Goal: Information Seeking & Learning: Find specific fact

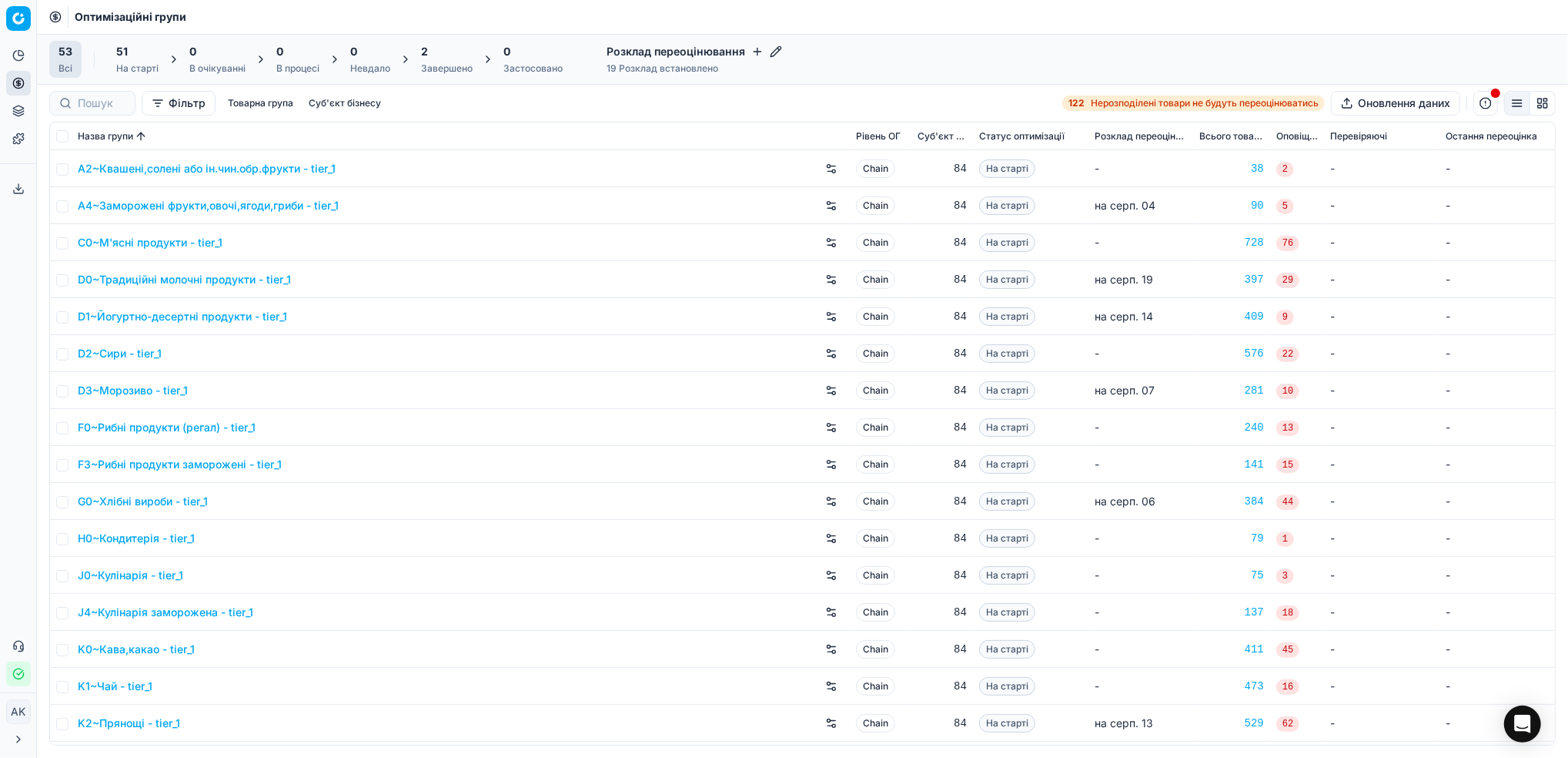
click at [441, 67] on div "Завершено" at bounding box center [447, 68] width 52 height 12
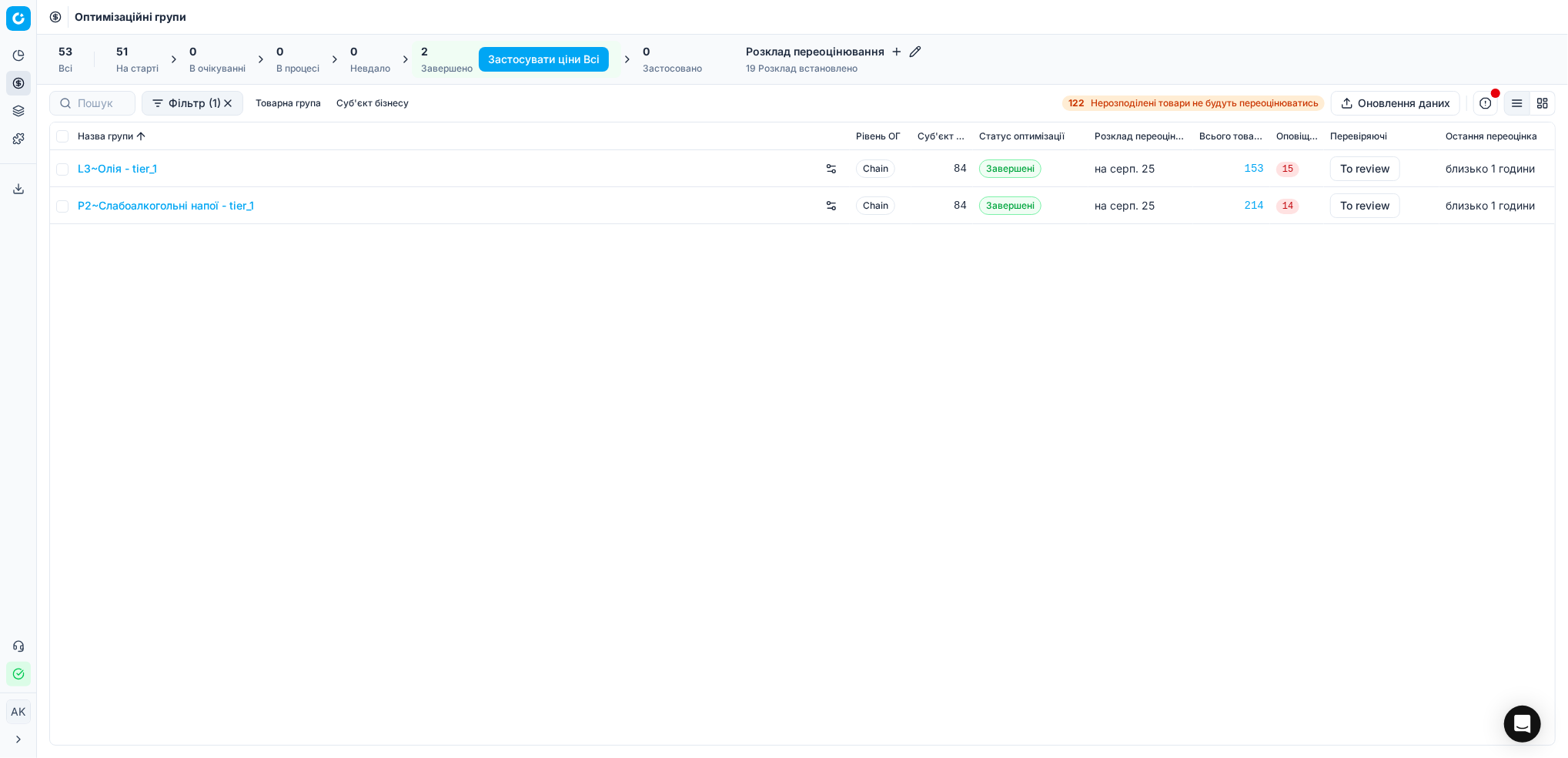
click at [113, 65] on div "51 На старті" at bounding box center [137, 59] width 61 height 37
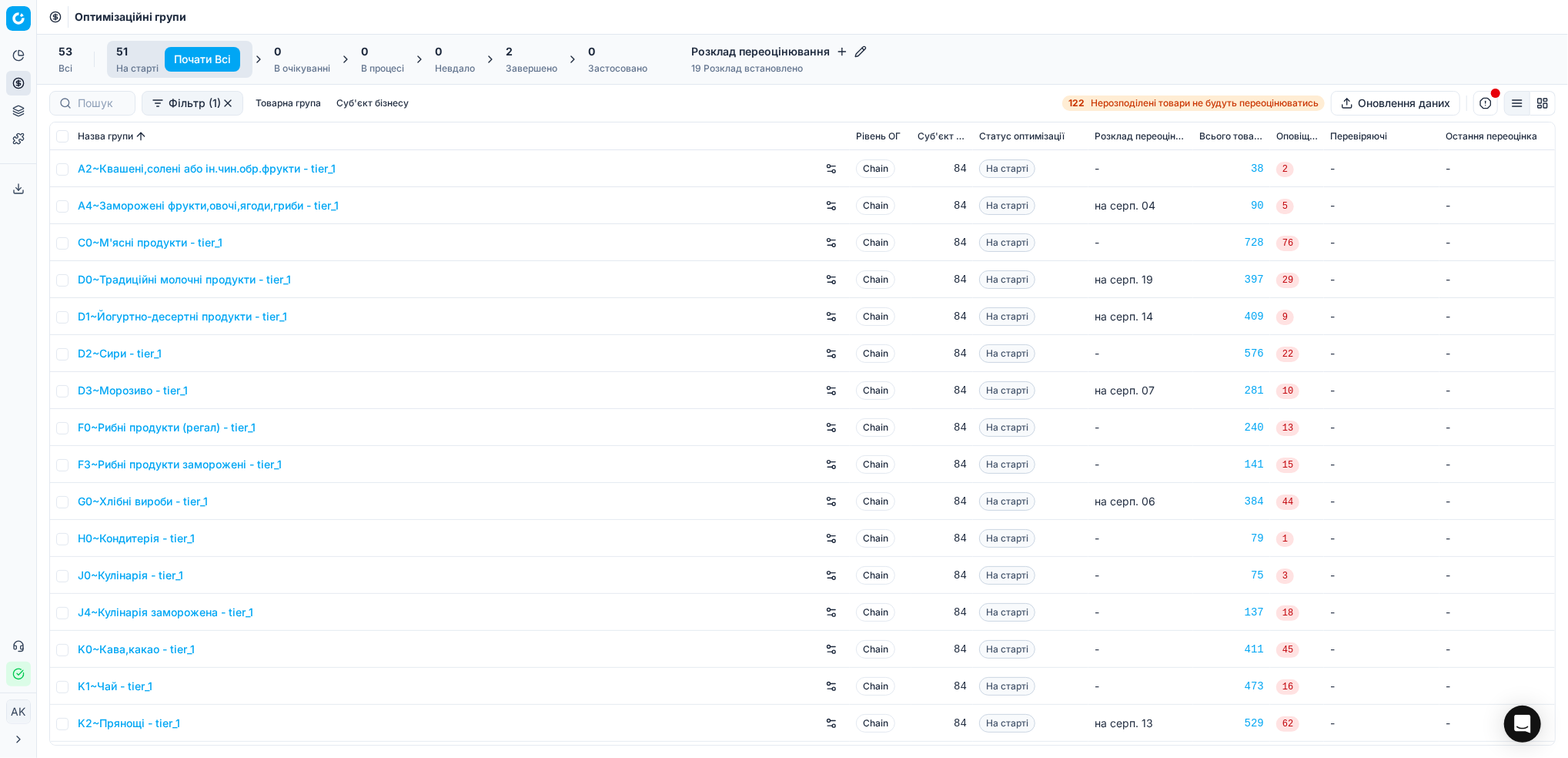
click at [228, 101] on button "button" at bounding box center [228, 103] width 12 height 12
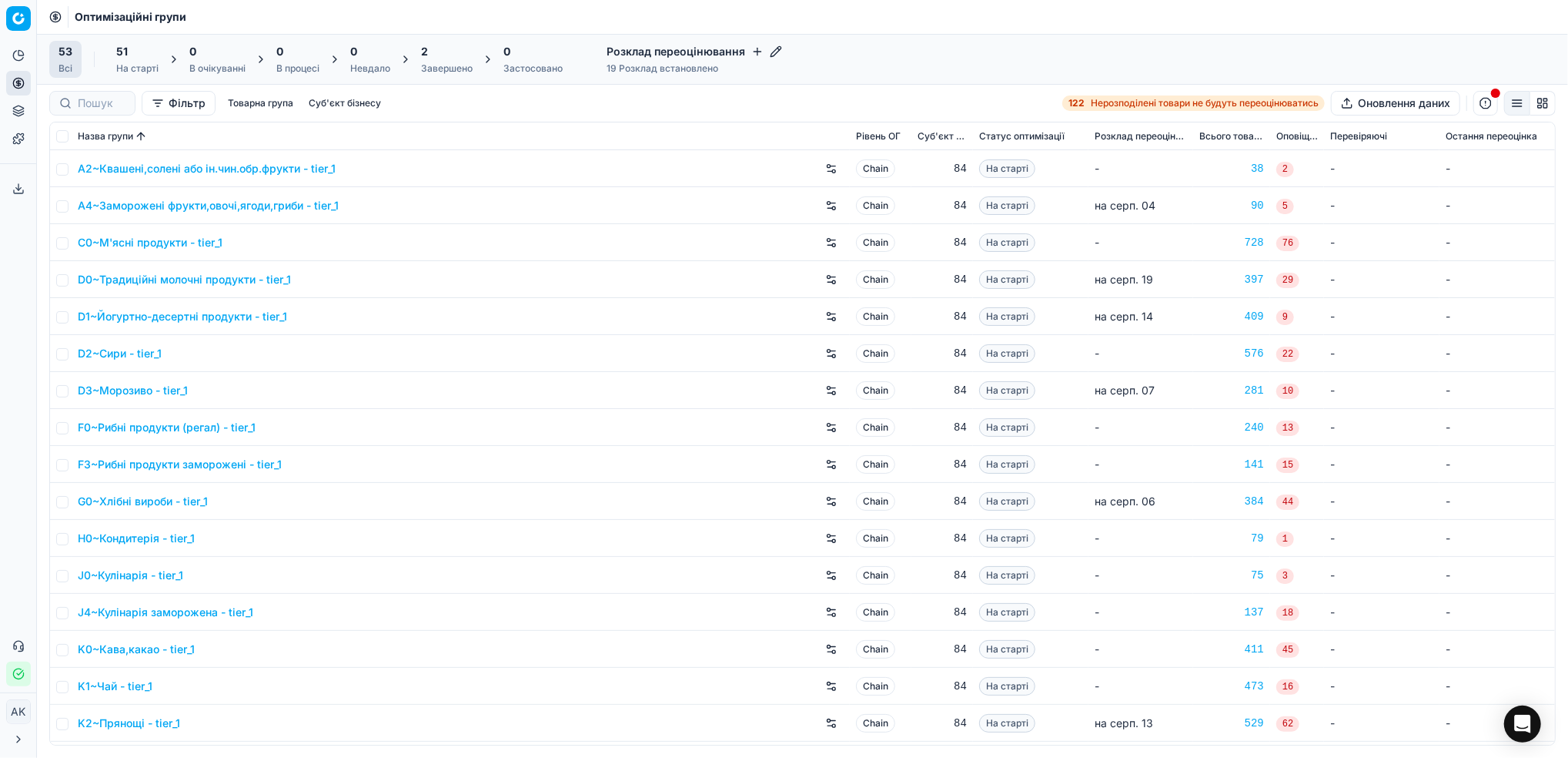
click at [147, 55] on div "51" at bounding box center [137, 51] width 43 height 15
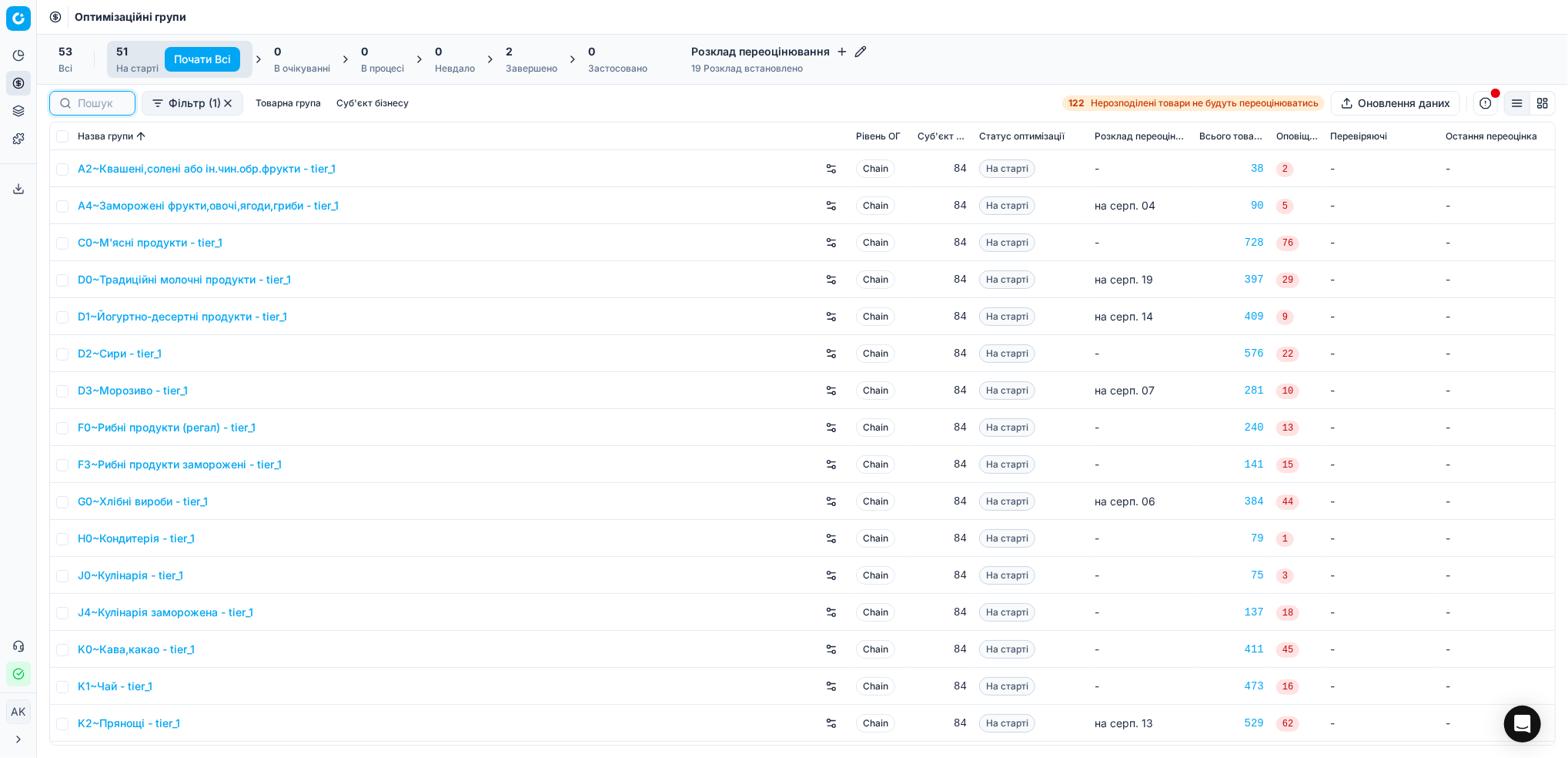
click at [91, 101] on input at bounding box center [101, 103] width 48 height 15
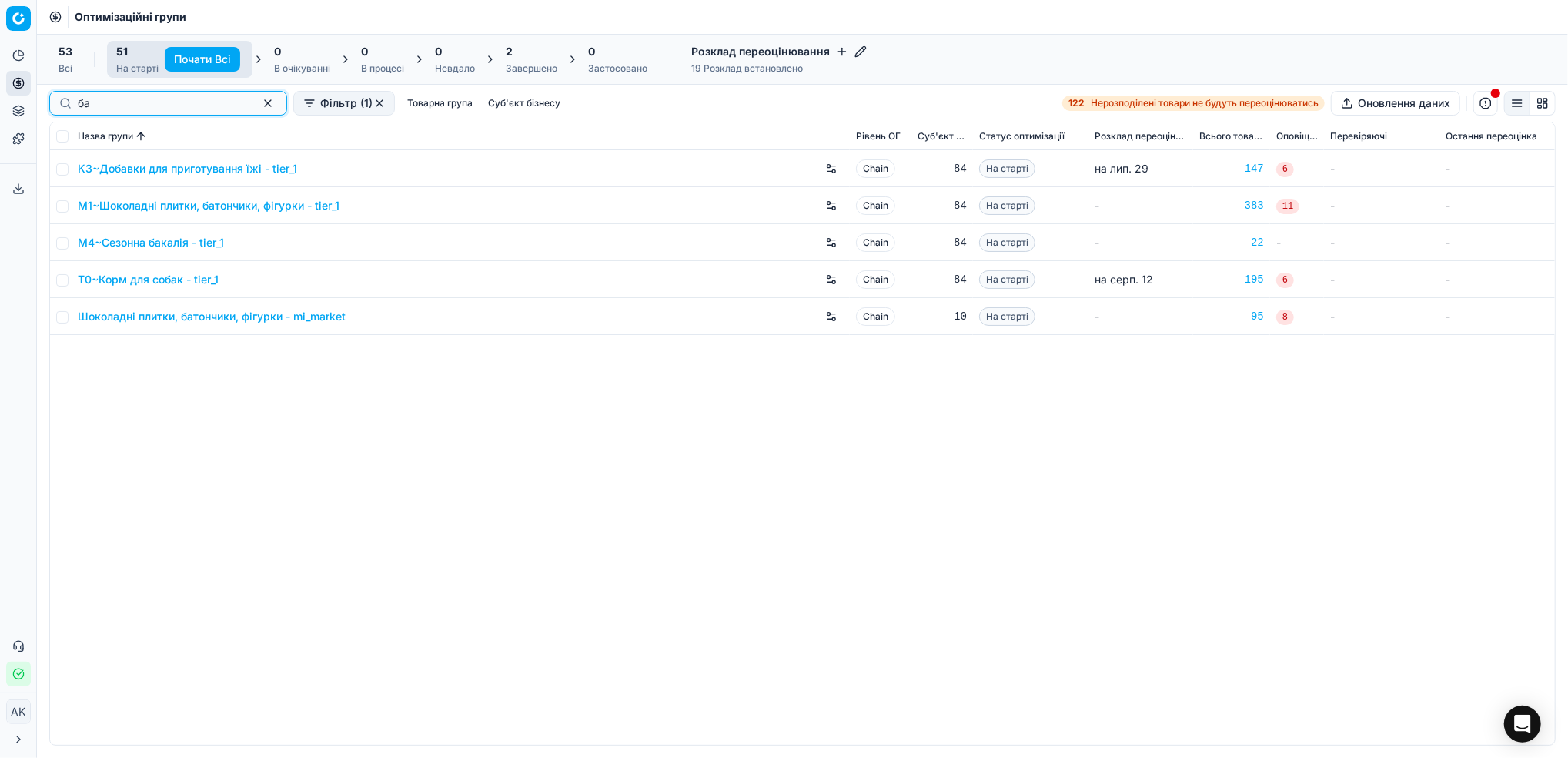
type input "ба"
click at [66, 208] on input "checkbox" at bounding box center [62, 206] width 12 height 12
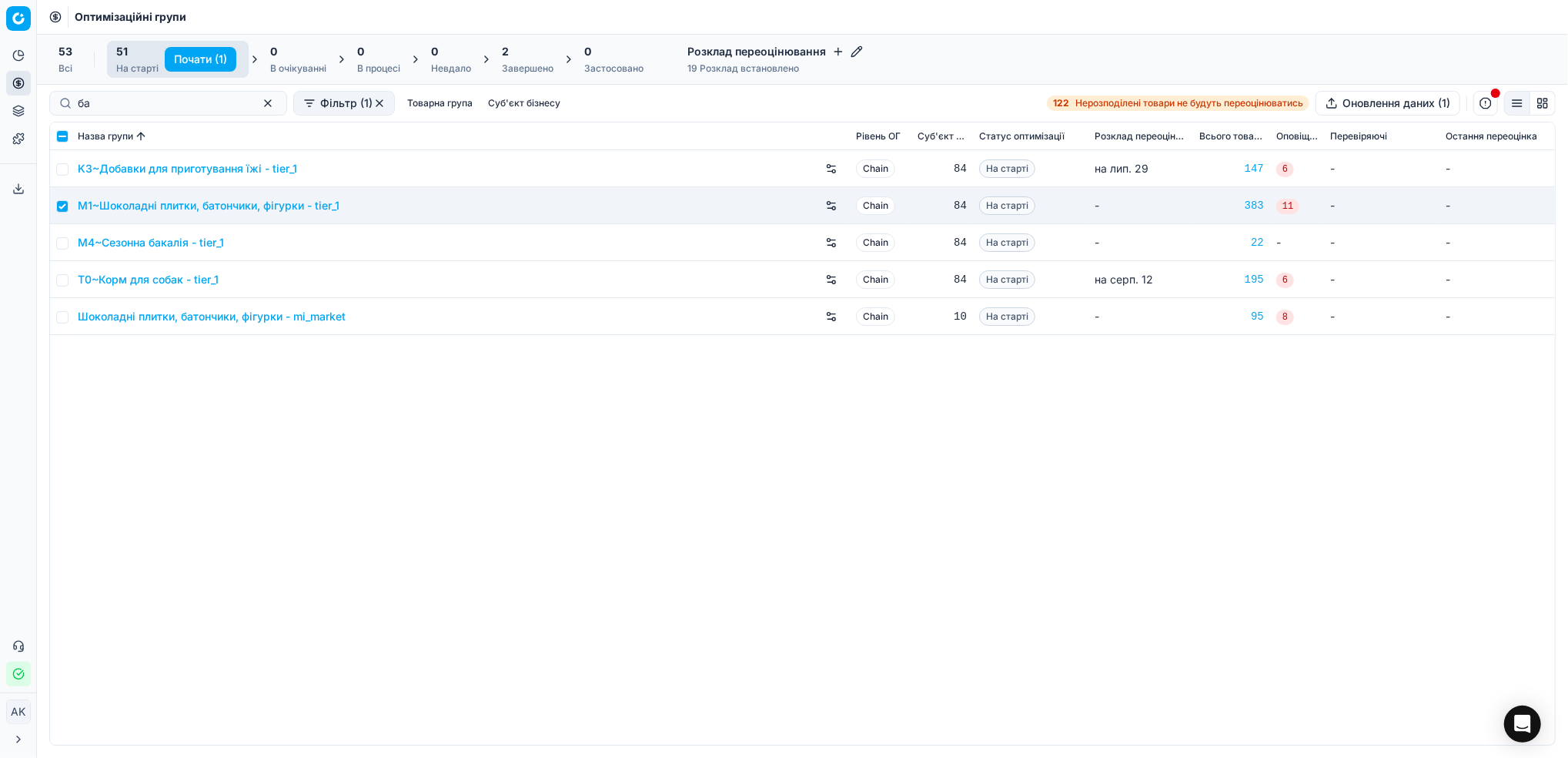
click at [205, 61] on button "Почати (1)" at bounding box center [200, 59] width 72 height 25
checkbox input "false"
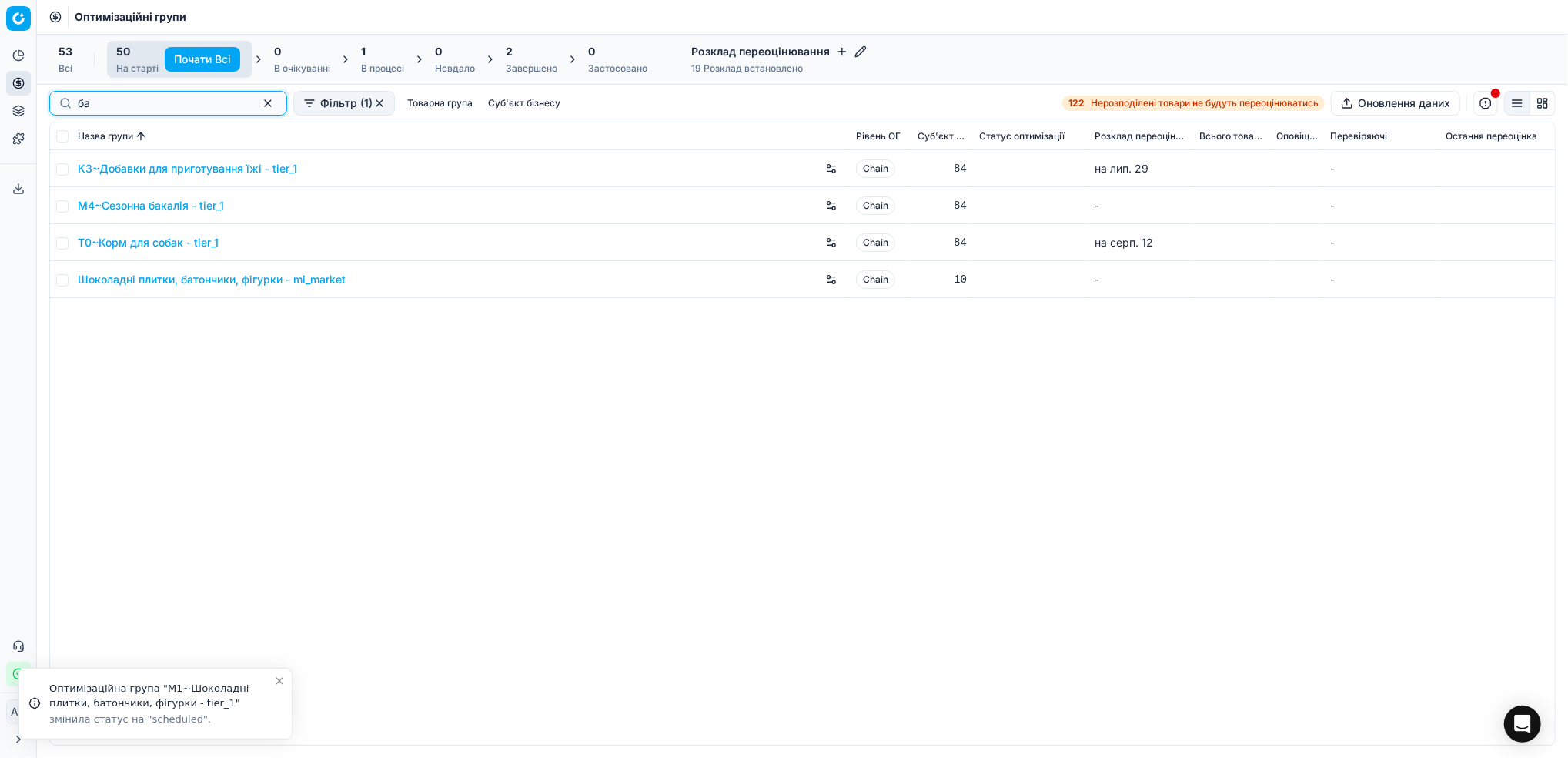
click at [258, 99] on button "button" at bounding box center [268, 103] width 19 height 19
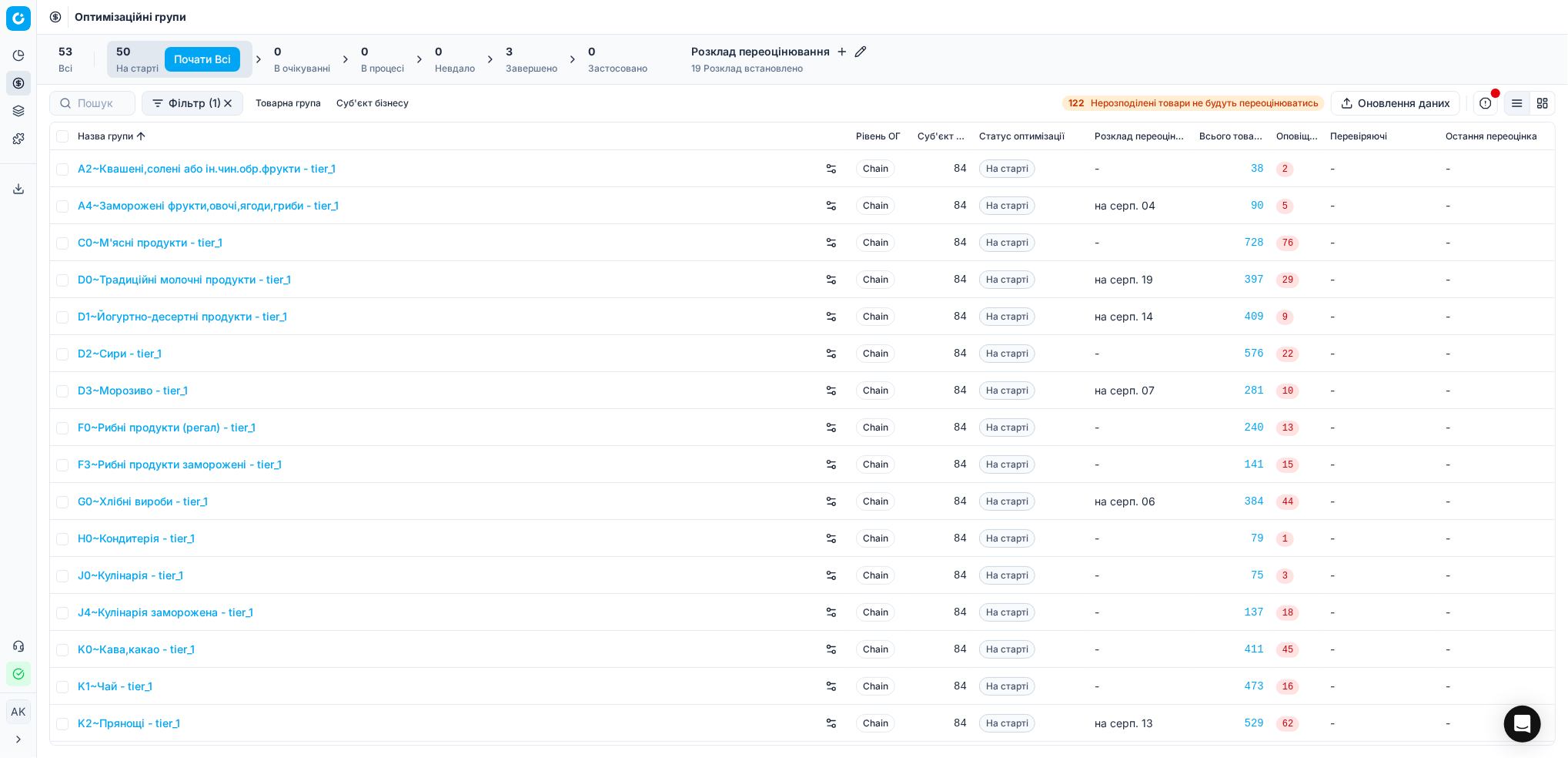
click at [513, 67] on div "Завершено" at bounding box center [531, 68] width 52 height 12
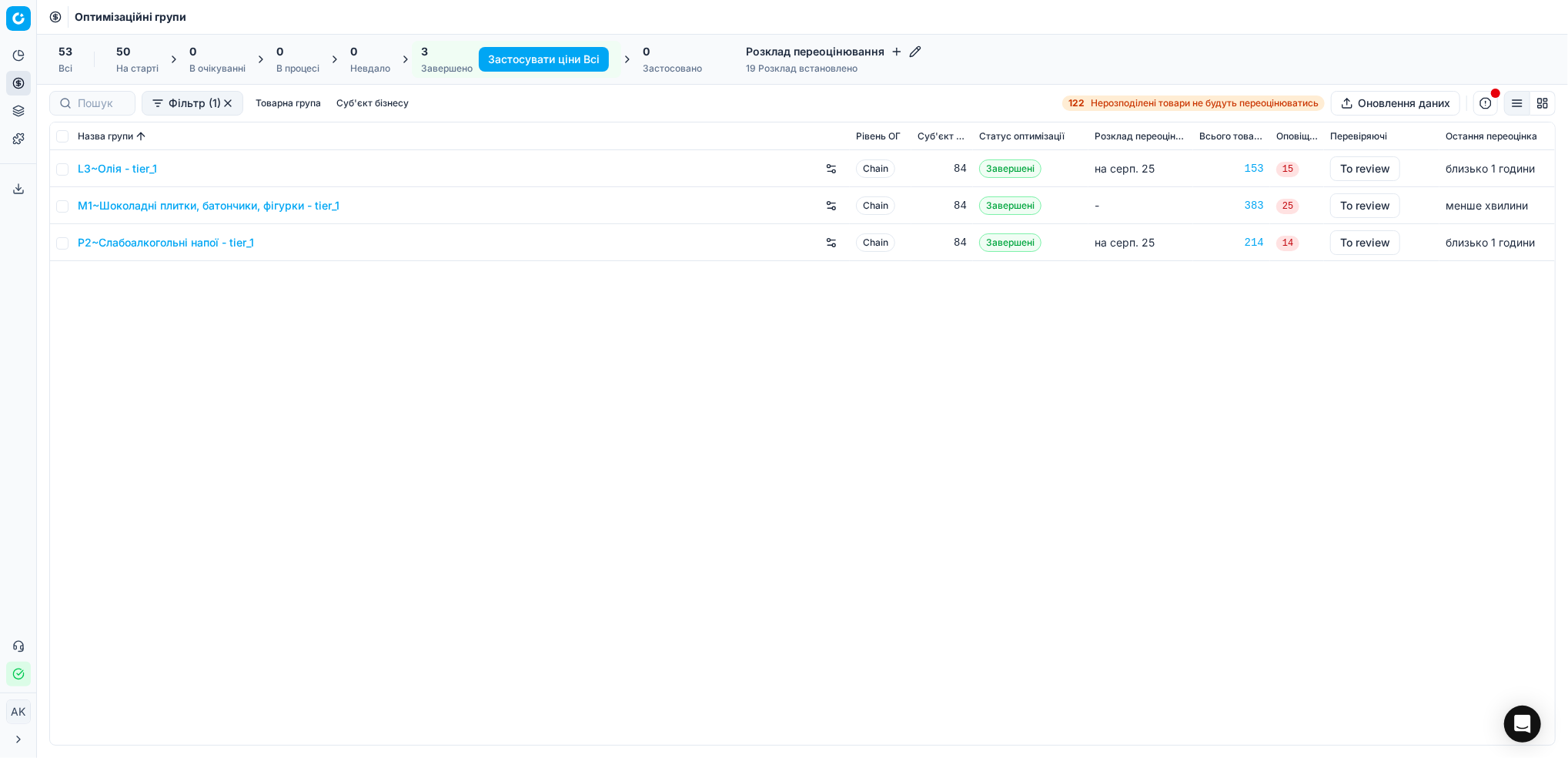
click at [136, 211] on link "M1~Шоколадні плитки, батончики, фігурки - tier_1" at bounding box center [208, 205] width 262 height 15
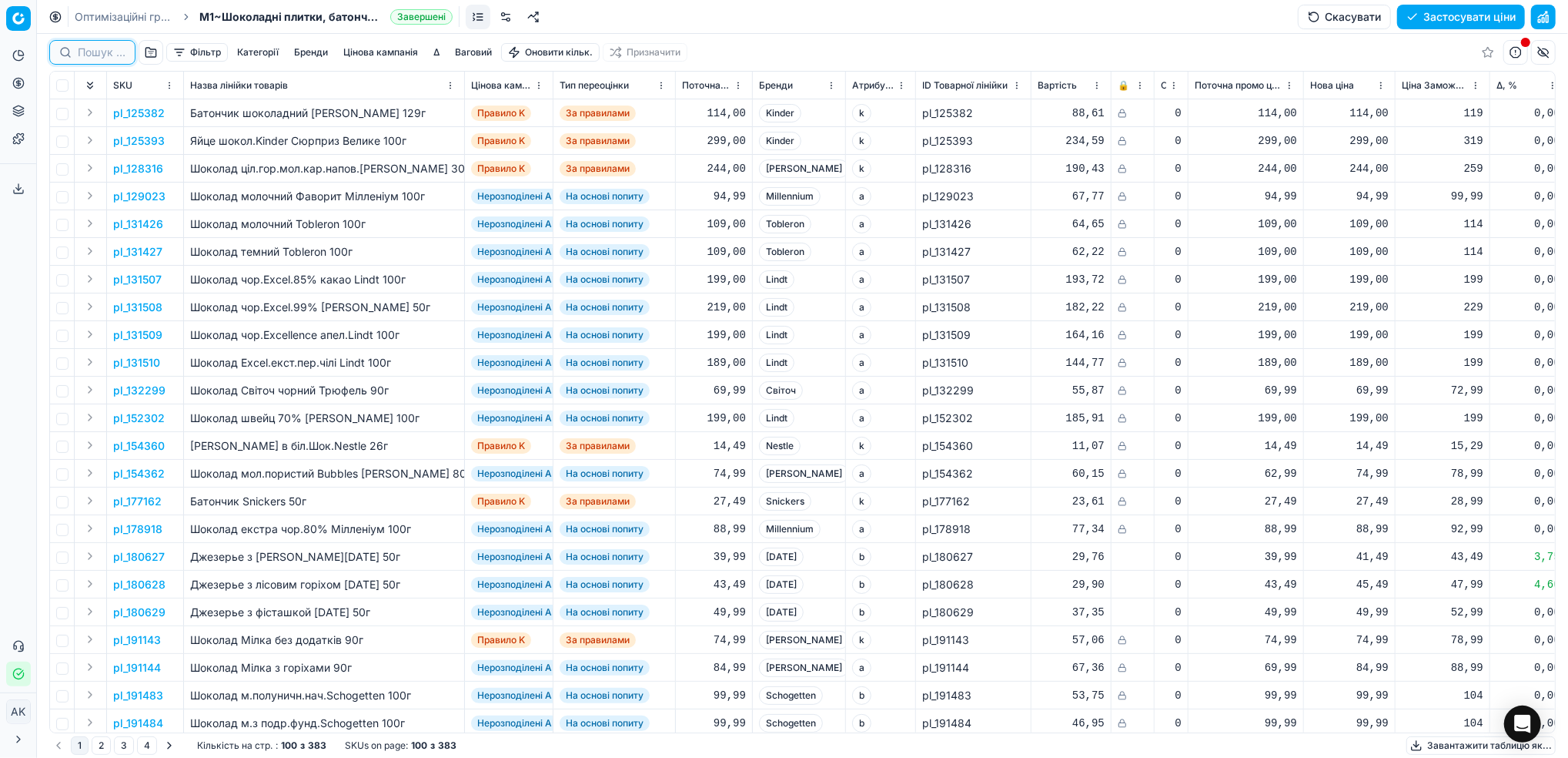
click at [87, 57] on input at bounding box center [101, 52] width 48 height 15
paste input "378037"
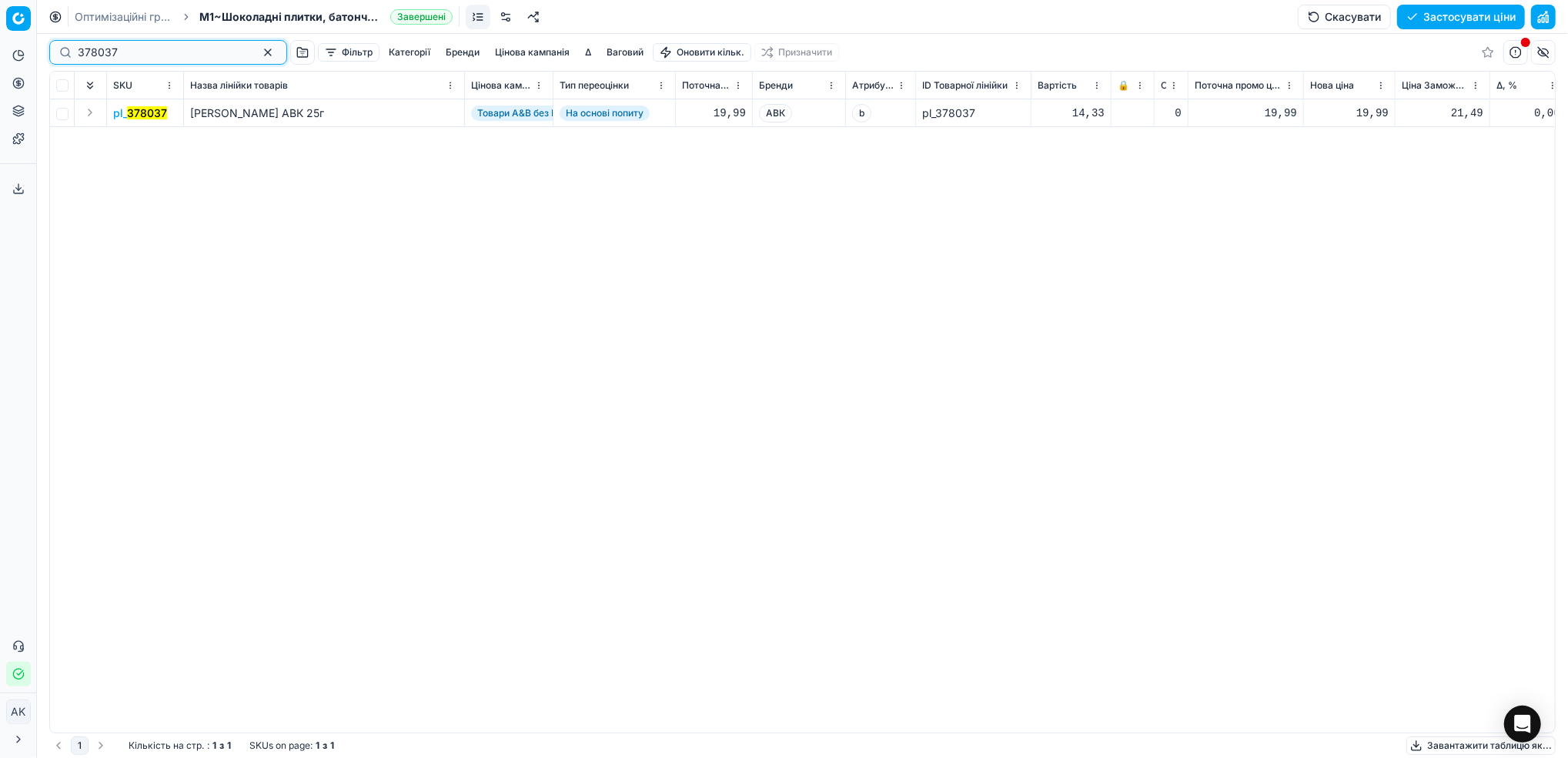
type input "378037"
click at [142, 109] on mark "378037" at bounding box center [147, 113] width 40 height 13
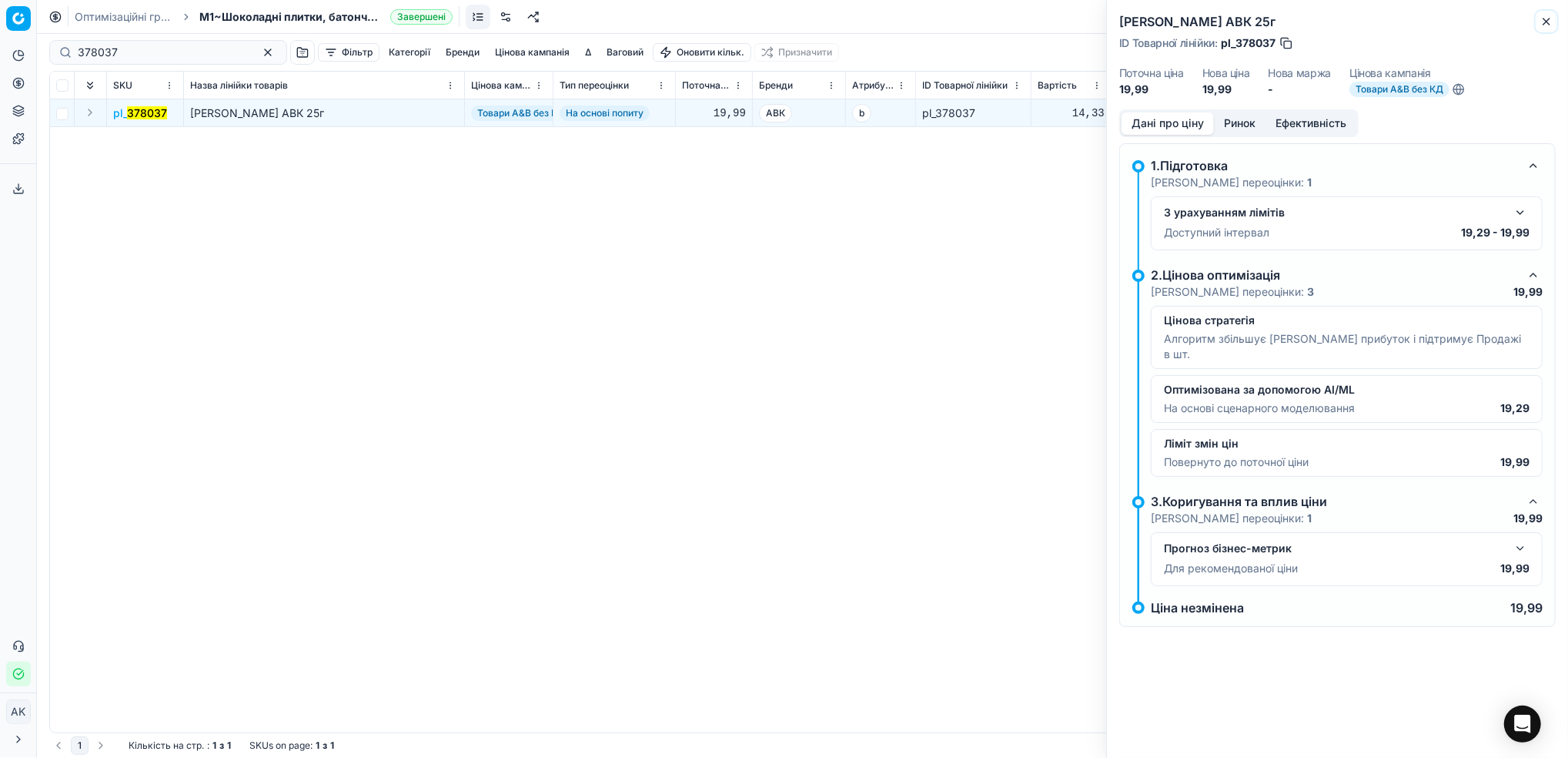
click at [1551, 17] on icon "button" at bounding box center [1547, 21] width 12 height 12
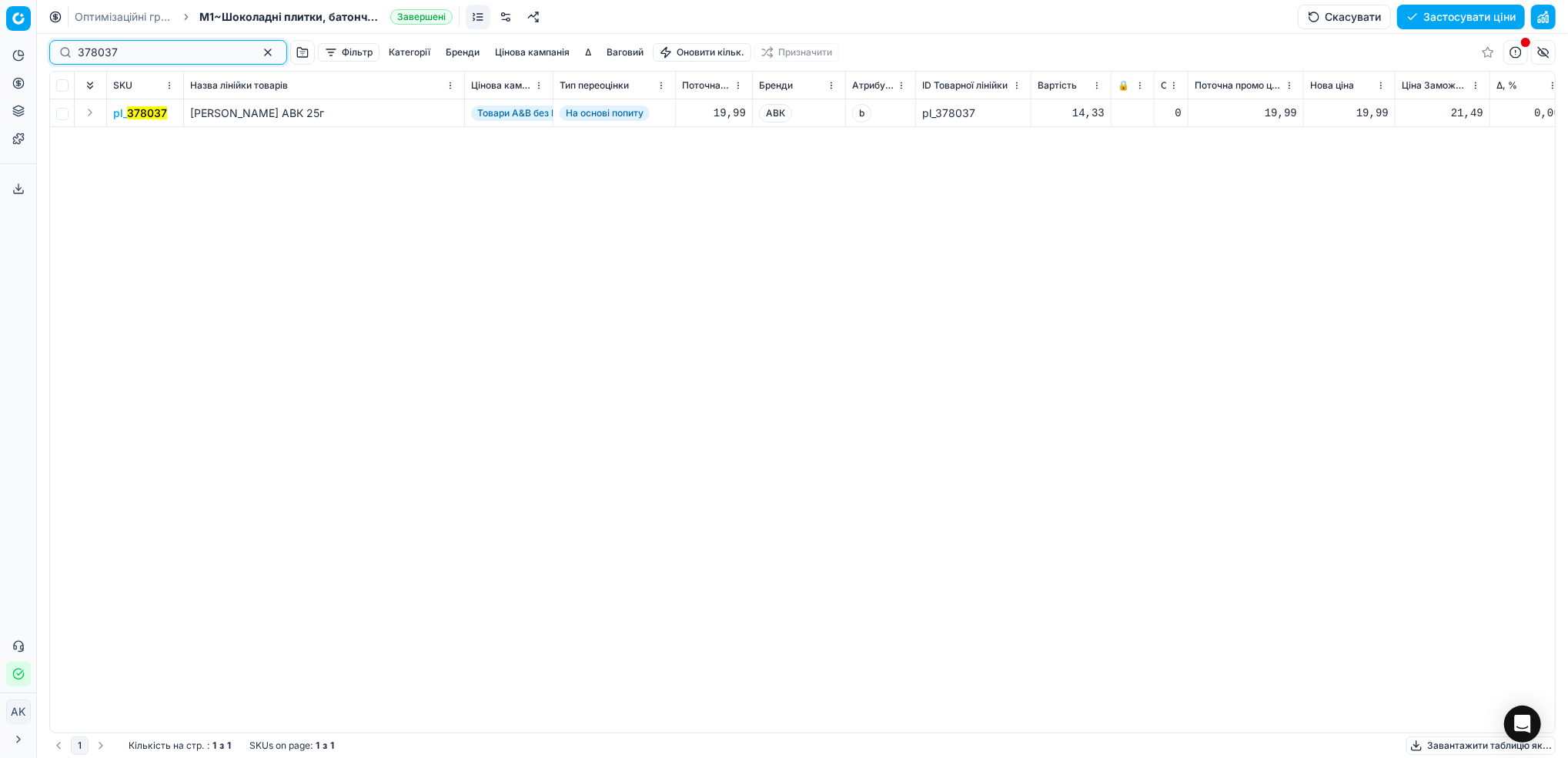
click at [258, 52] on button "button" at bounding box center [268, 53] width 19 height 19
click at [88, 53] on input at bounding box center [162, 52] width 169 height 15
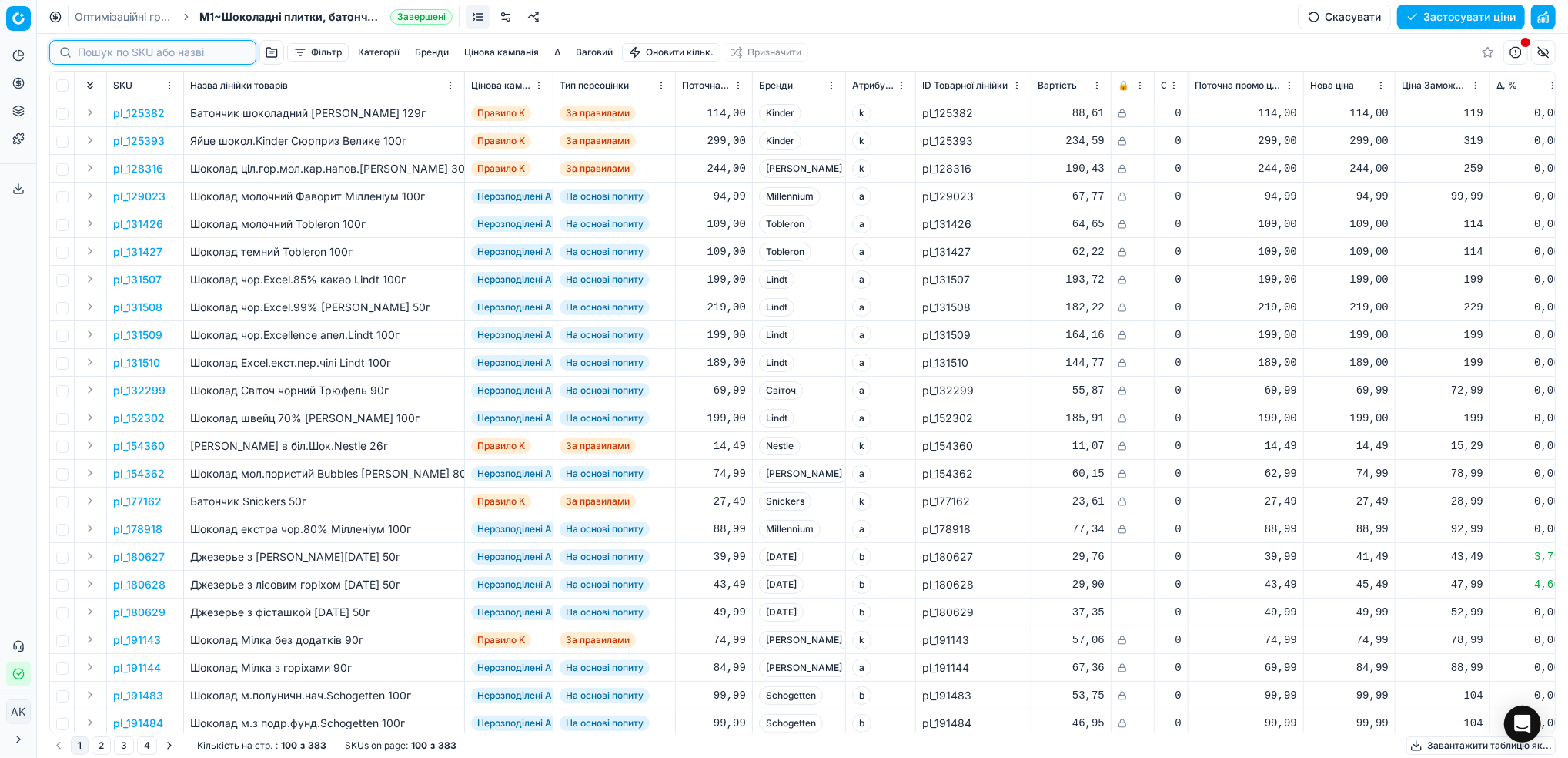
paste input "403966"
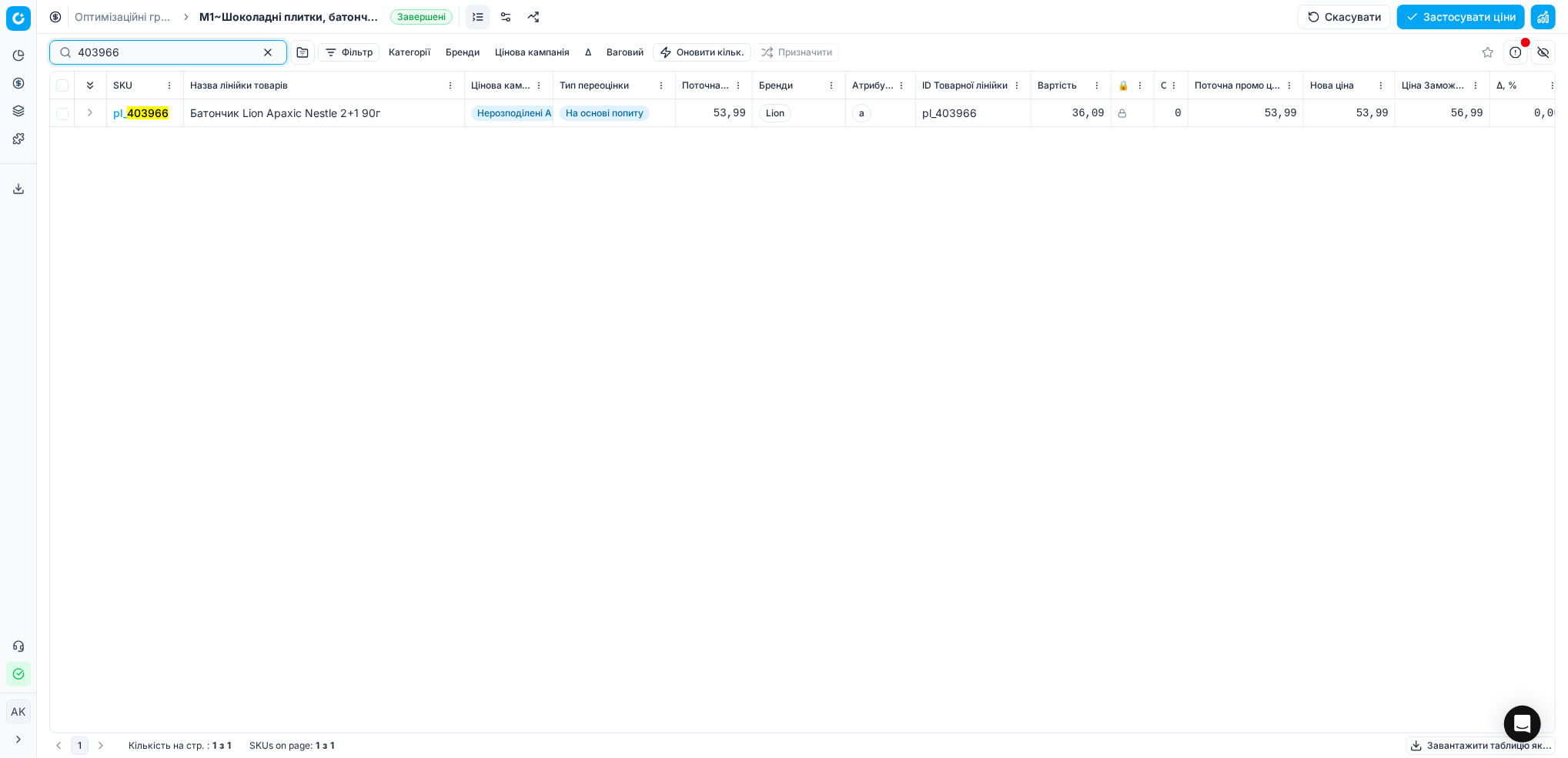
type input "403966"
click at [258, 52] on button "button" at bounding box center [268, 53] width 19 height 19
click at [99, 56] on input at bounding box center [101, 52] width 48 height 15
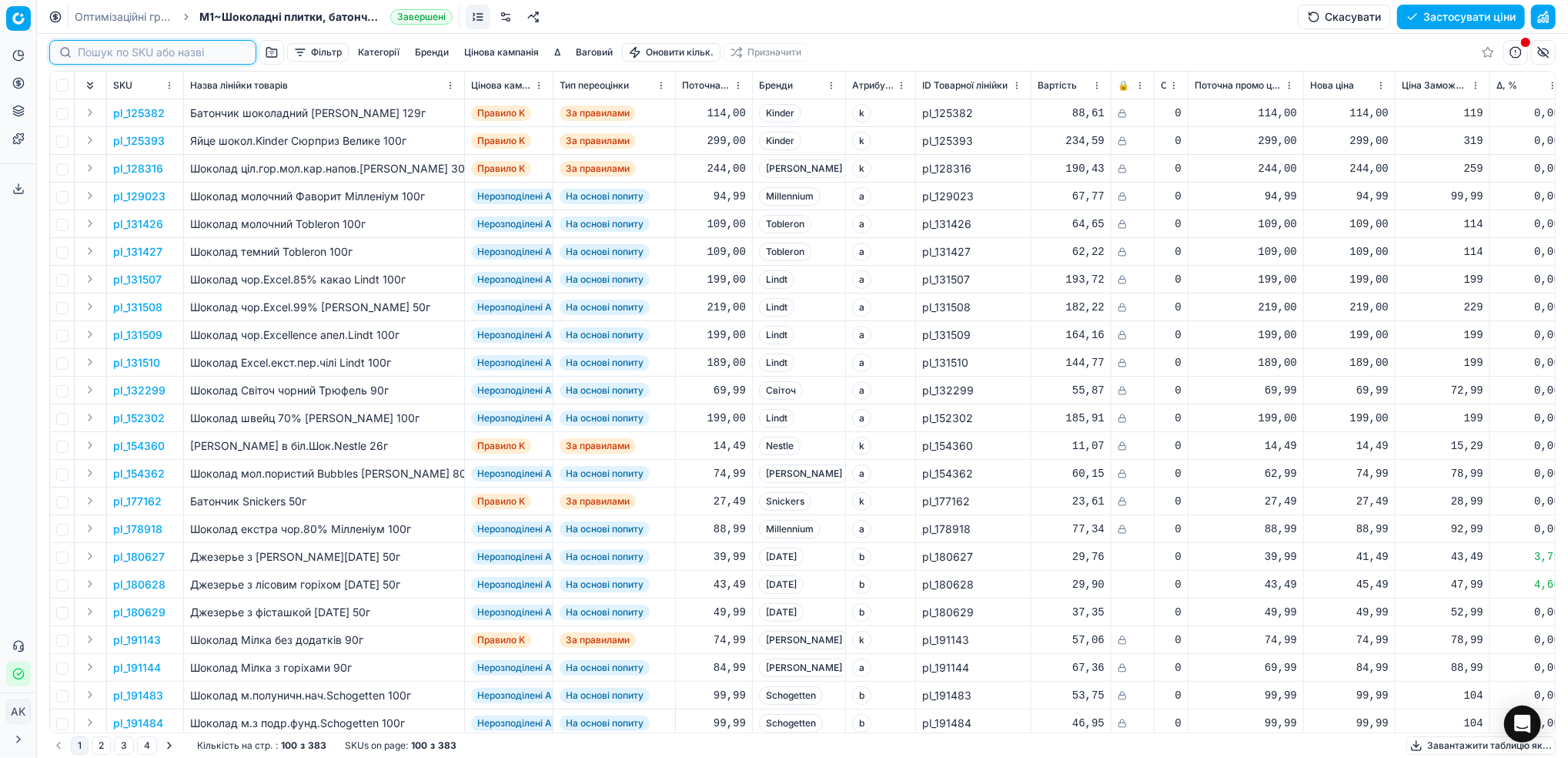
paste input "230663"
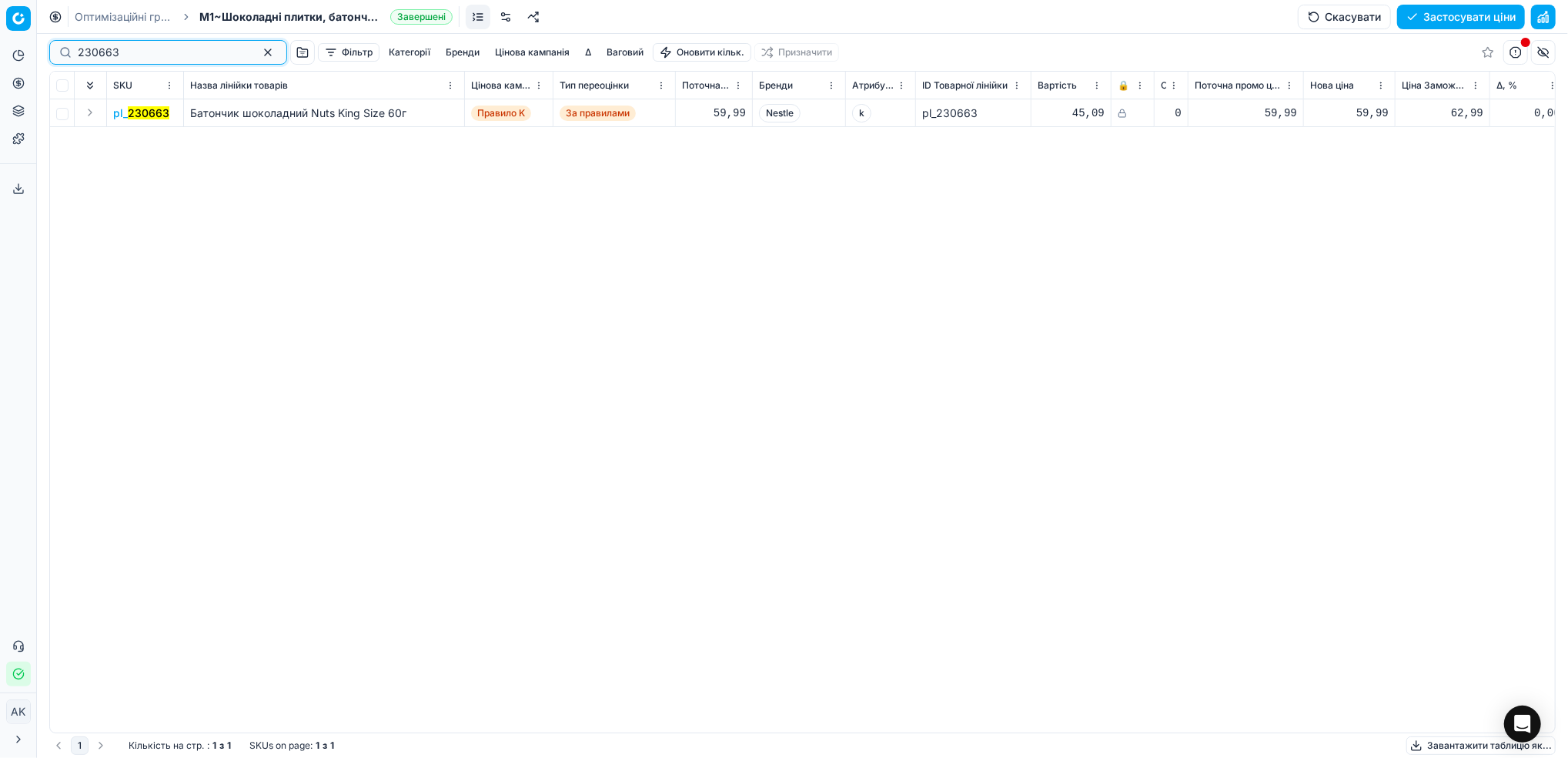
type input "230663"
click at [141, 111] on mark "230663" at bounding box center [148, 113] width 42 height 13
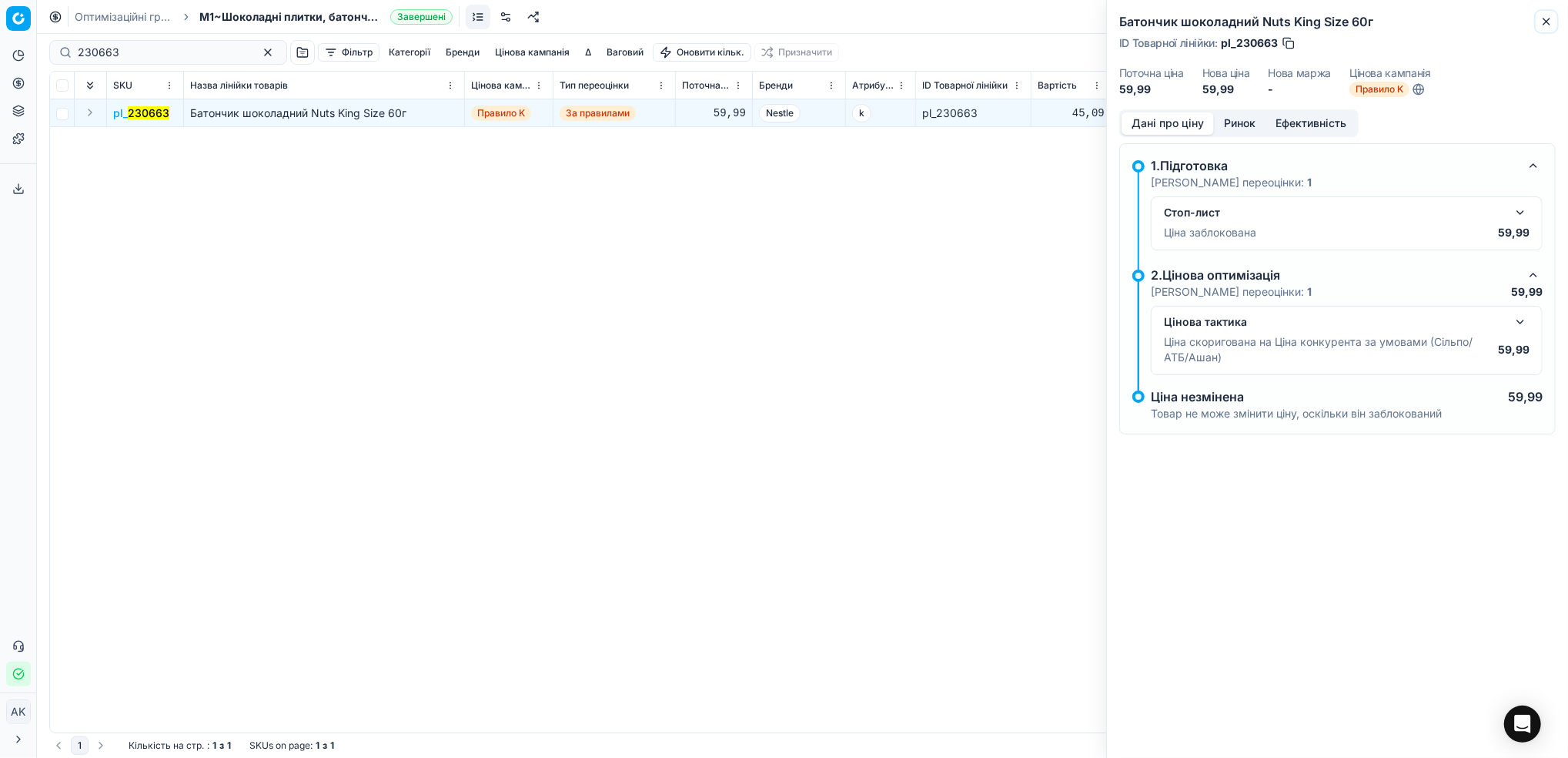
click at [1541, 20] on icon "button" at bounding box center [1547, 21] width 12 height 12
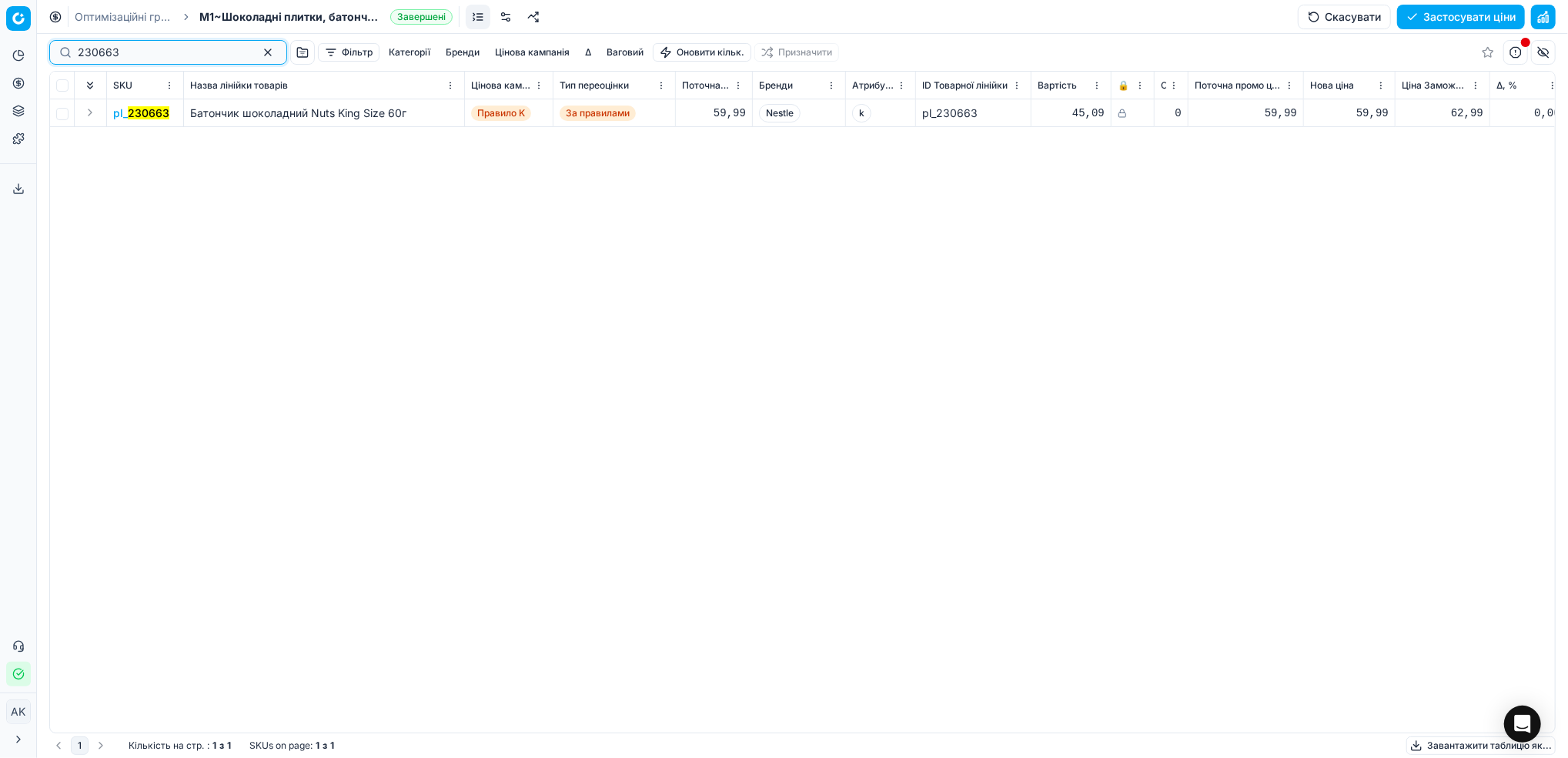
click at [258, 51] on button "button" at bounding box center [268, 53] width 19 height 19
click at [96, 49] on input at bounding box center [101, 52] width 48 height 15
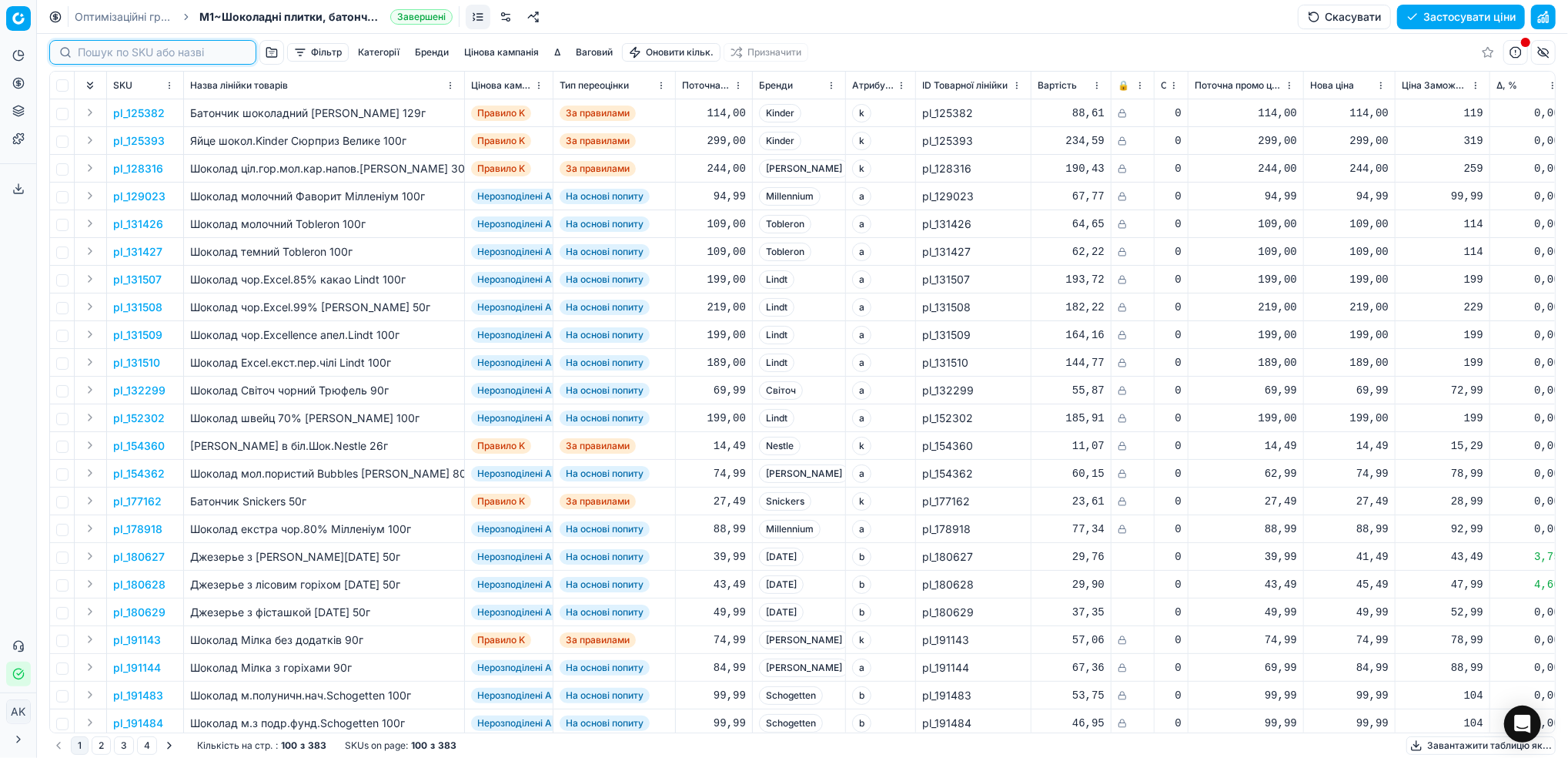
paste input "378037"
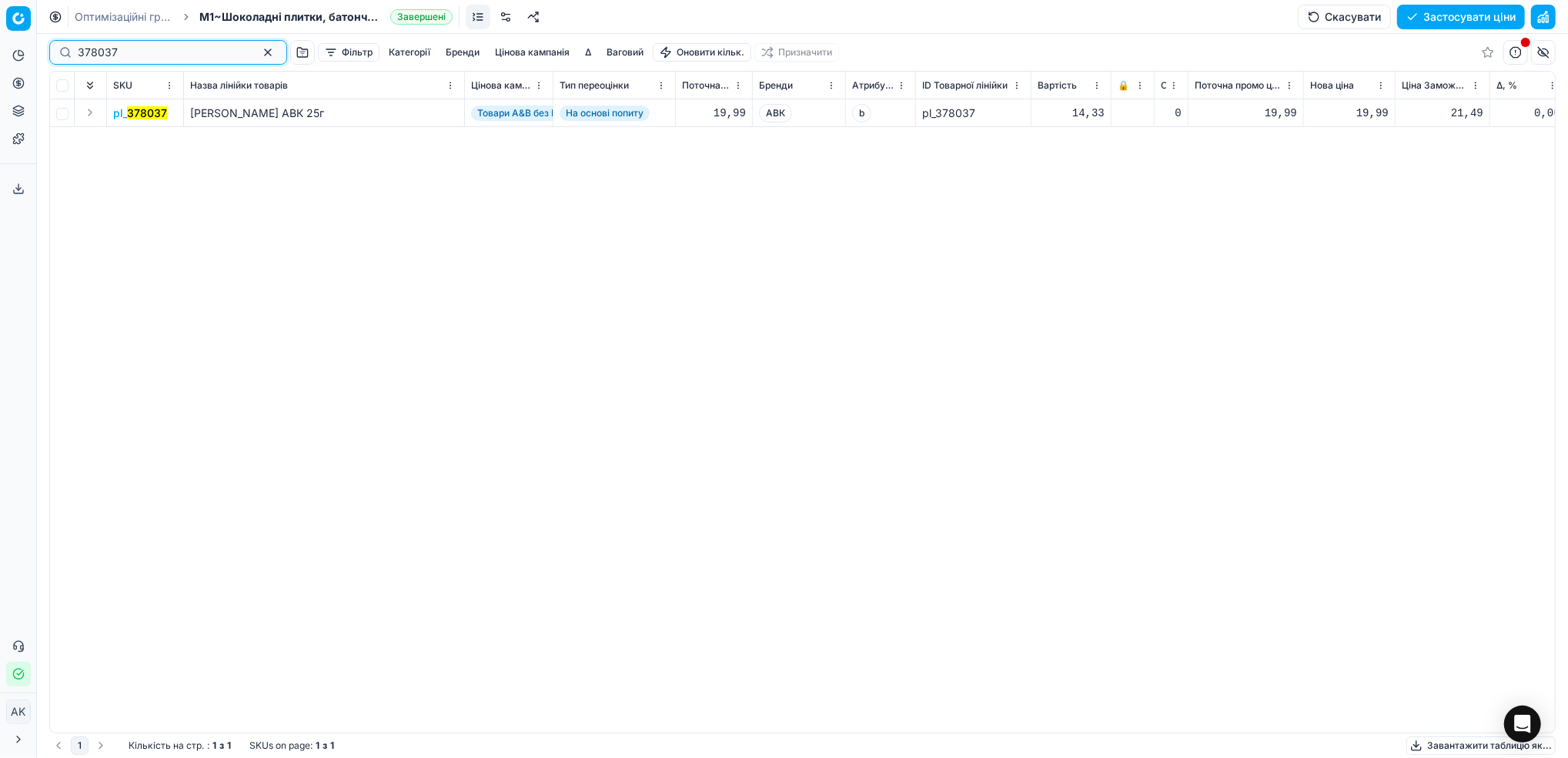
type input "378037"
click at [258, 49] on button "button" at bounding box center [268, 53] width 19 height 19
click at [91, 52] on input at bounding box center [101, 52] width 48 height 15
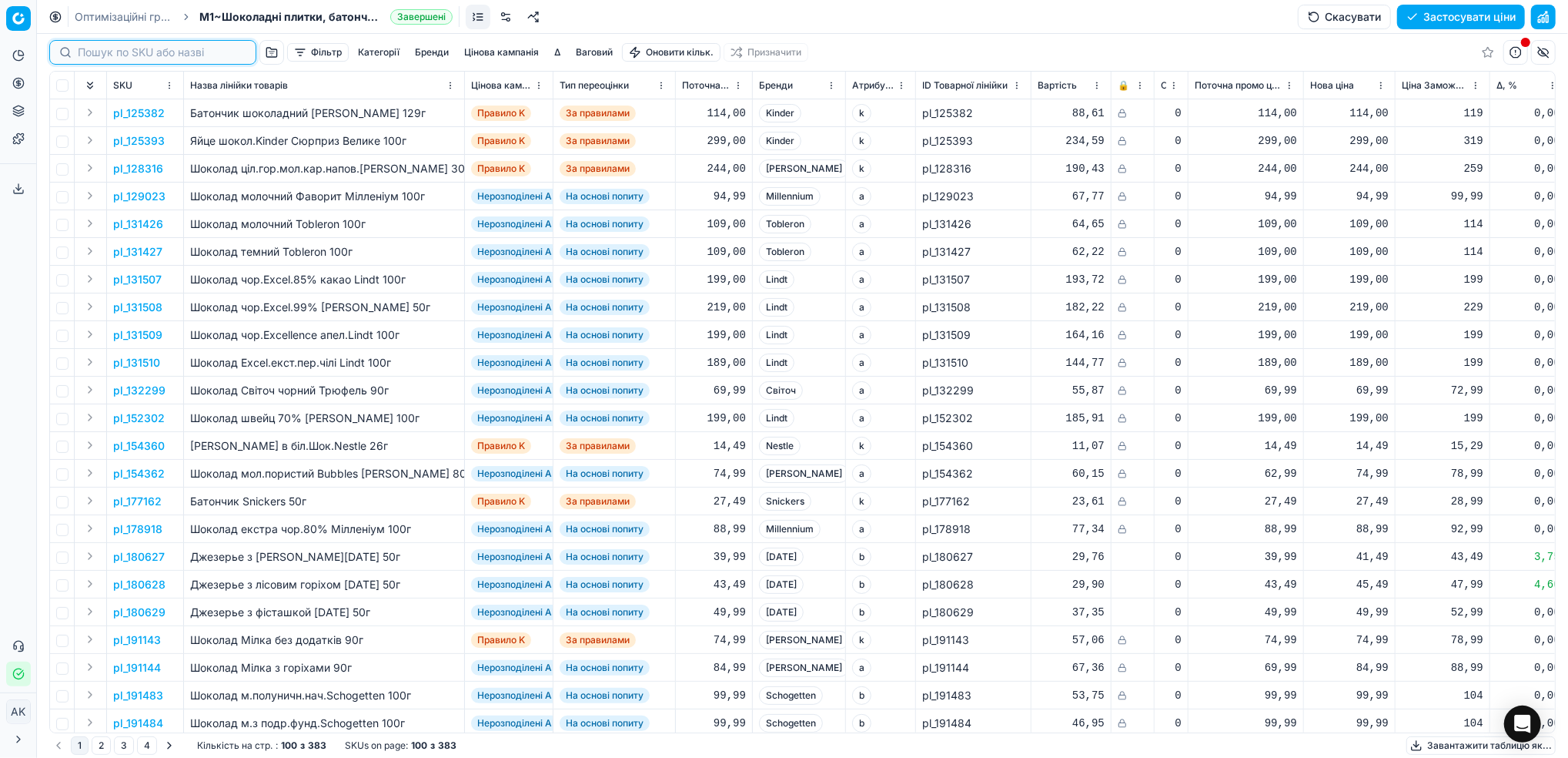
paste input "235694"
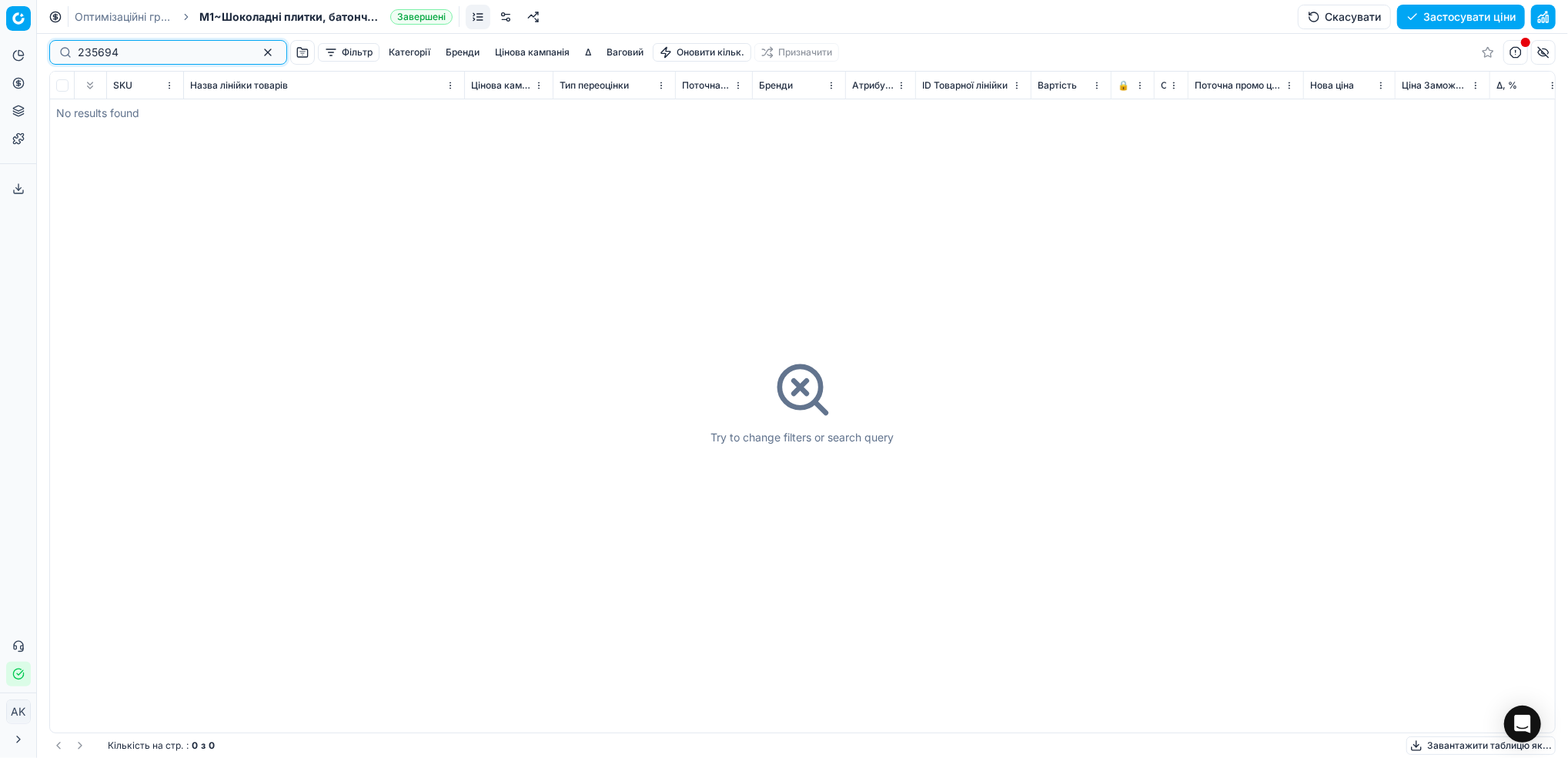
type input "235694"
click at [258, 52] on button "button" at bounding box center [268, 53] width 19 height 19
drag, startPoint x: 96, startPoint y: 54, endPoint x: 124, endPoint y: 58, distance: 28.3
click at [96, 53] on input at bounding box center [101, 52] width 48 height 15
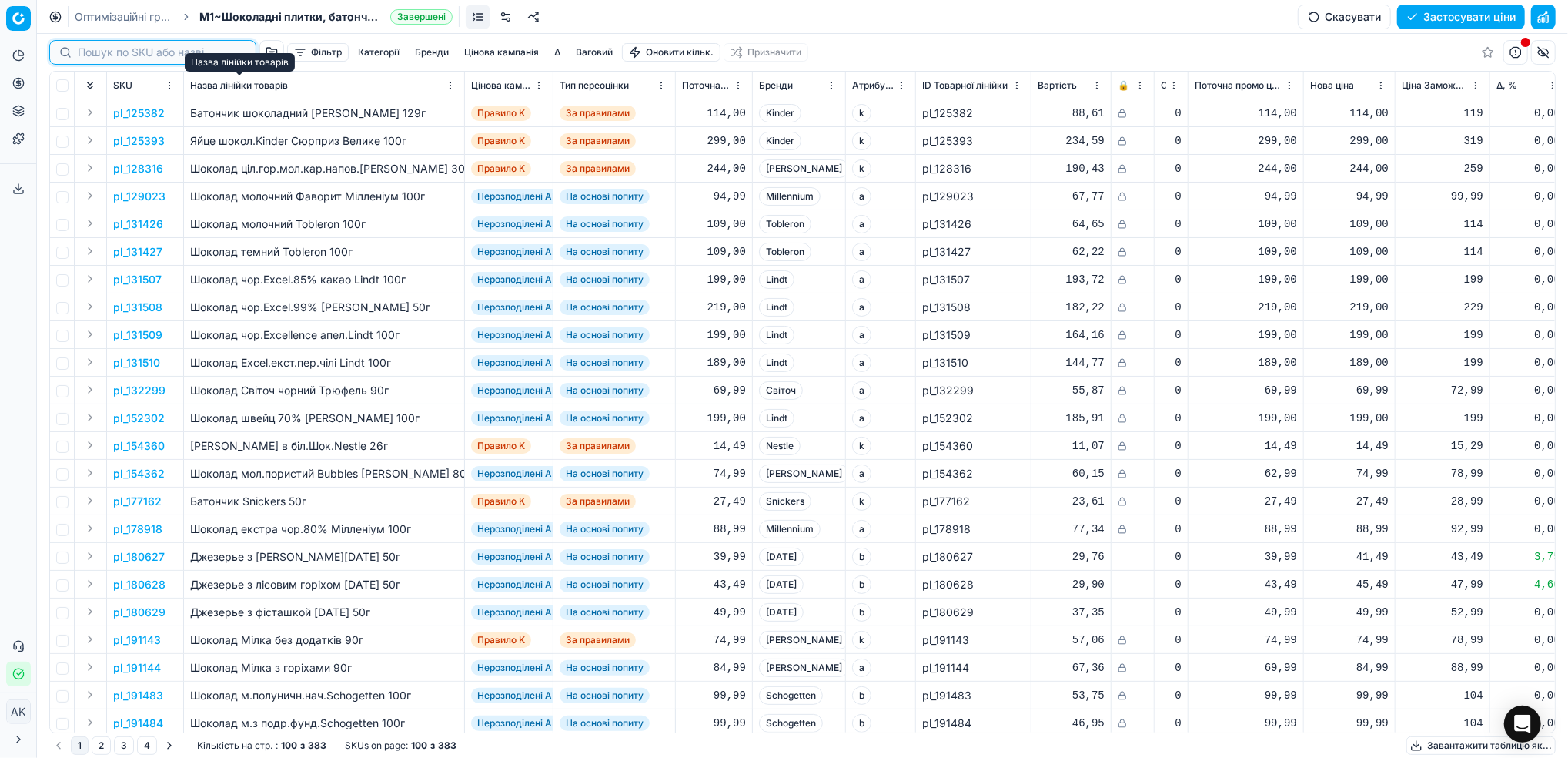
paste input "367708"
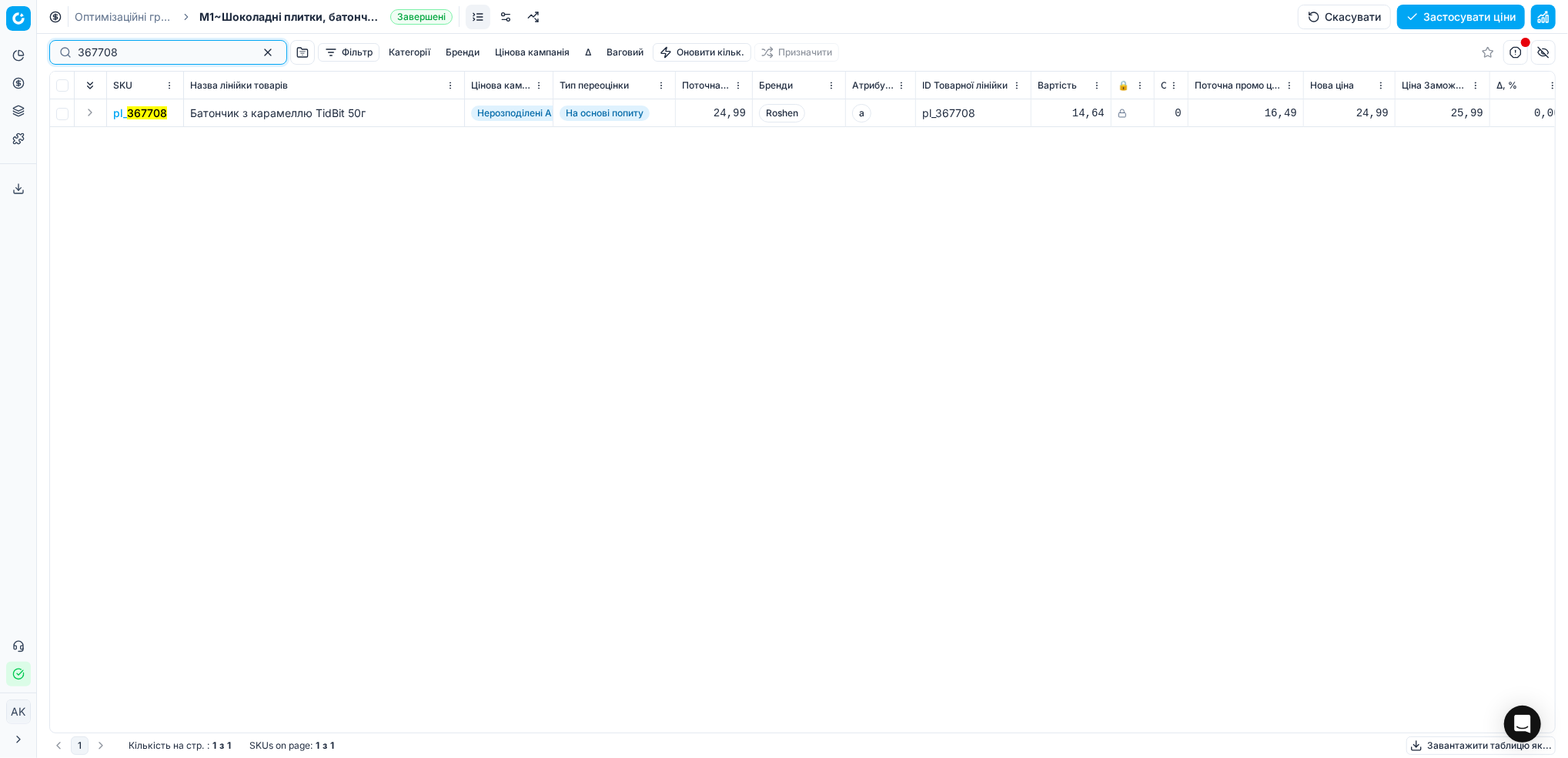
type input "367708"
click at [143, 107] on mark "367708" at bounding box center [147, 113] width 40 height 13
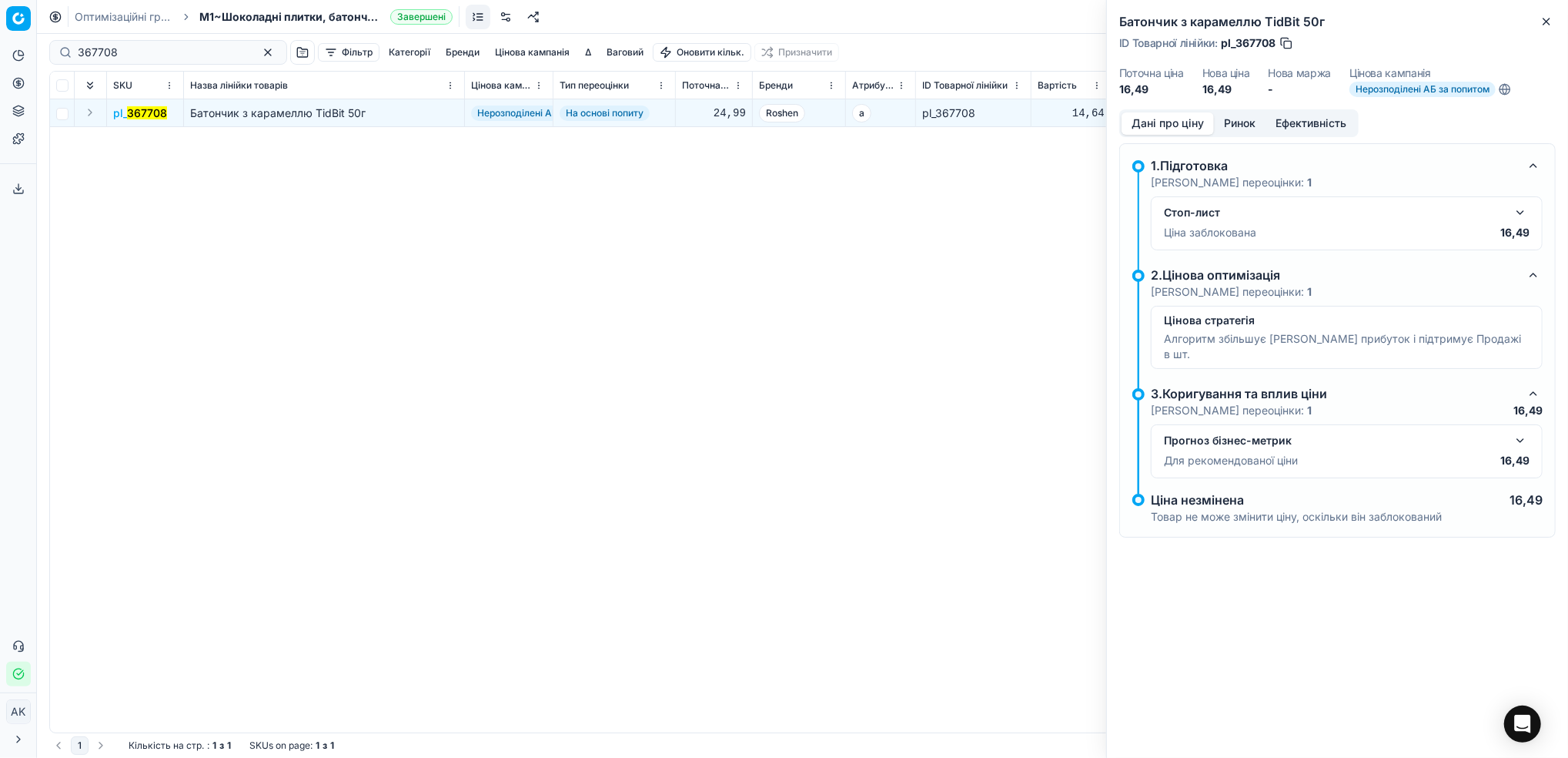
click at [1521, 213] on button "button" at bounding box center [1521, 212] width 19 height 19
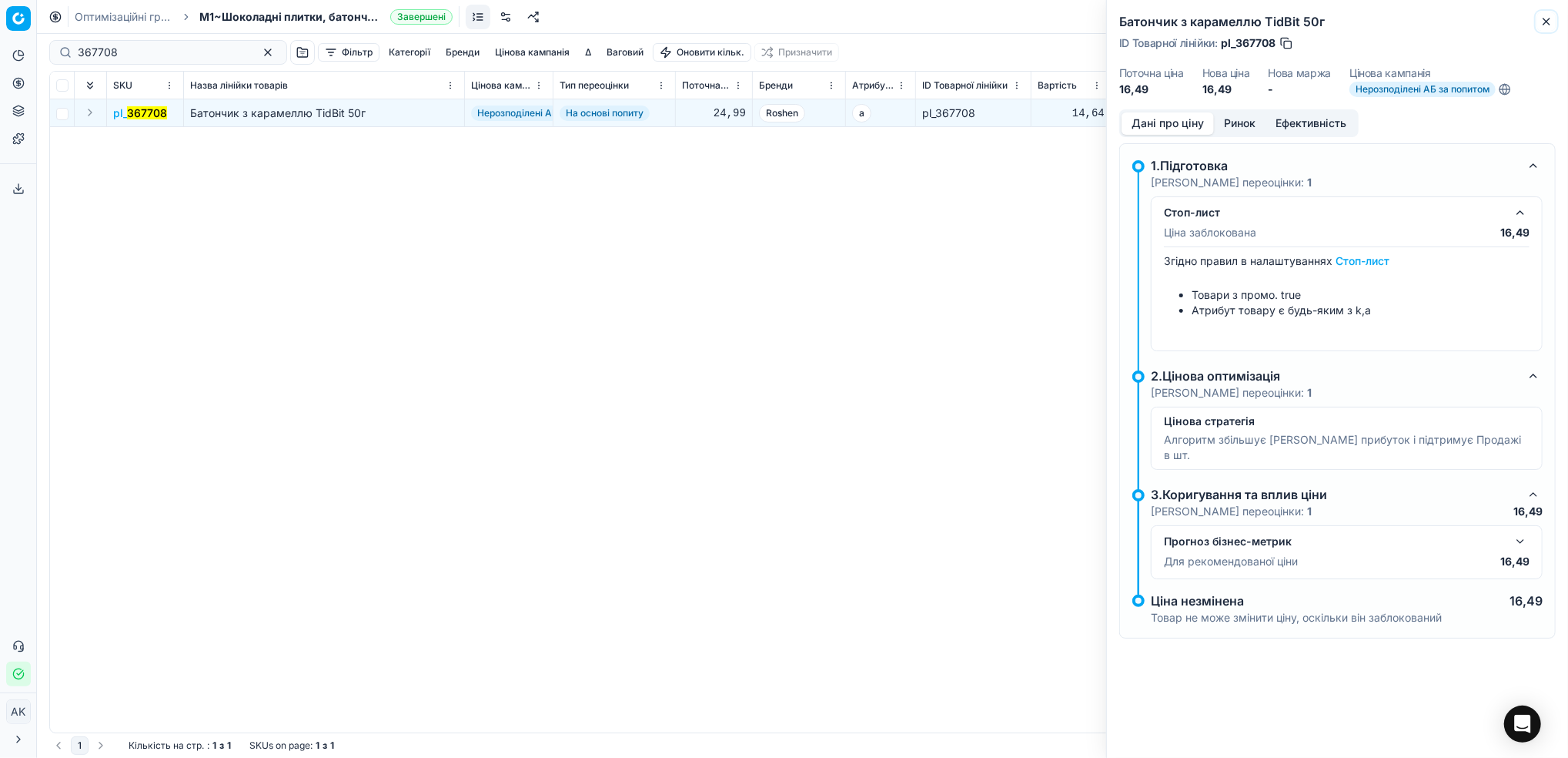
click at [1548, 22] on icon "button" at bounding box center [1547, 21] width 6 height 6
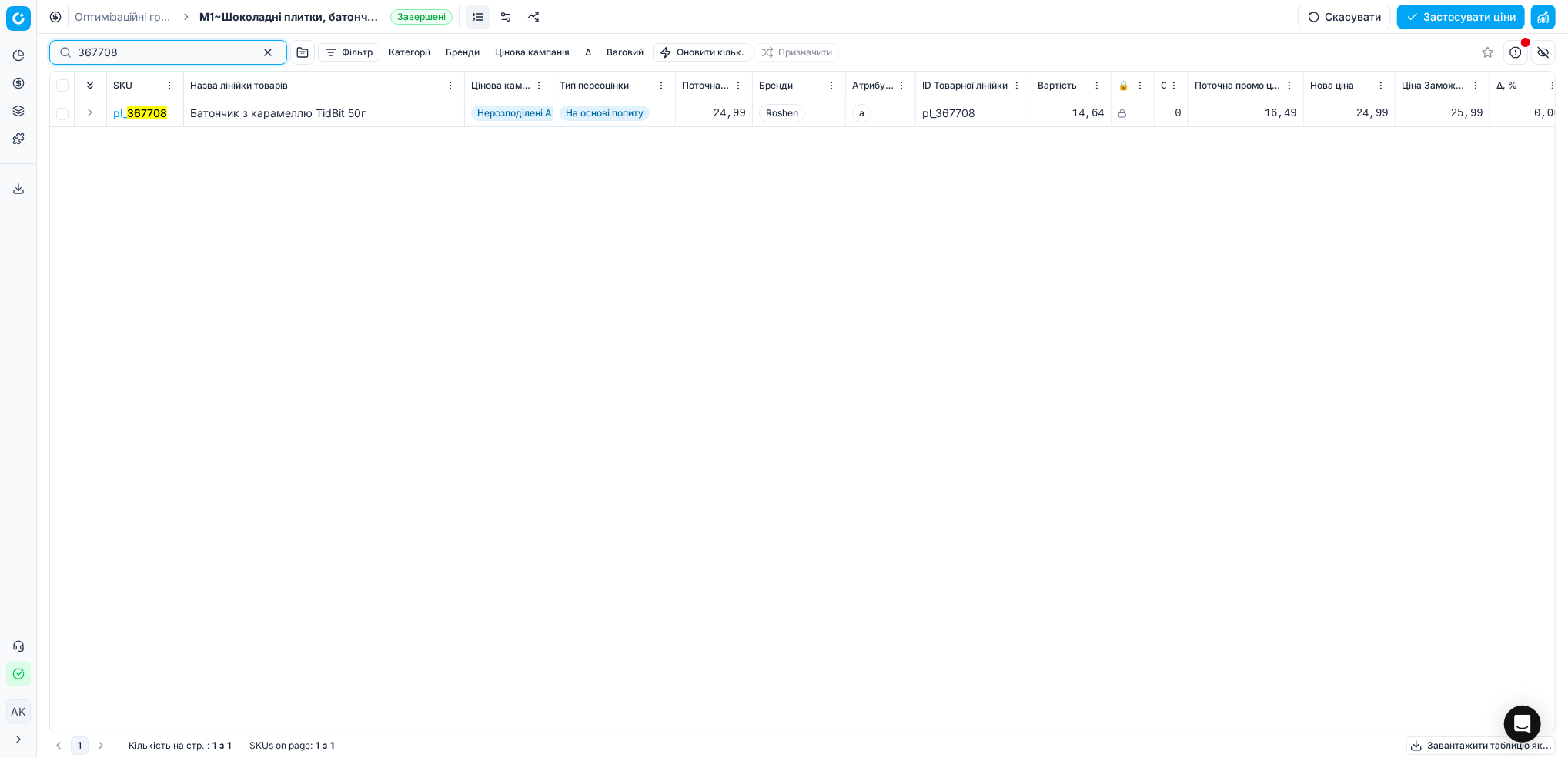
click at [258, 50] on button "button" at bounding box center [268, 53] width 19 height 19
click at [97, 50] on input at bounding box center [101, 52] width 48 height 15
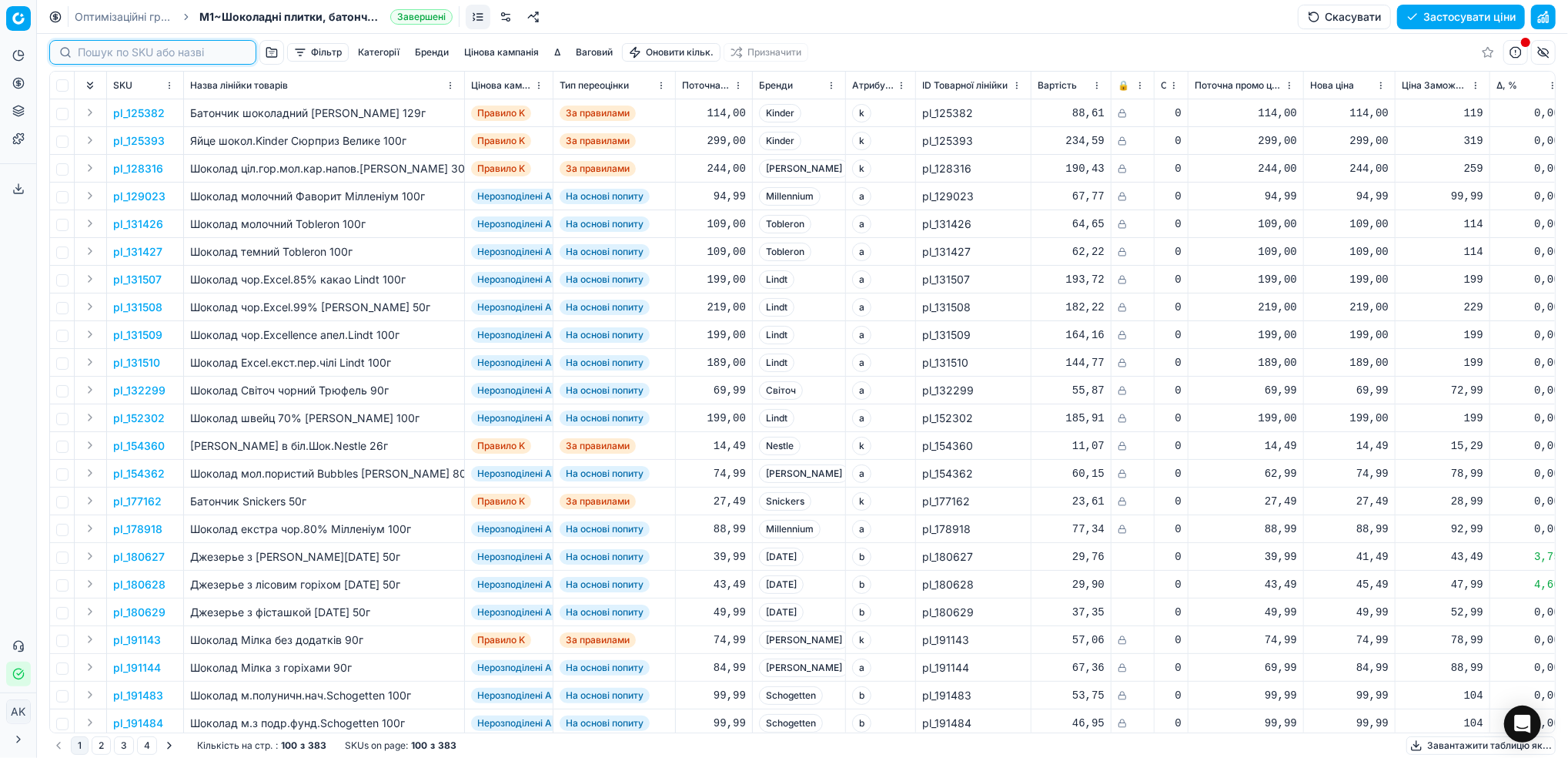
paste input "378037"
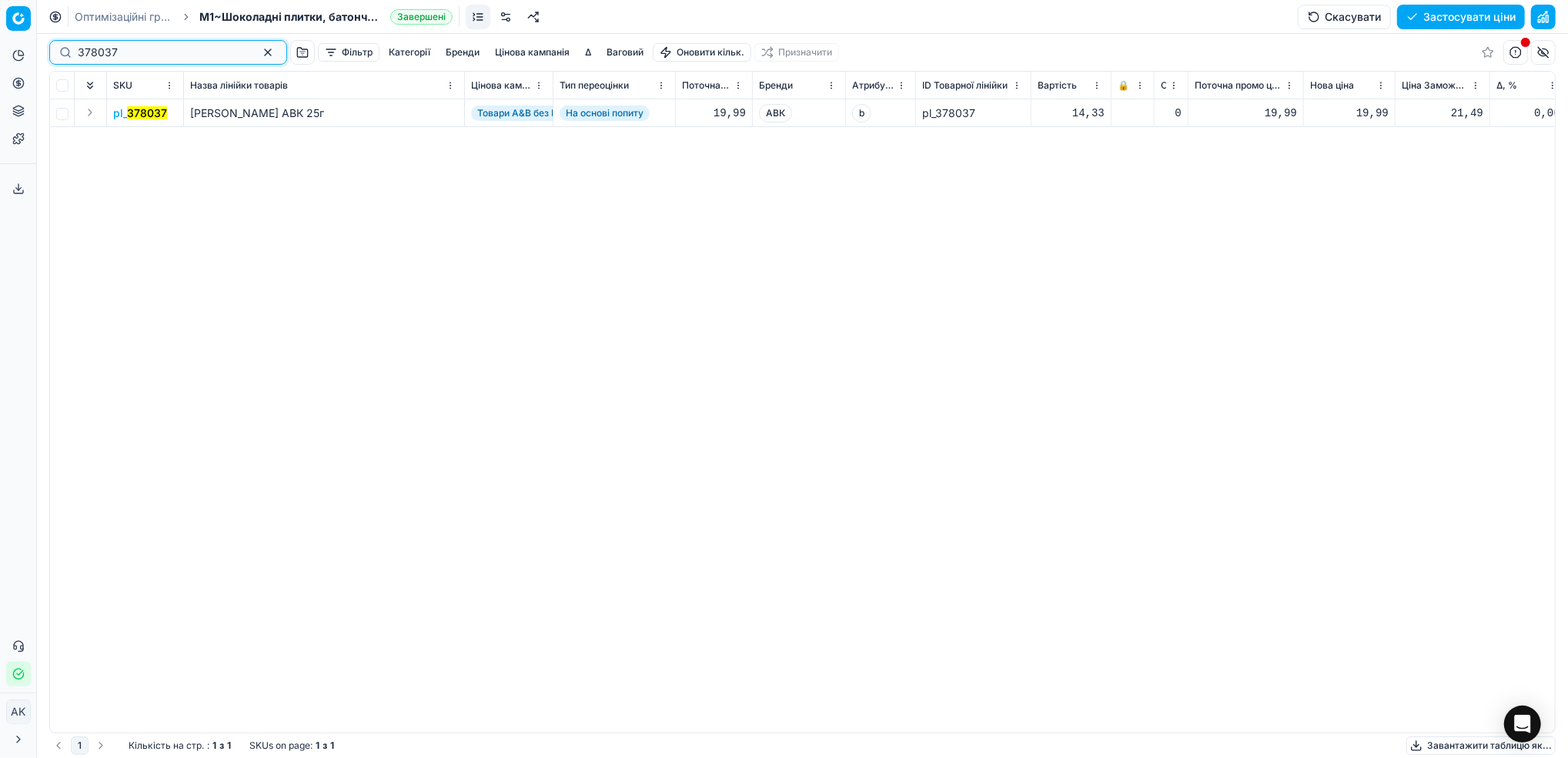
type input "378037"
click at [258, 51] on button "button" at bounding box center [268, 53] width 19 height 19
click at [84, 52] on input at bounding box center [101, 52] width 48 height 15
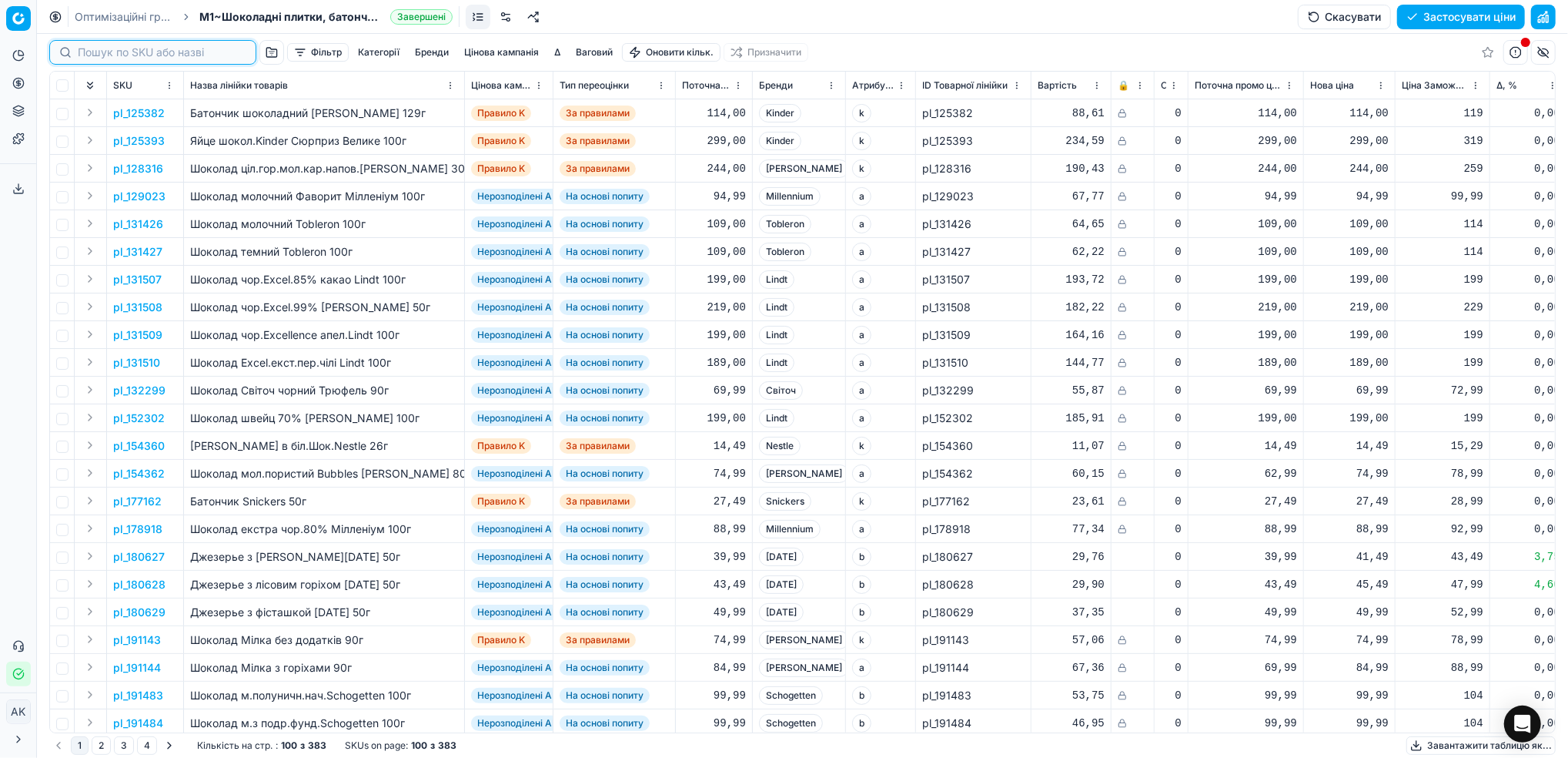
paste input "403966"
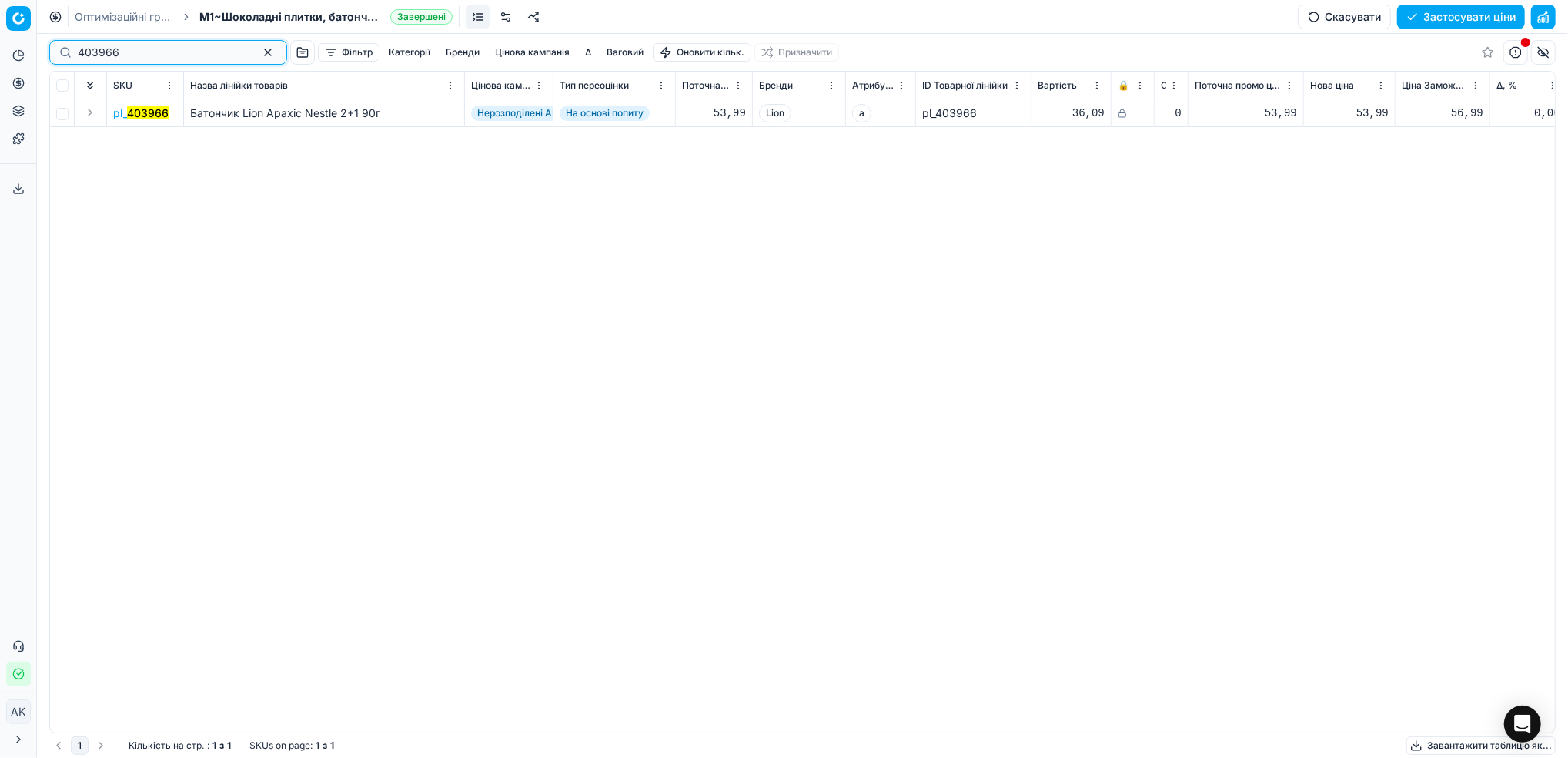
type input "403966"
click at [145, 113] on mark "403966" at bounding box center [148, 113] width 42 height 13
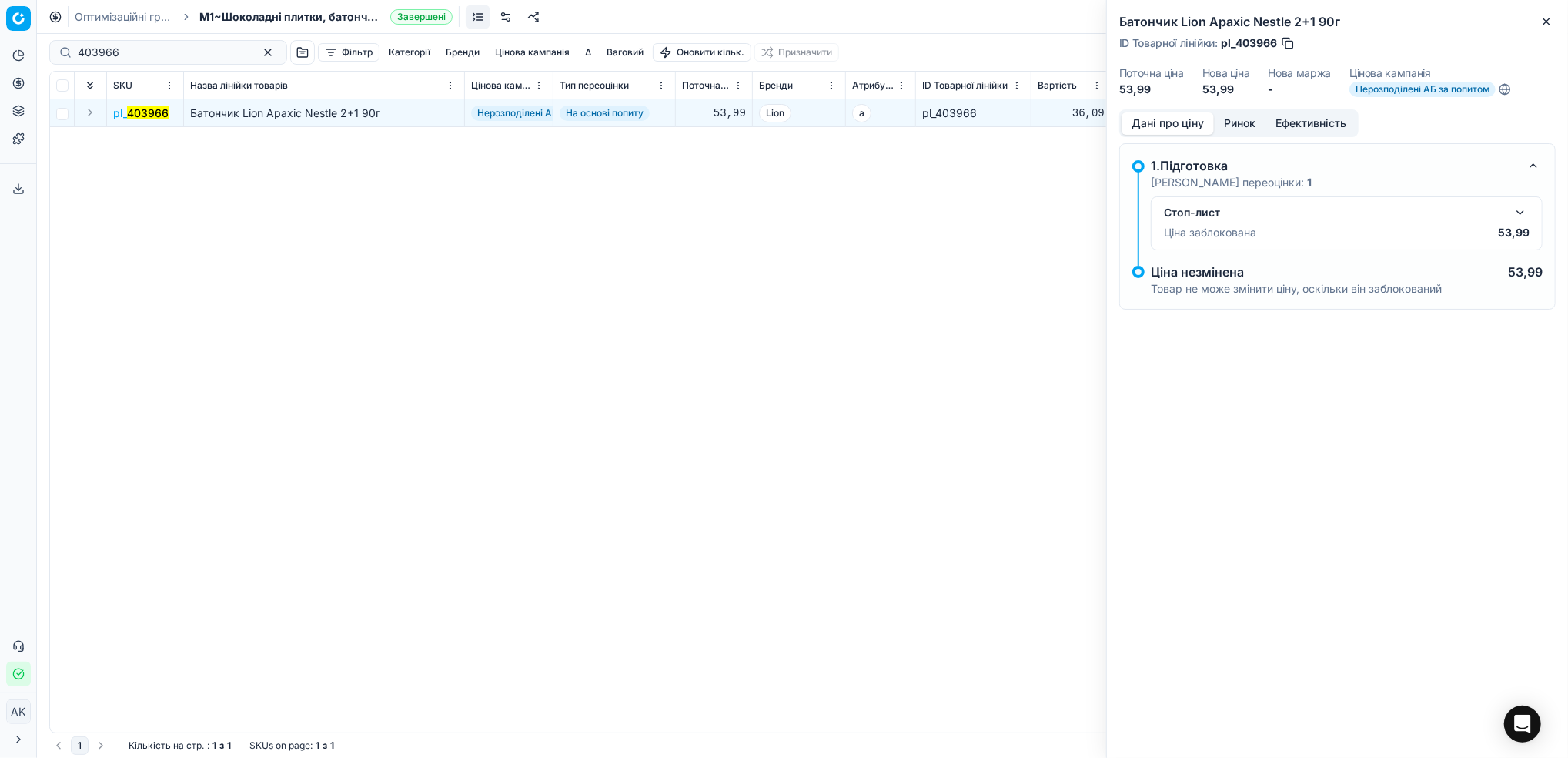
click at [1521, 207] on button "button" at bounding box center [1521, 212] width 19 height 19
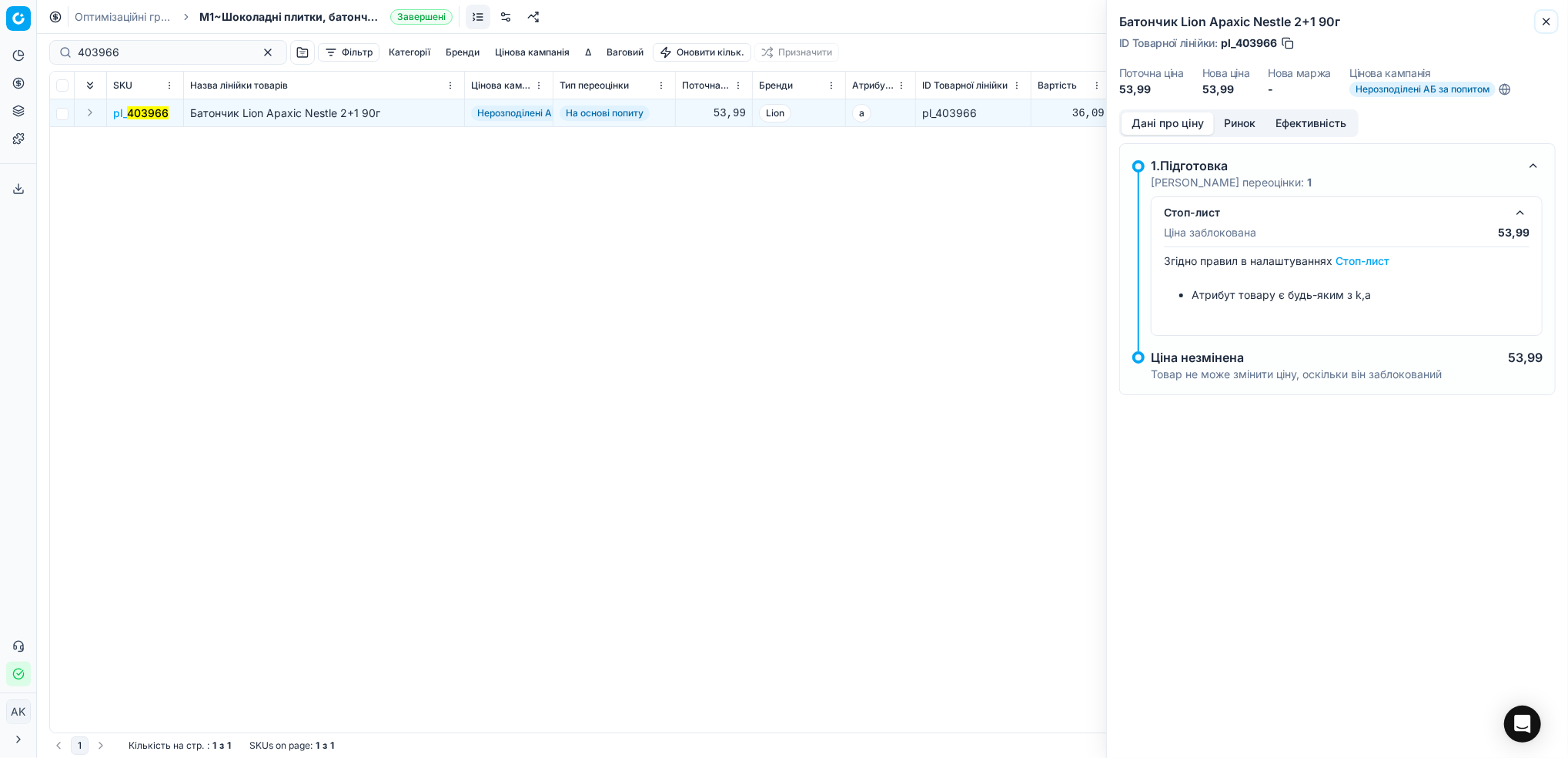
click at [1553, 23] on icon "button" at bounding box center [1547, 21] width 12 height 12
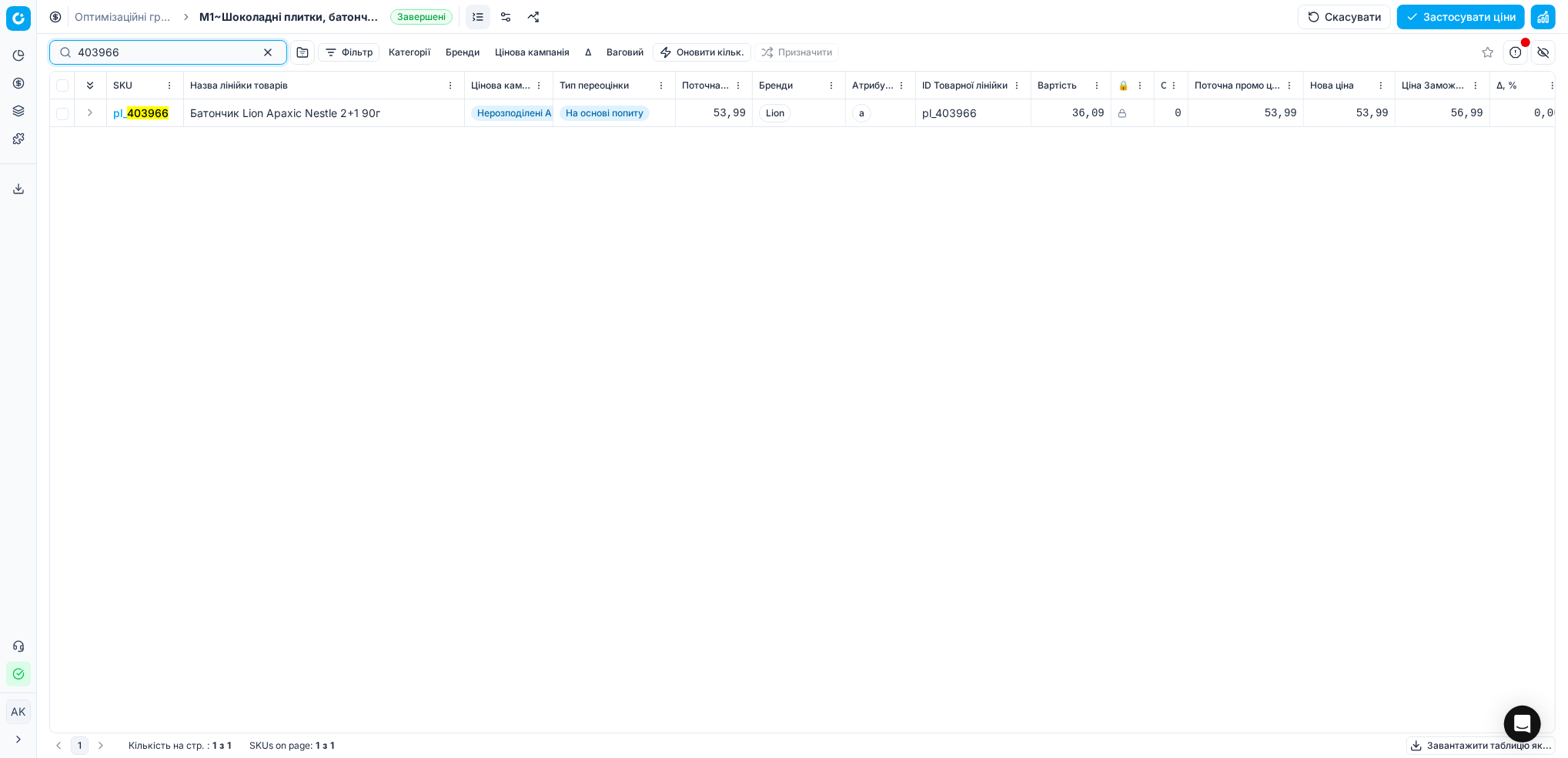
click at [258, 57] on button "button" at bounding box center [268, 53] width 19 height 19
click at [106, 59] on input at bounding box center [162, 52] width 169 height 15
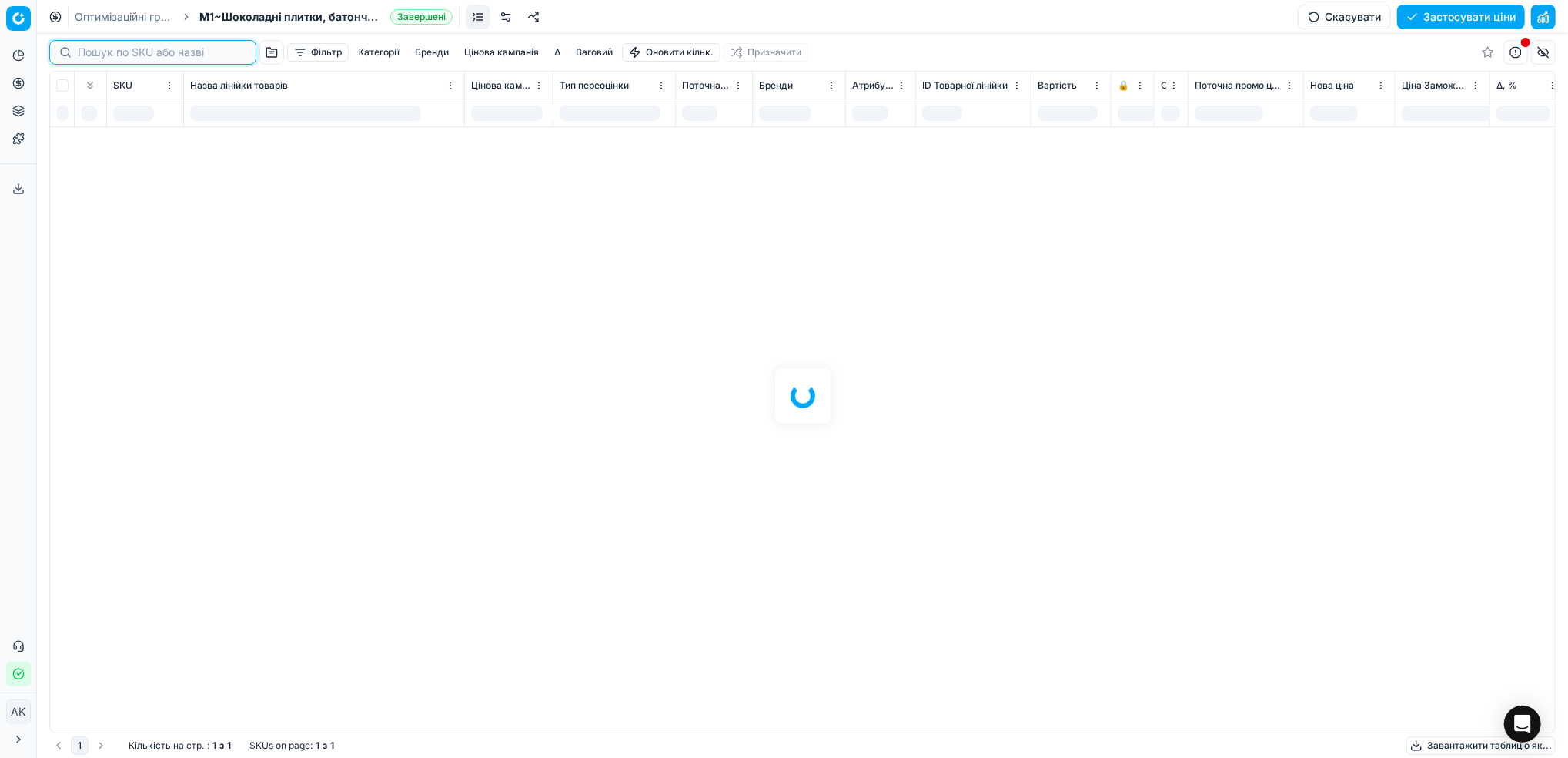
paste input "378037"
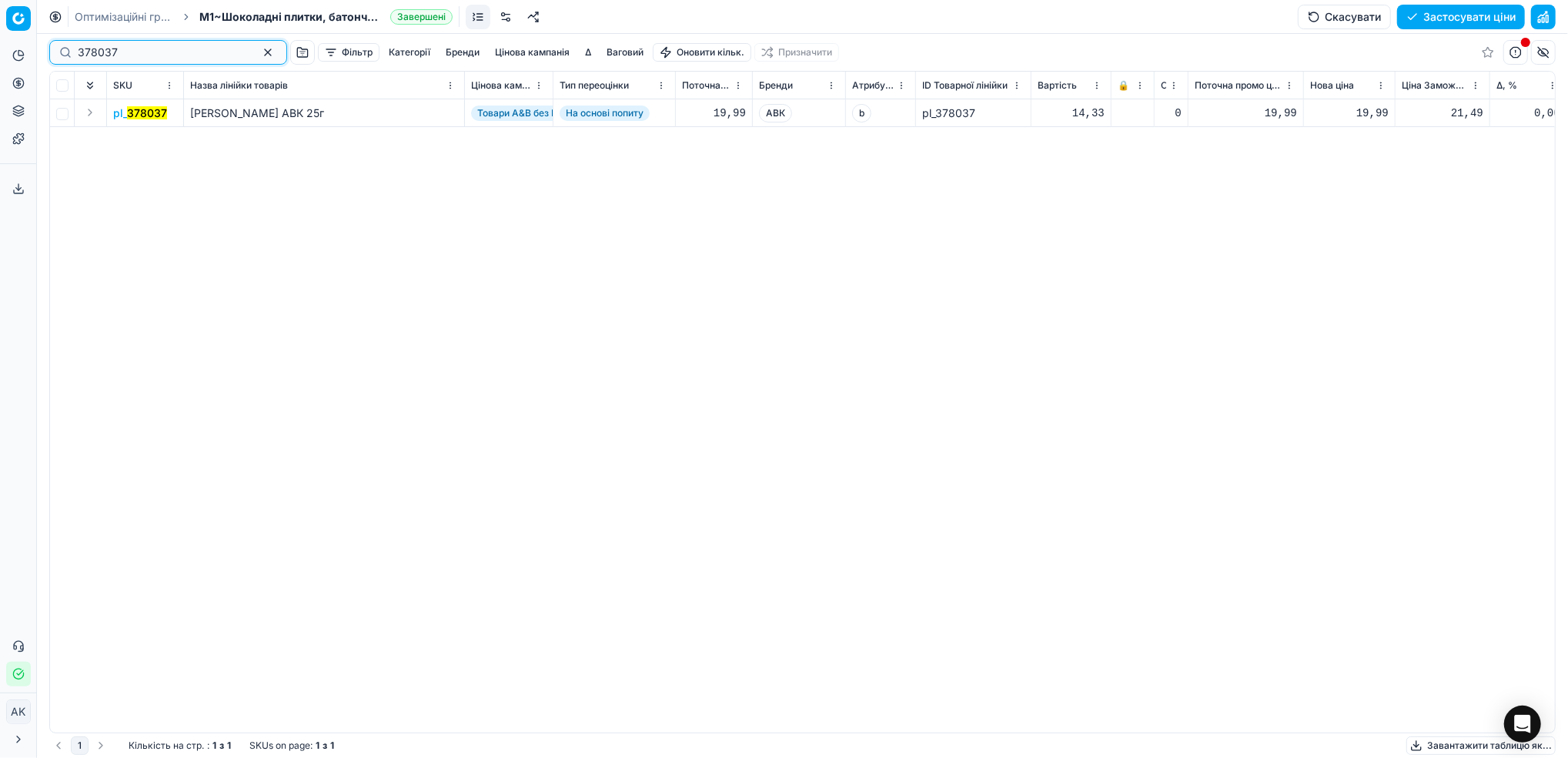
type input "378037"
click at [258, 58] on button "button" at bounding box center [268, 53] width 19 height 19
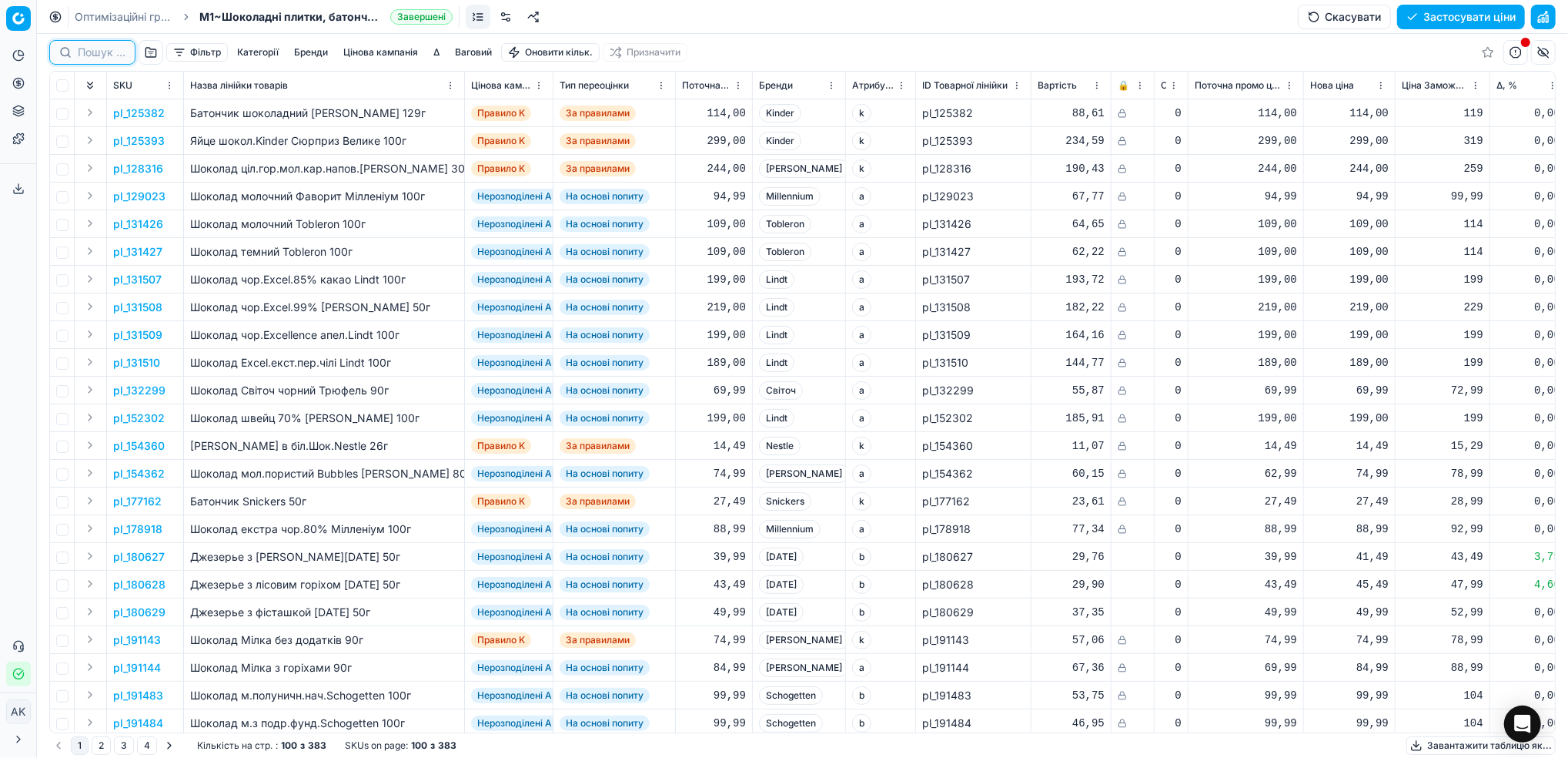
click at [102, 56] on input at bounding box center [101, 52] width 48 height 15
paste input "399783"
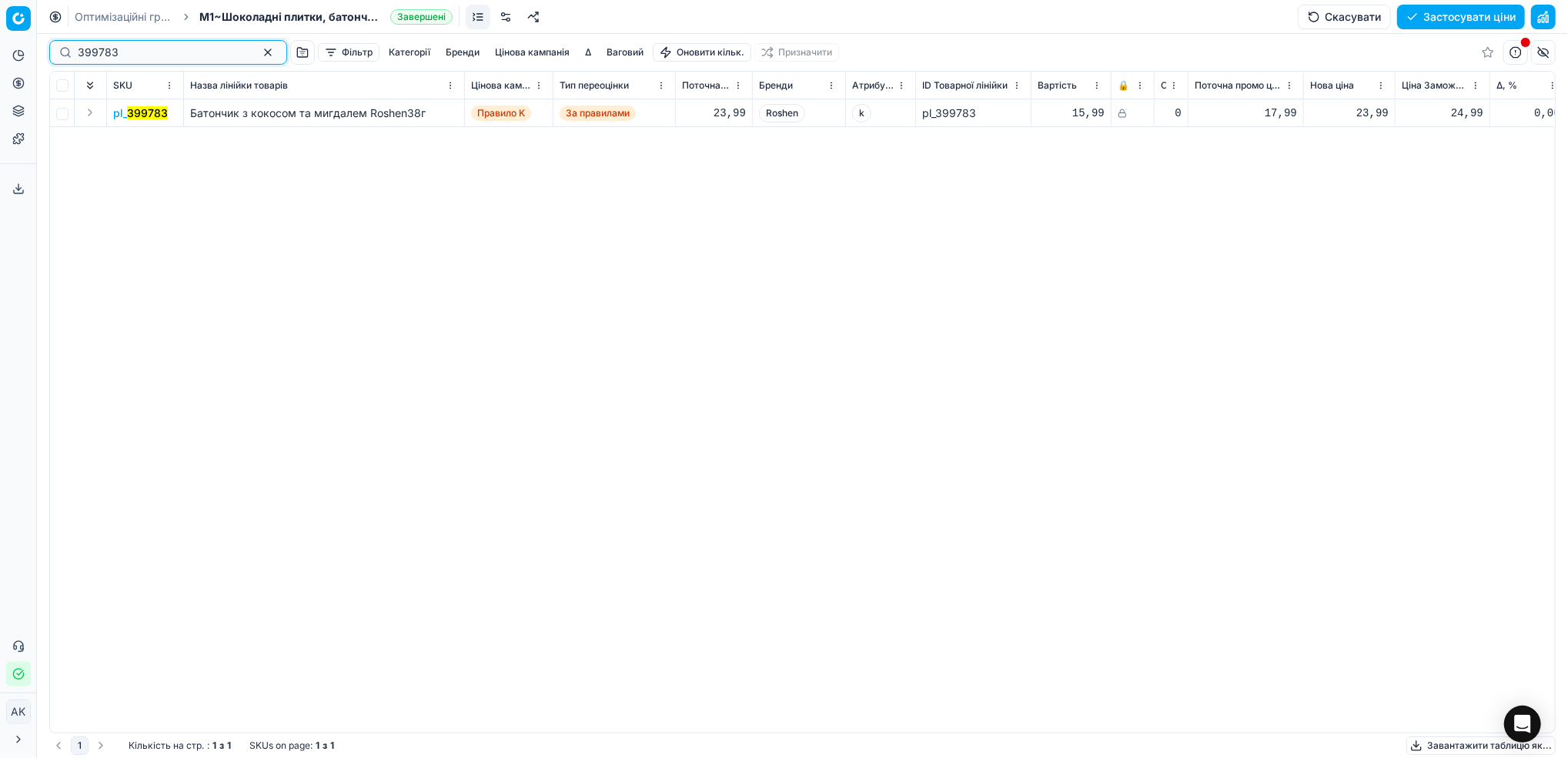
type input "399783"
click at [148, 118] on mark "399783" at bounding box center [148, 113] width 41 height 13
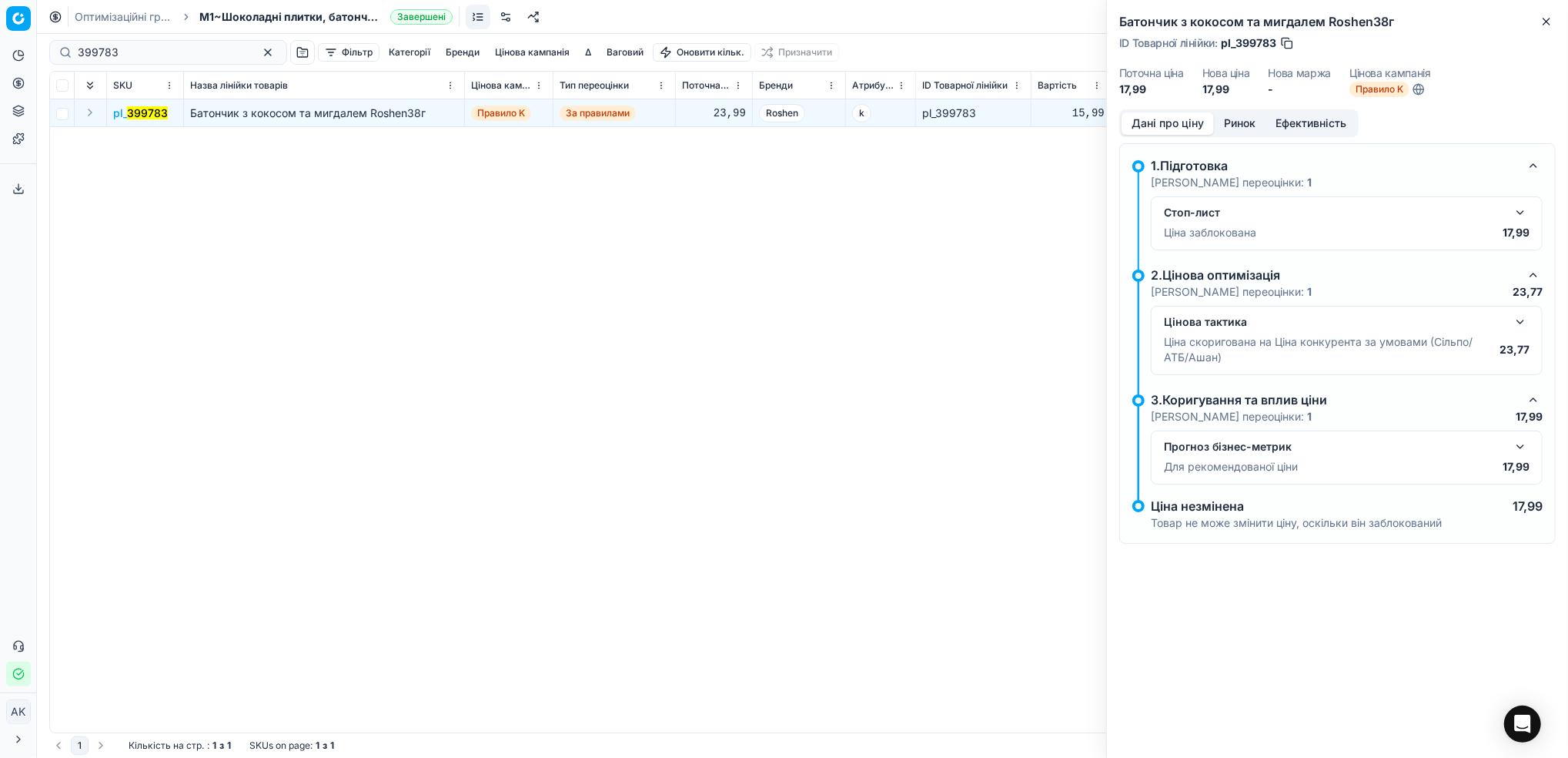
click at [1516, 218] on button "button" at bounding box center [1521, 212] width 19 height 19
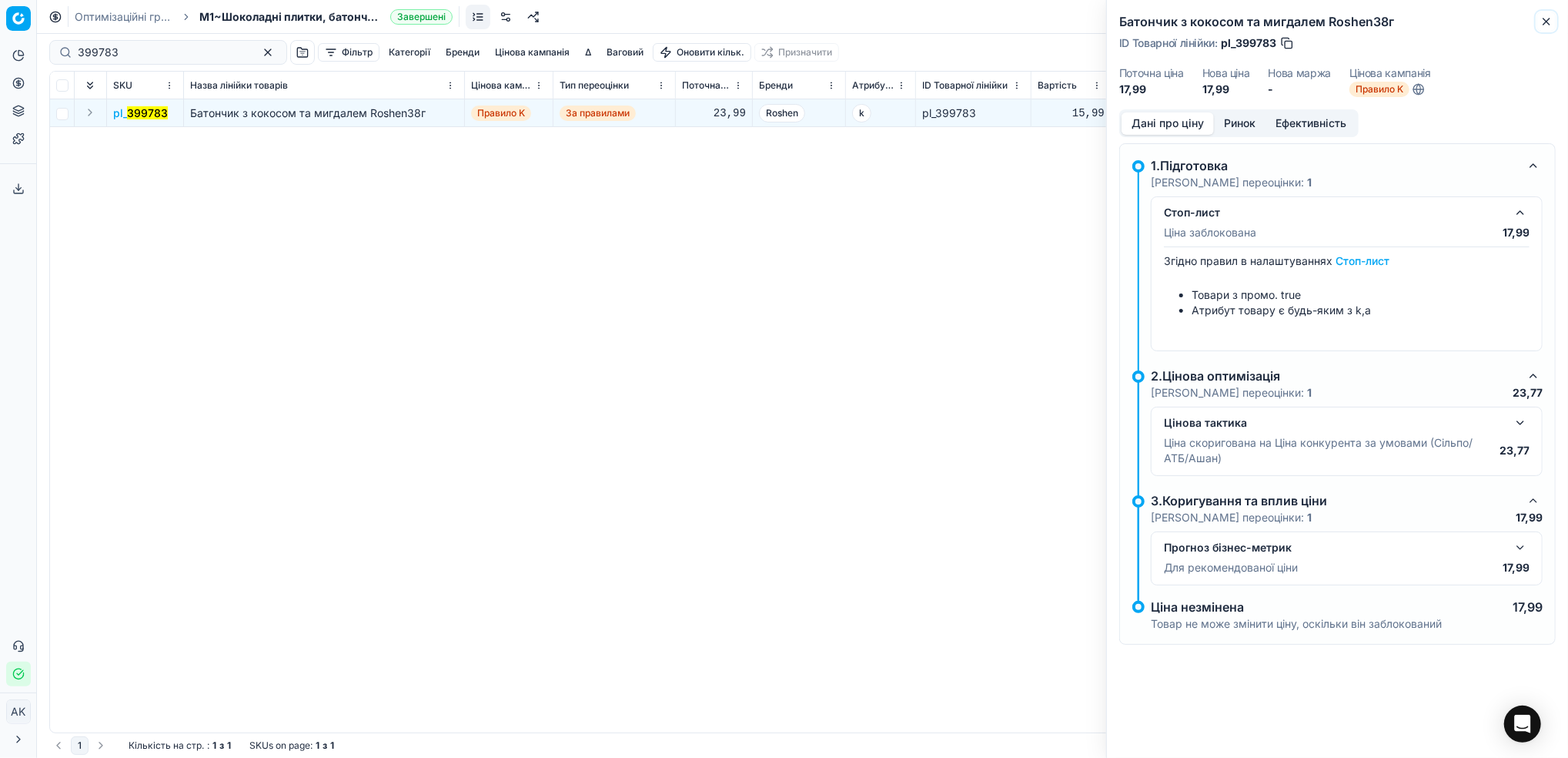
click at [1548, 28] on button "Close" at bounding box center [1547, 21] width 19 height 19
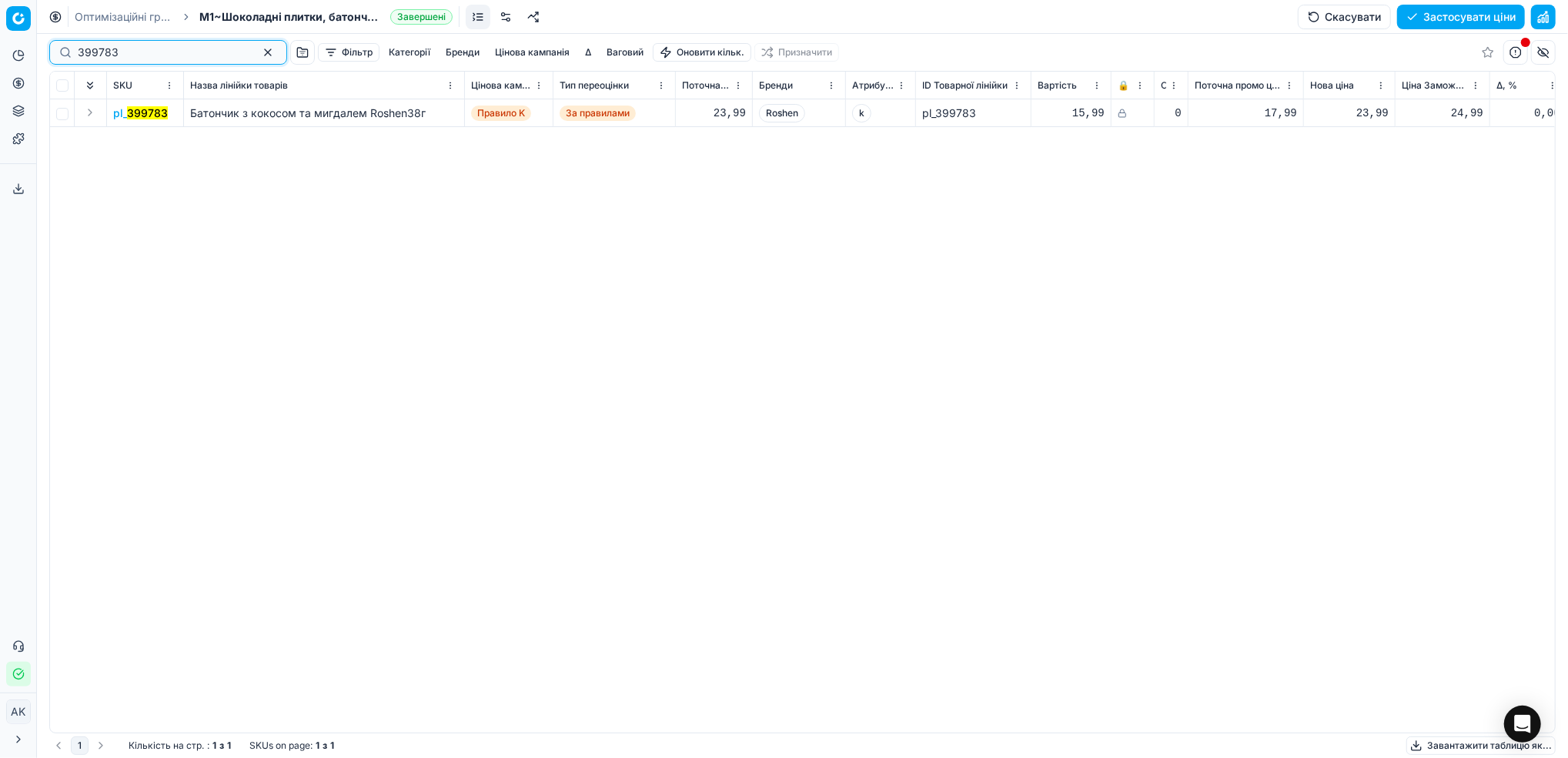
click at [258, 47] on button "button" at bounding box center [268, 53] width 19 height 19
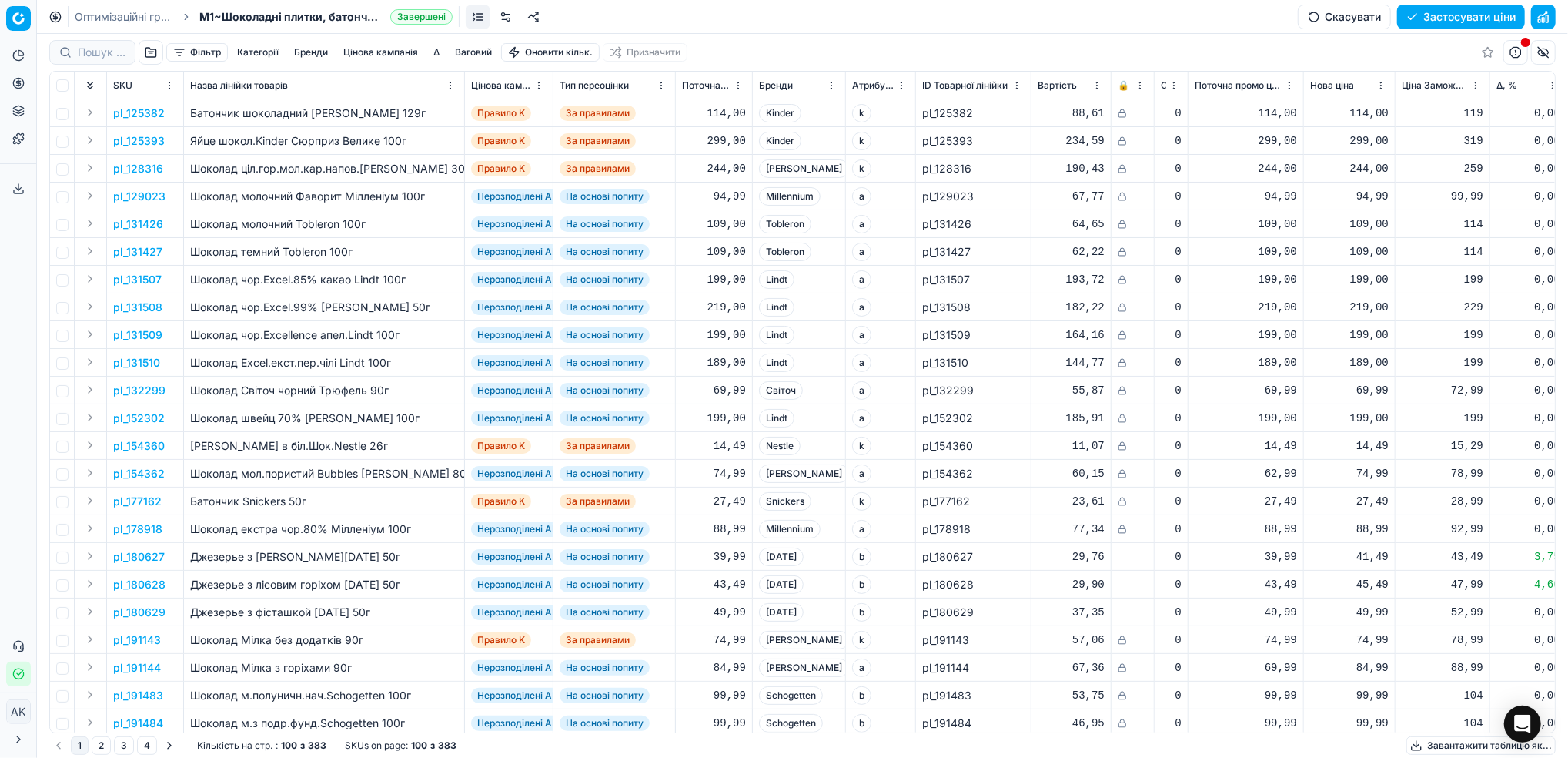
click at [91, 12] on link "Оптимізаційні групи" at bounding box center [124, 17] width 99 height 15
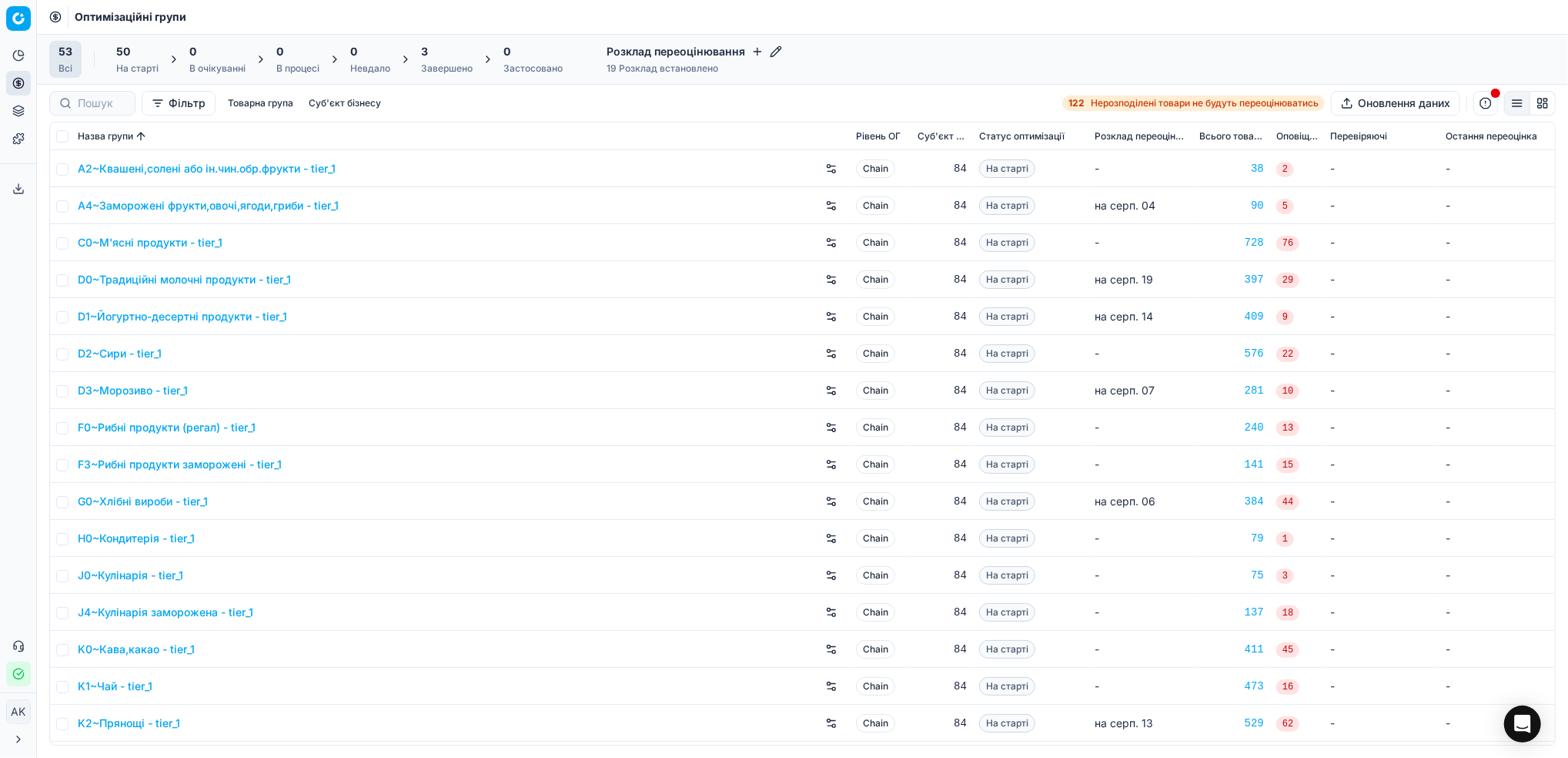
click at [447, 61] on div "3 Завершено" at bounding box center [447, 59] width 52 height 31
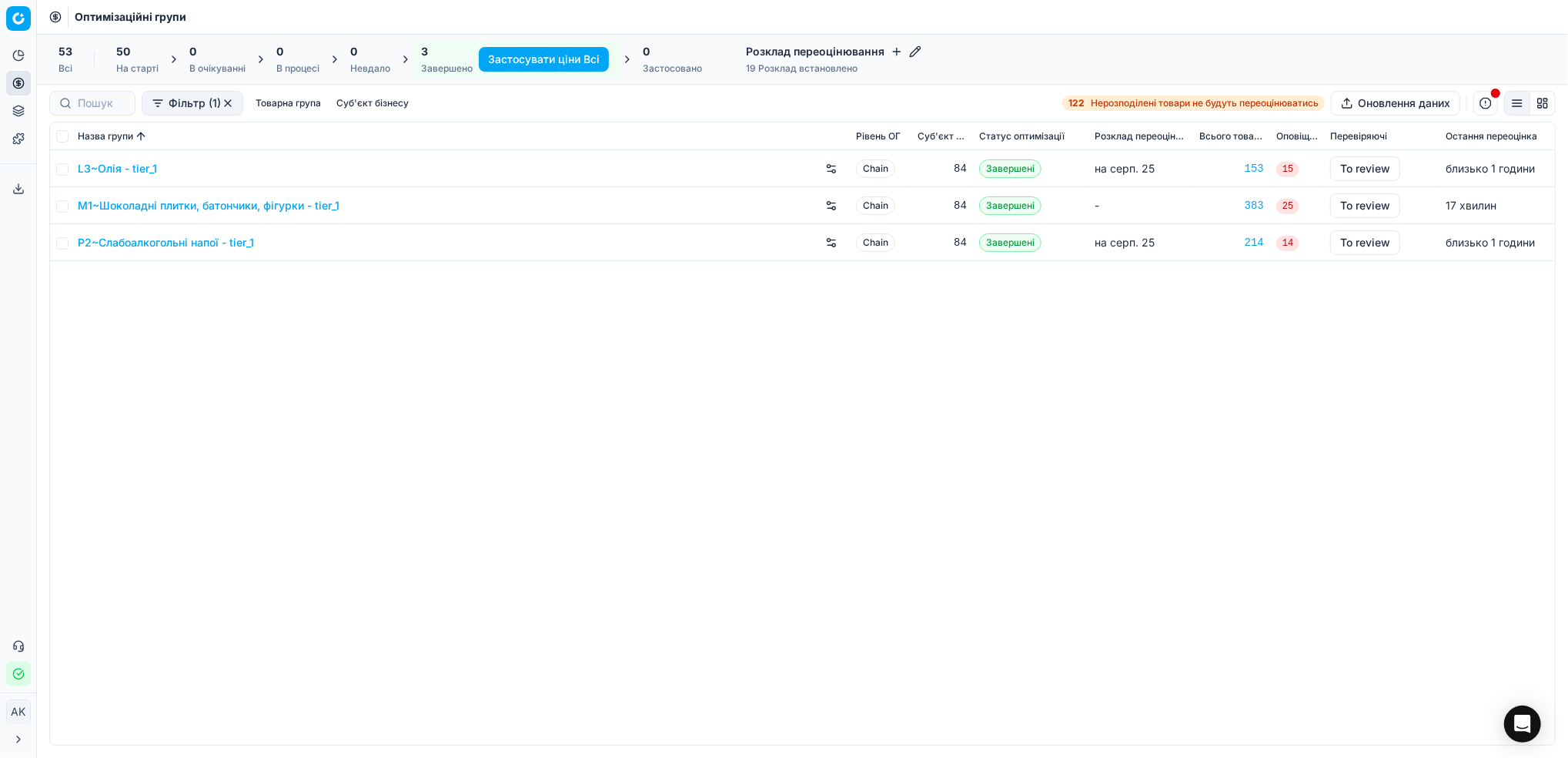
click at [107, 169] on link "L3~Олія - tier_1" at bounding box center [117, 169] width 79 height 15
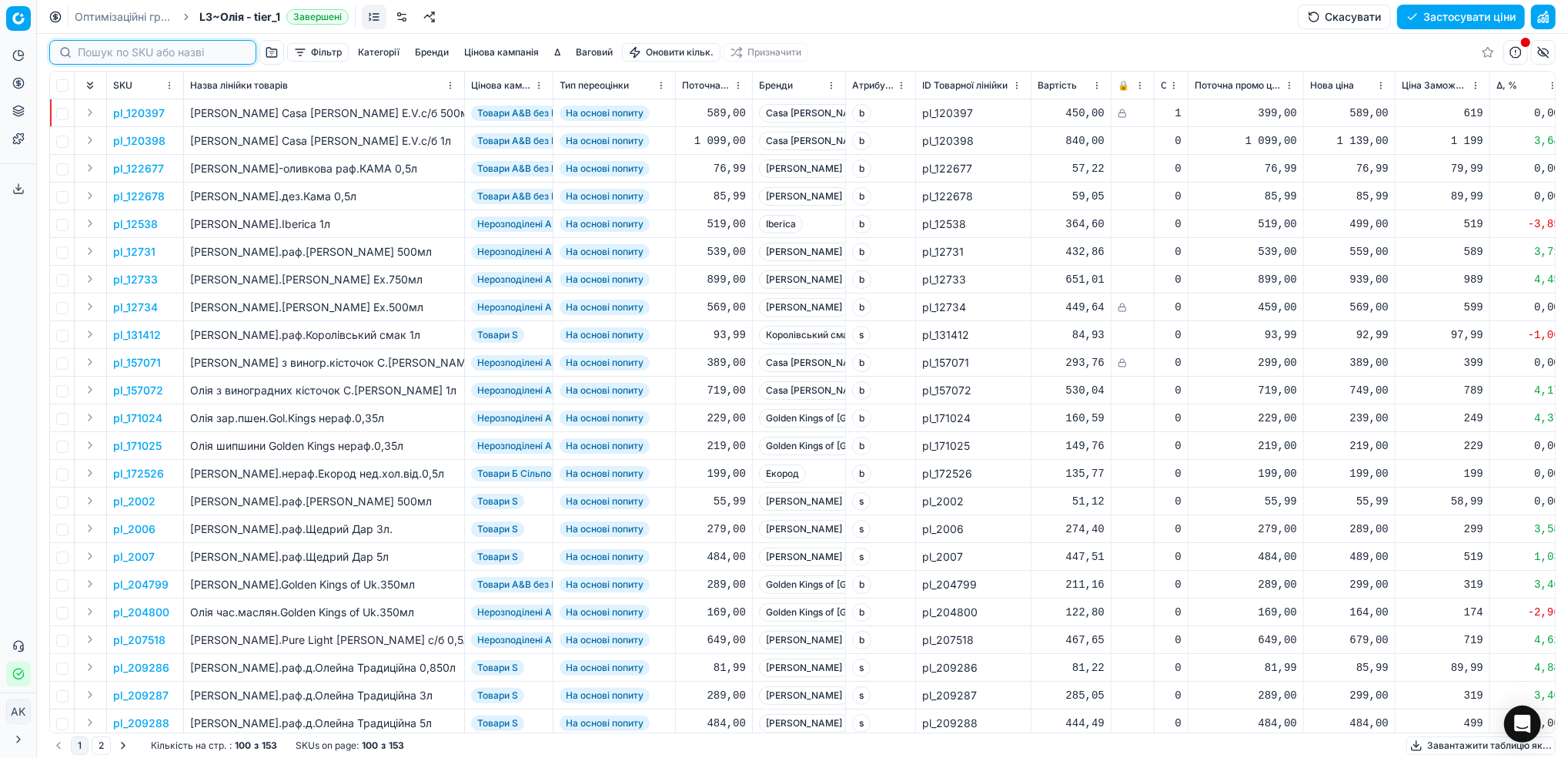
click at [101, 47] on input at bounding box center [162, 52] width 169 height 15
paste input "378037 403966 314859 313570 230663 429550 403347 392296 392297 35233 386761 410…"
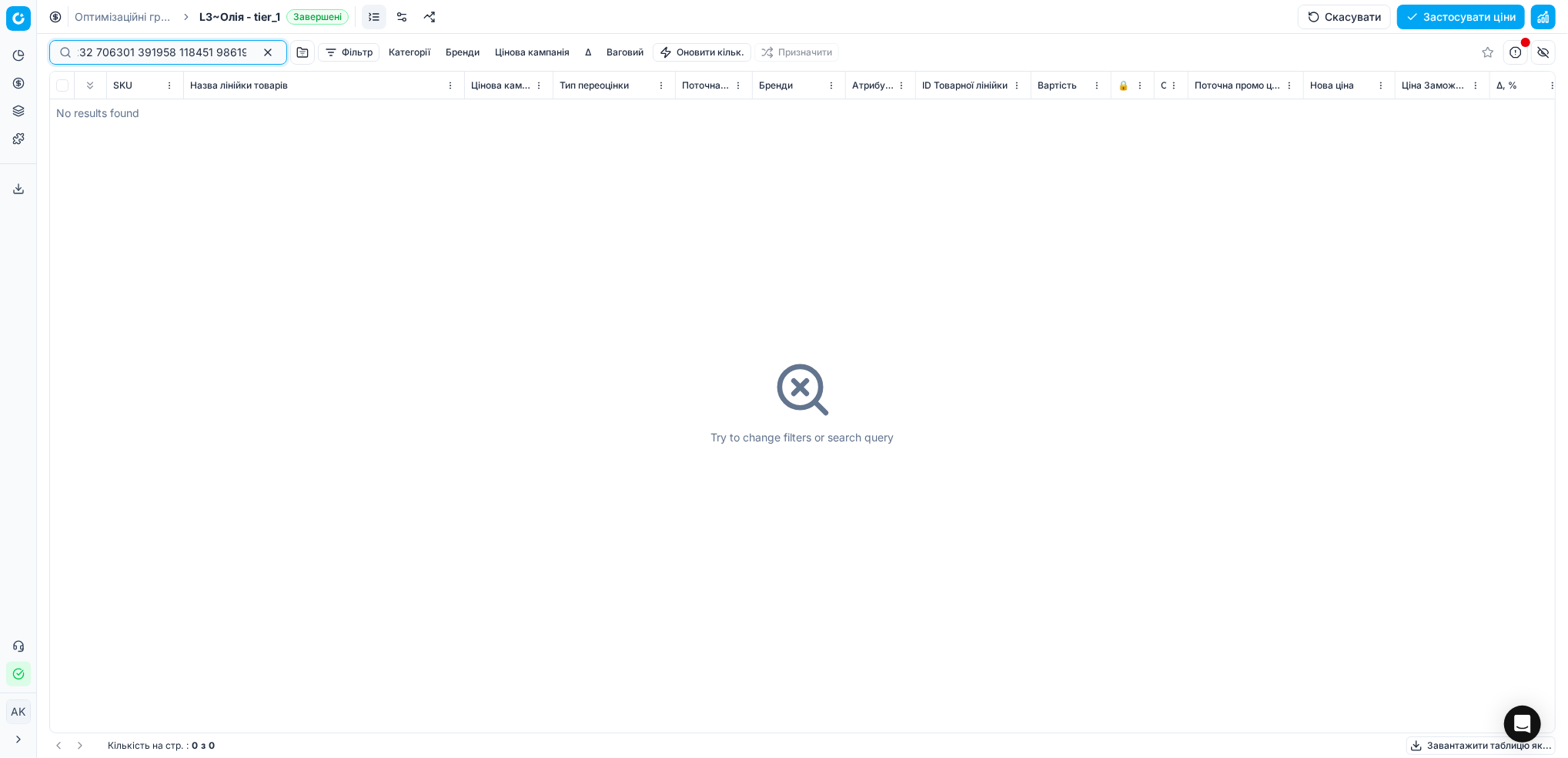
type input "378037 403966 314859 313570 230663 429550 403347 392296 392297 35233 386761 410…"
click at [258, 55] on button "button" at bounding box center [268, 53] width 19 height 19
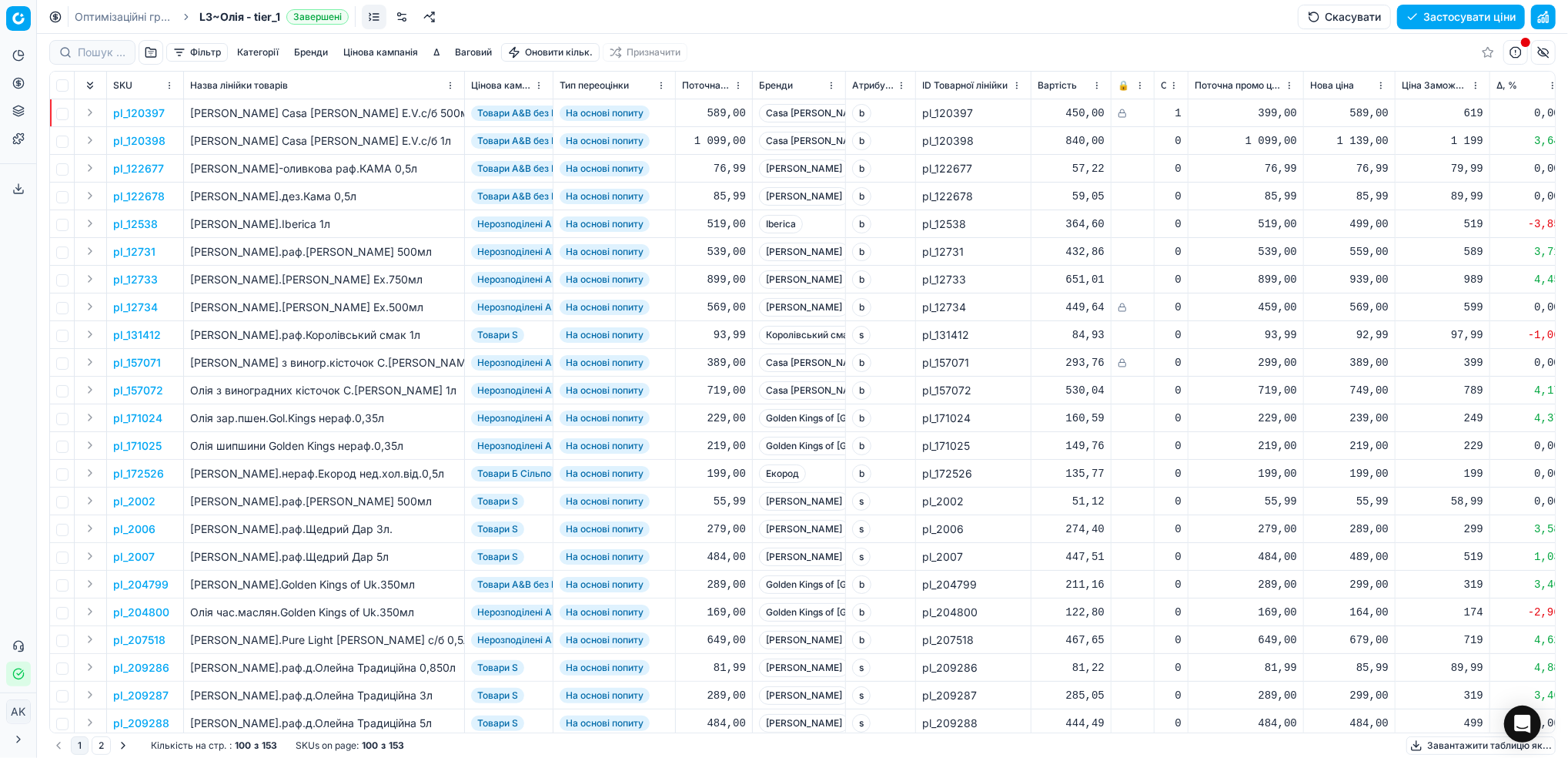
type input "378037 403966 314859 313570 230663 429550 403347 392296 392297 35233 386761 410…"
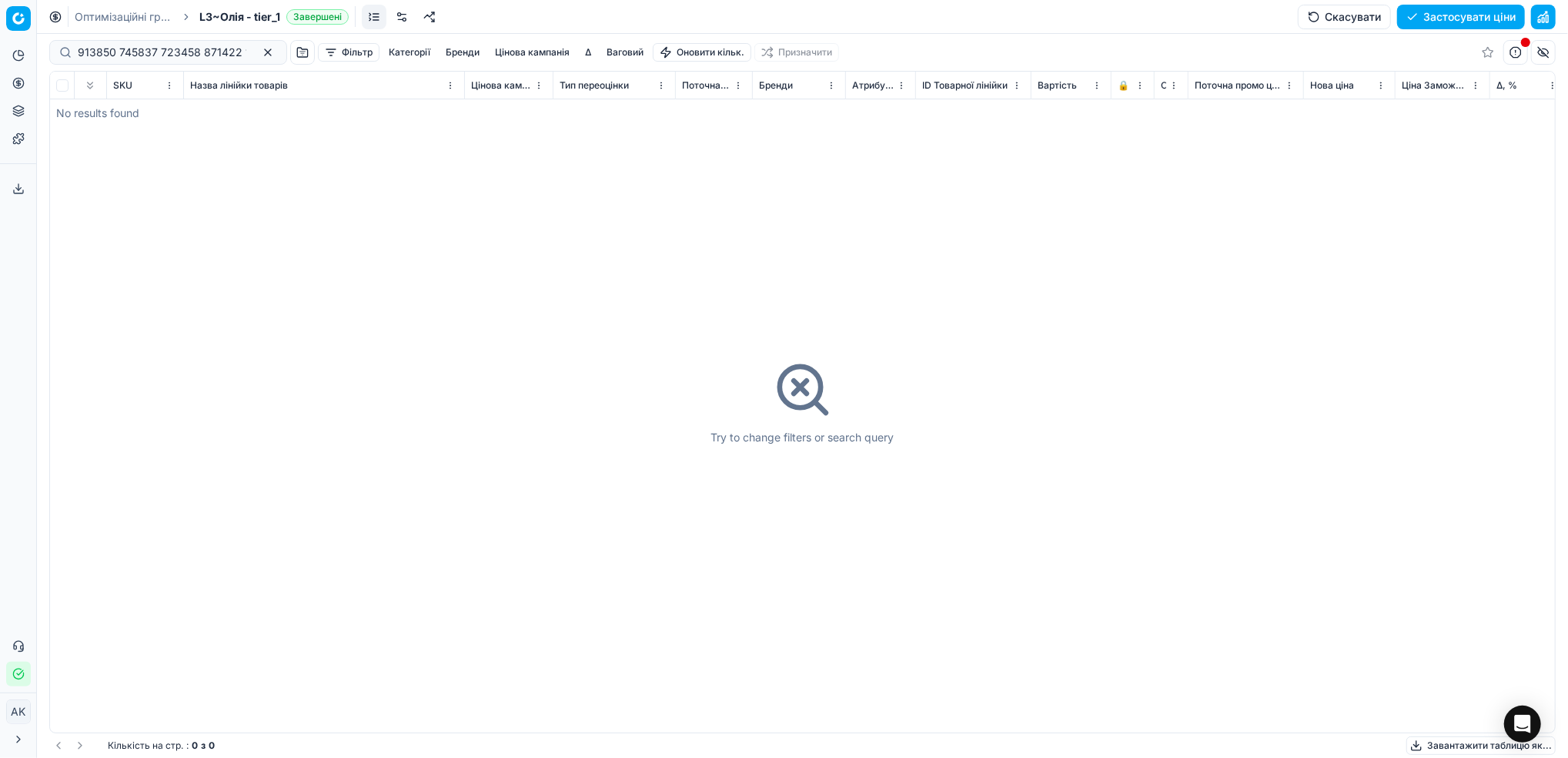
click at [97, 20] on link "Оптимізаційні групи" at bounding box center [124, 17] width 99 height 15
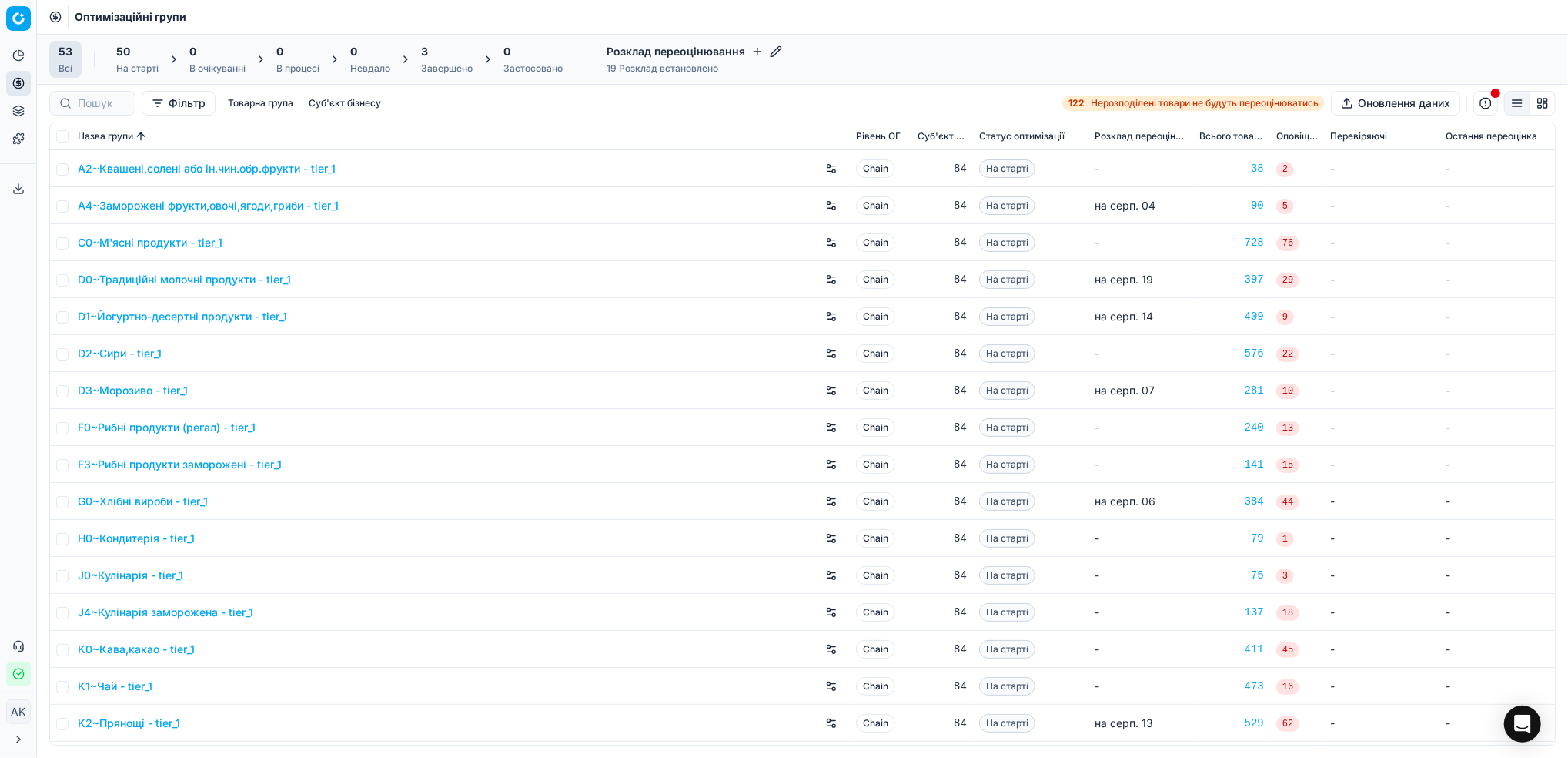
click at [430, 65] on div "Завершено" at bounding box center [447, 68] width 52 height 12
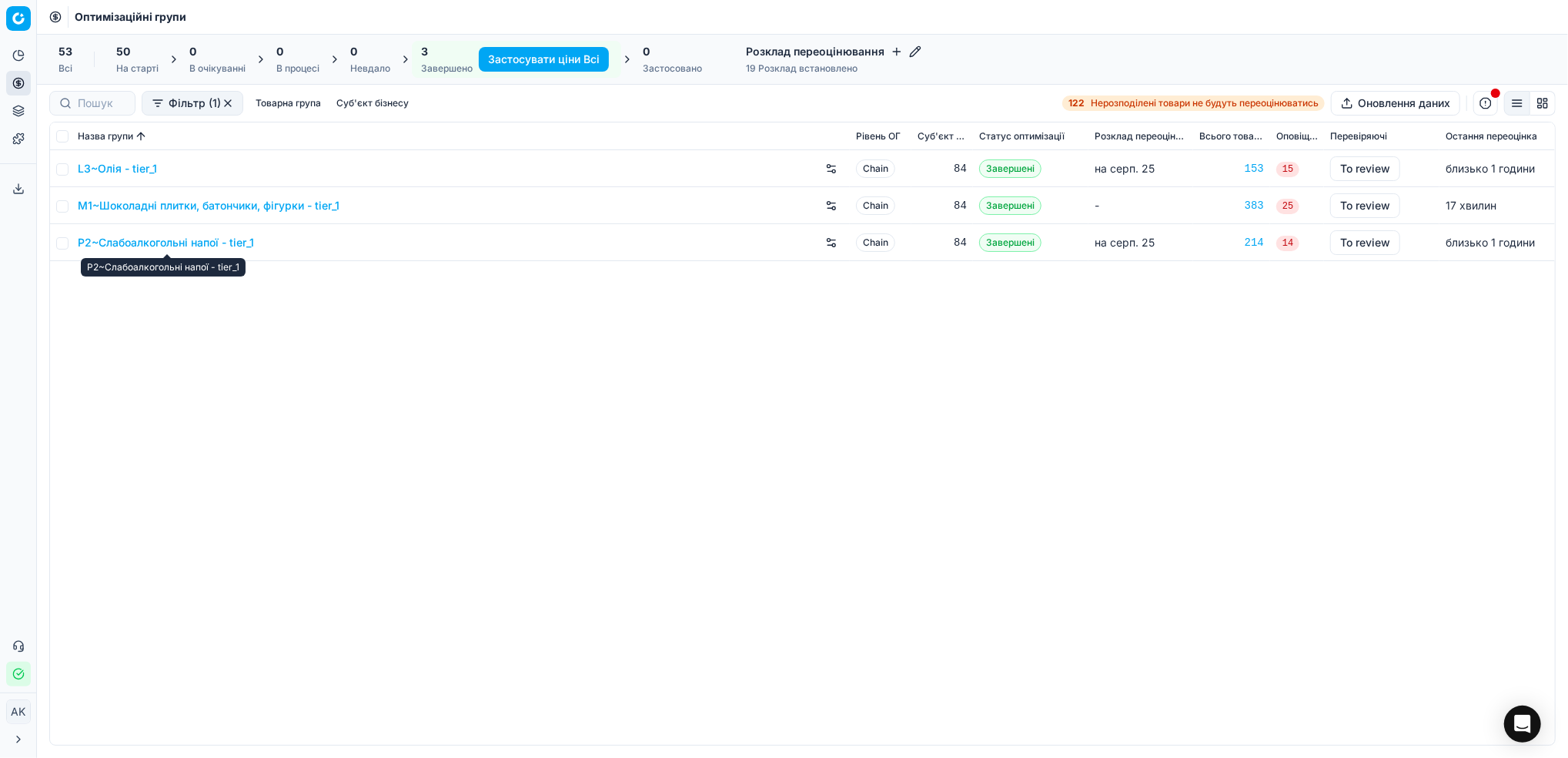
click at [121, 246] on link "P2~Слабоалкогольні напої - tier_1" at bounding box center [165, 242] width 176 height 15
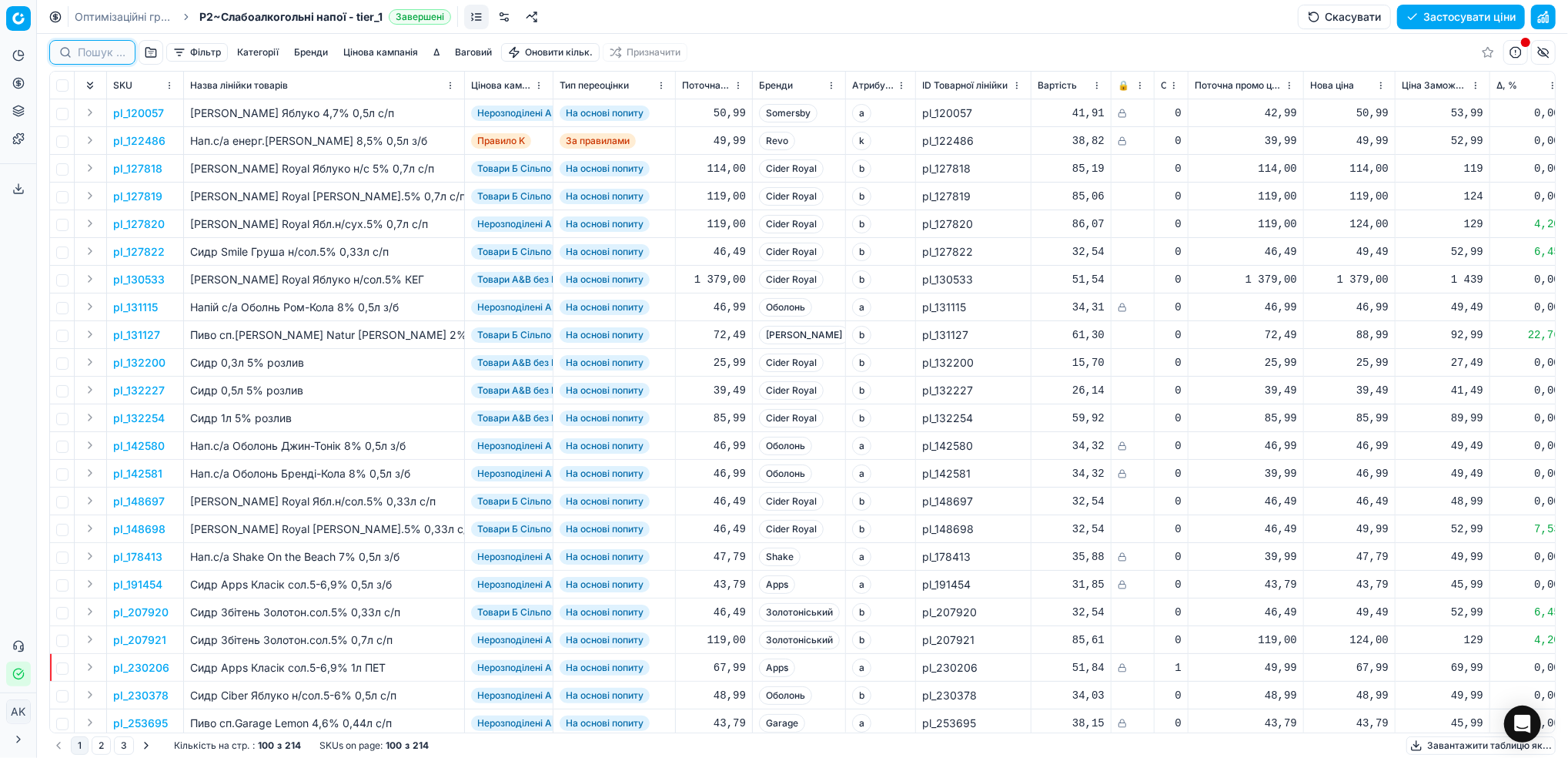
click at [97, 53] on input at bounding box center [101, 52] width 48 height 15
paste input "378037 403966 314859 313570 230663 429550 403347 392296 392297 35233 386761 410…"
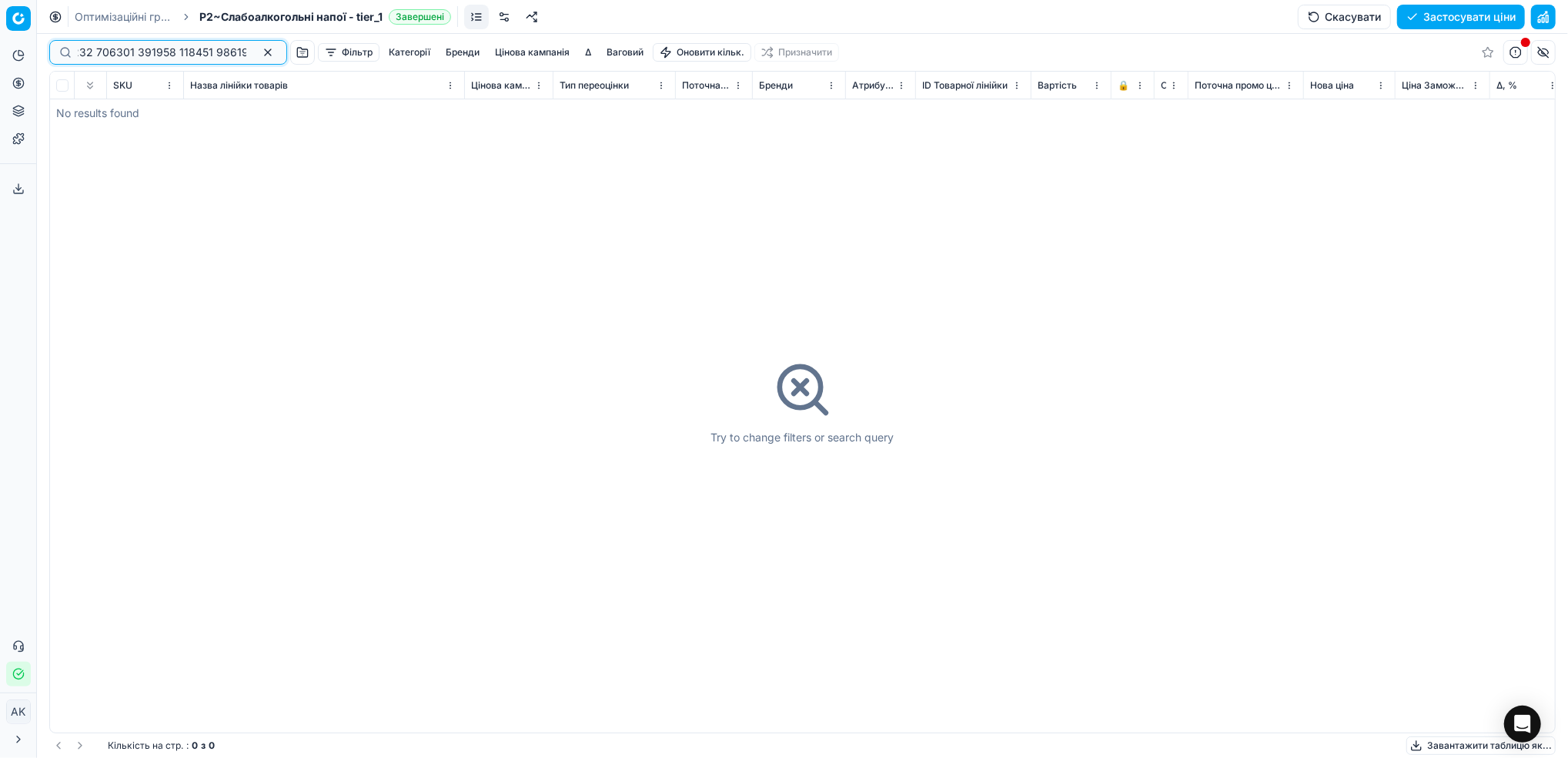
type input "378037 403966 314859 313570 230663 429550 403347 392296 392297 35233 386761 410…"
click at [258, 57] on button "button" at bounding box center [268, 53] width 19 height 19
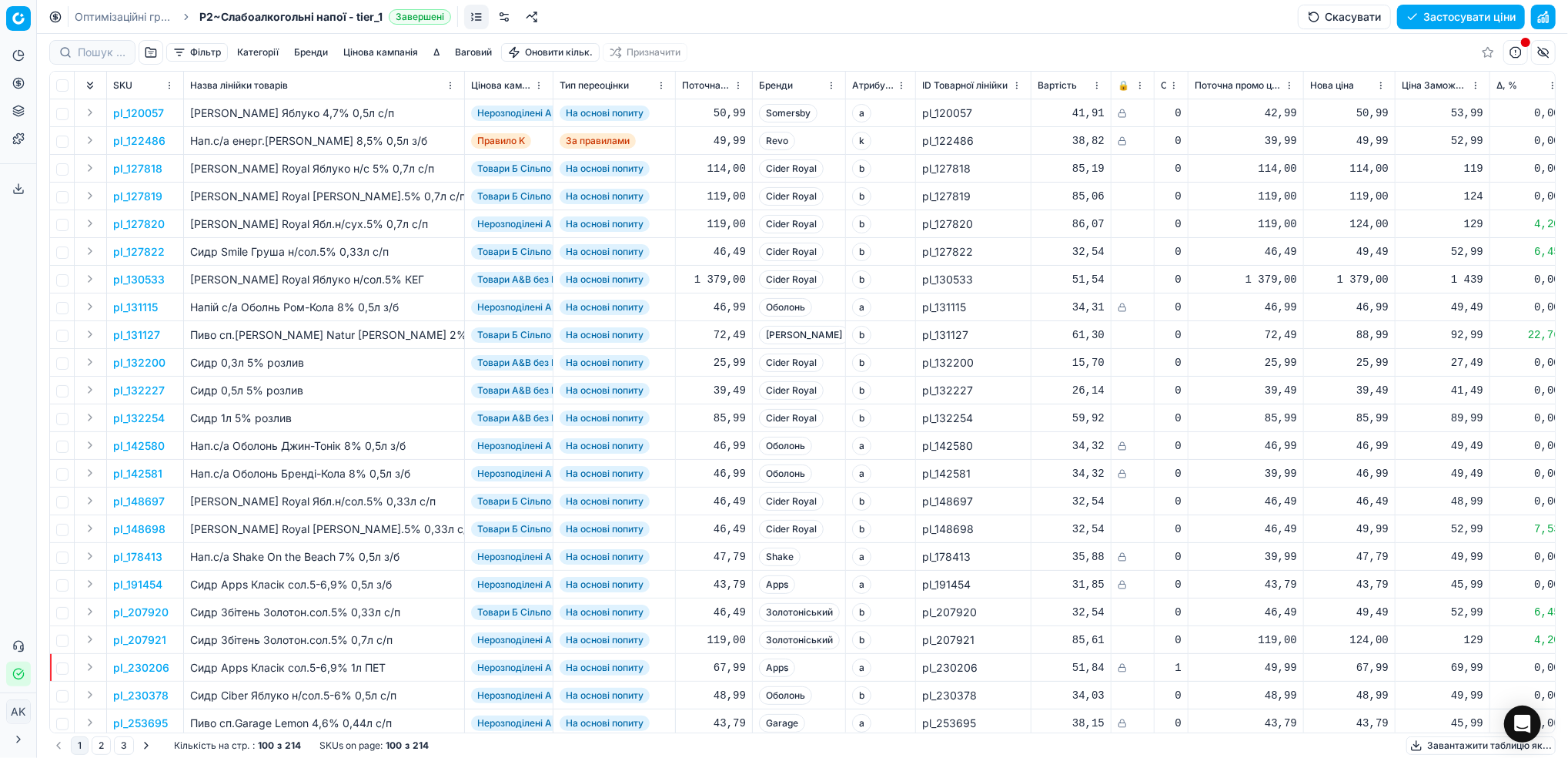
click at [107, 10] on link "Оптимізаційні групи" at bounding box center [124, 17] width 99 height 15
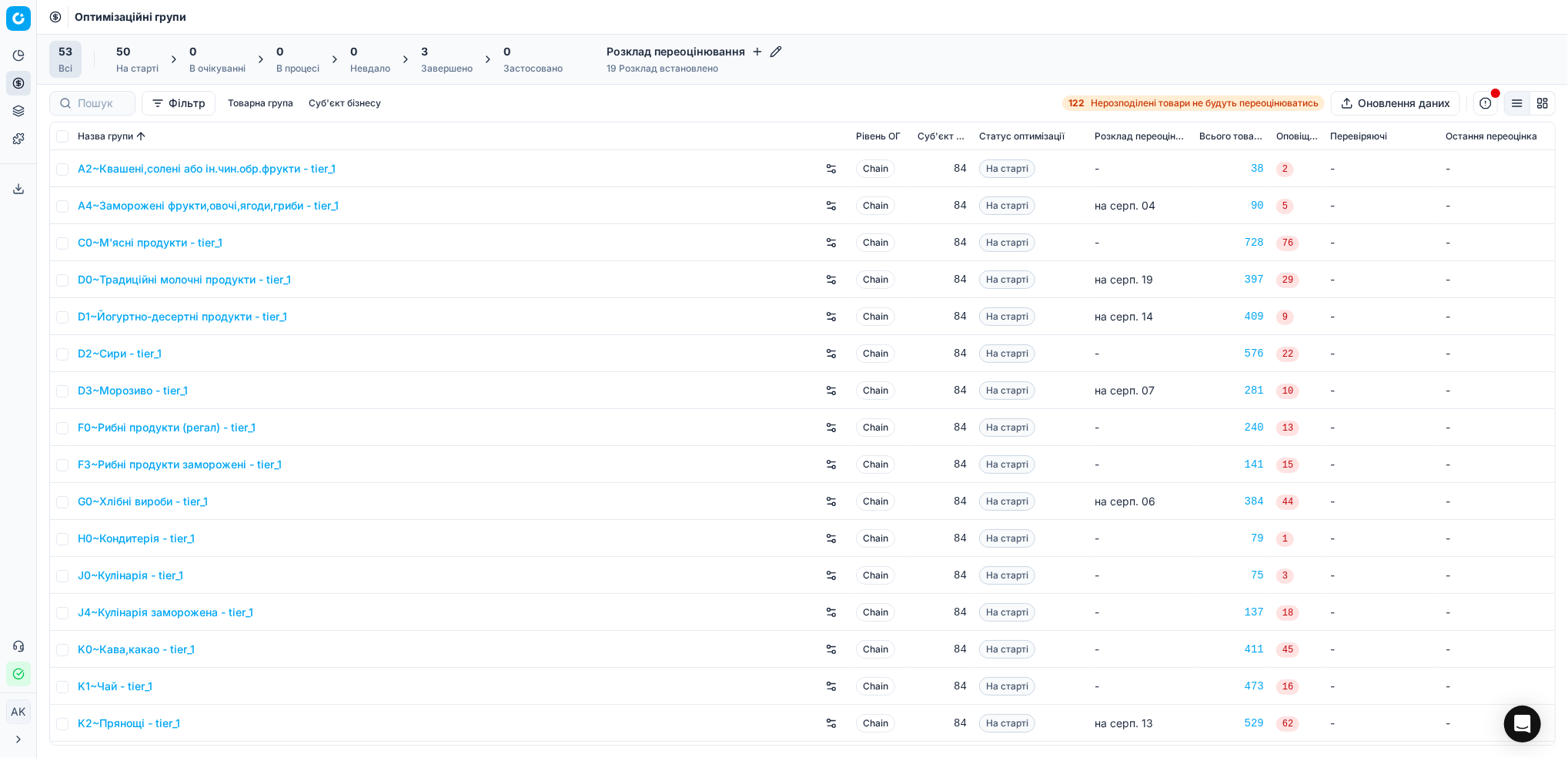
click at [439, 59] on div "3" at bounding box center [447, 51] width 52 height 15
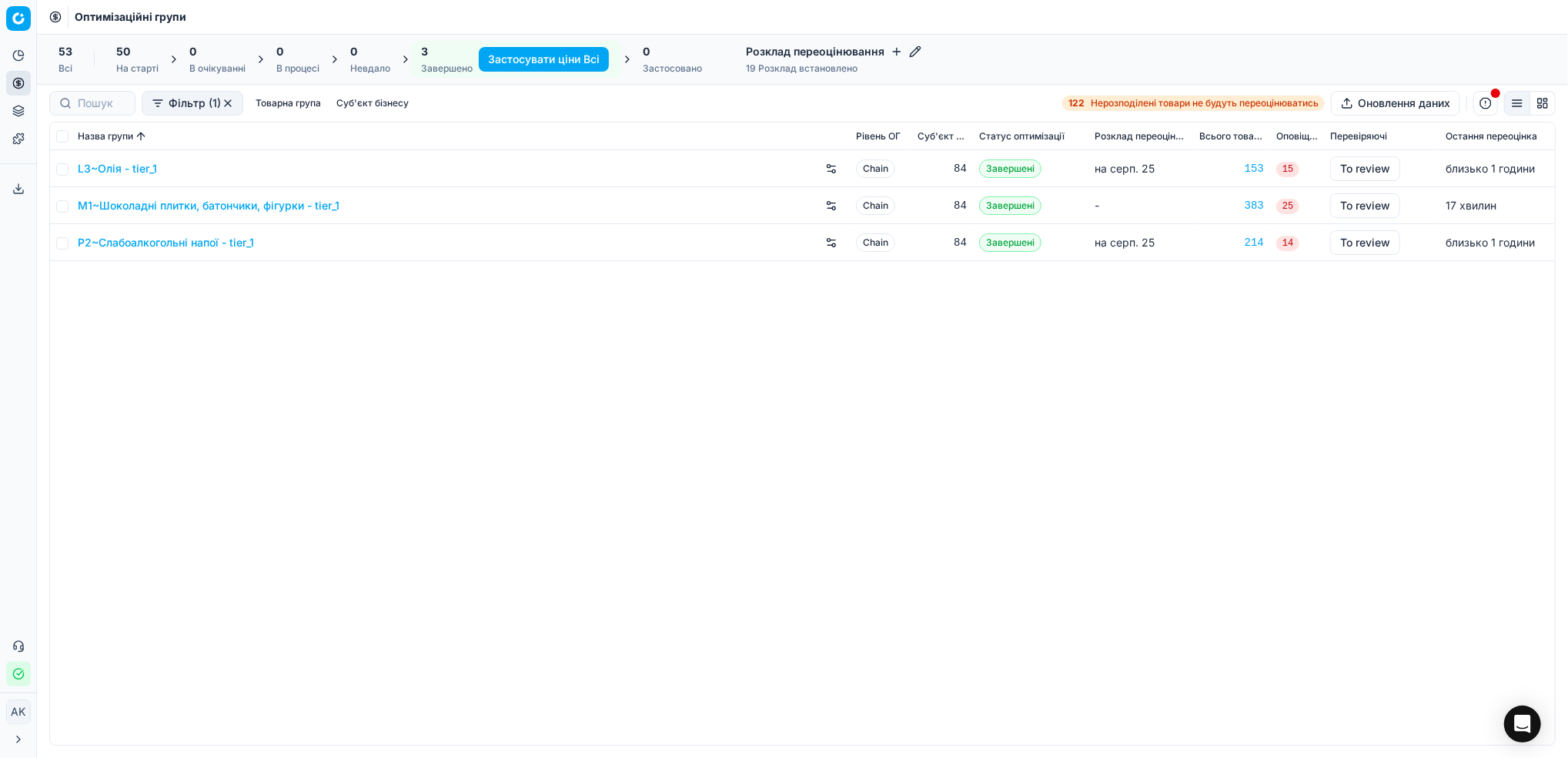
click at [132, 205] on link "M1~Шоколадні плитки, батончики, фігурки - tier_1" at bounding box center [208, 205] width 262 height 15
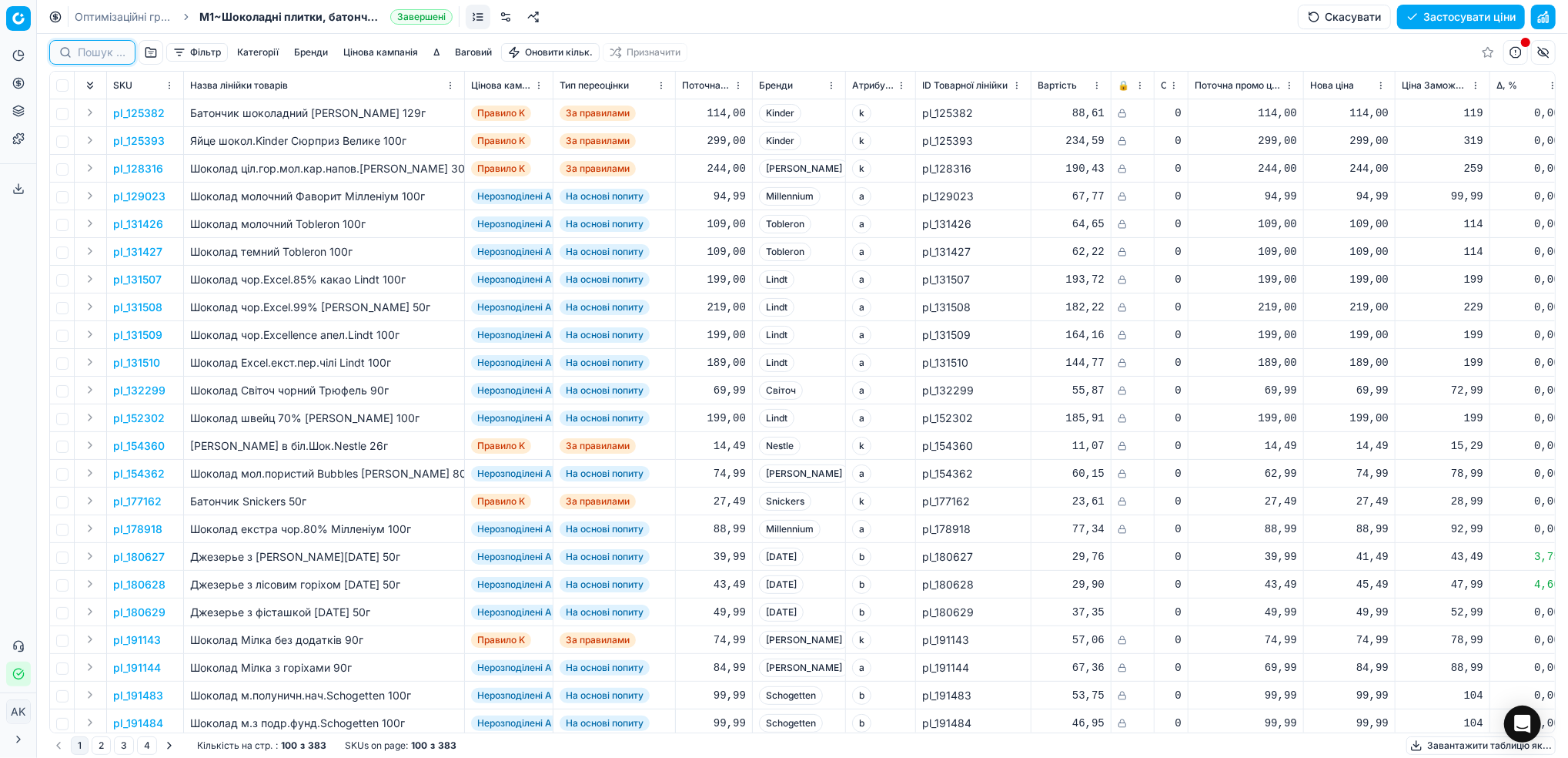
click at [94, 51] on input at bounding box center [101, 52] width 48 height 15
paste input "378037 403966 314859 313570 230663 429550 403347 392296 392297 35233 386761 410…"
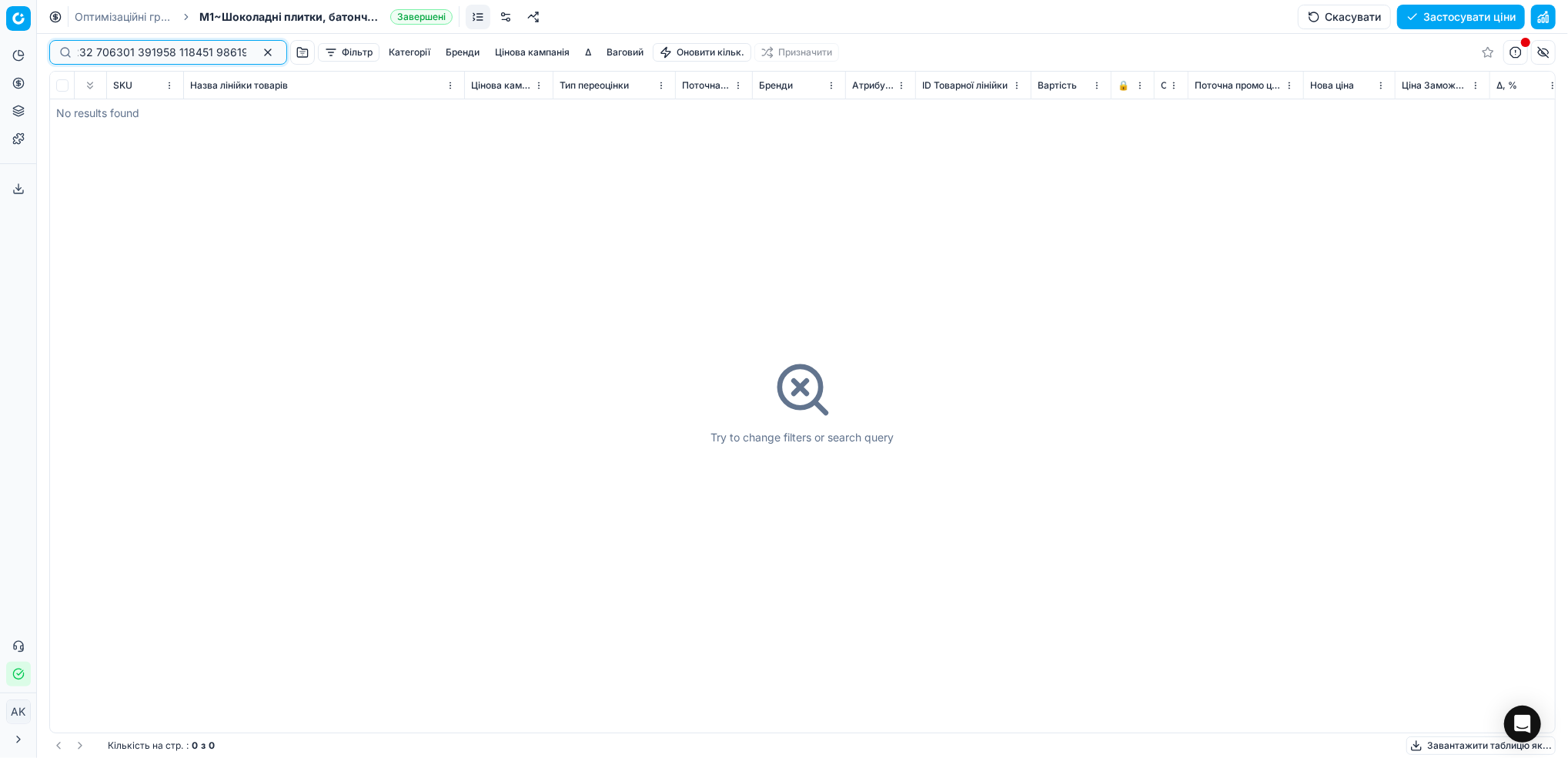
type input "378037 403966 314859 313570 230663 429550 403347 392296 392297 35233 386761 410…"
click at [258, 52] on button "button" at bounding box center [268, 53] width 19 height 19
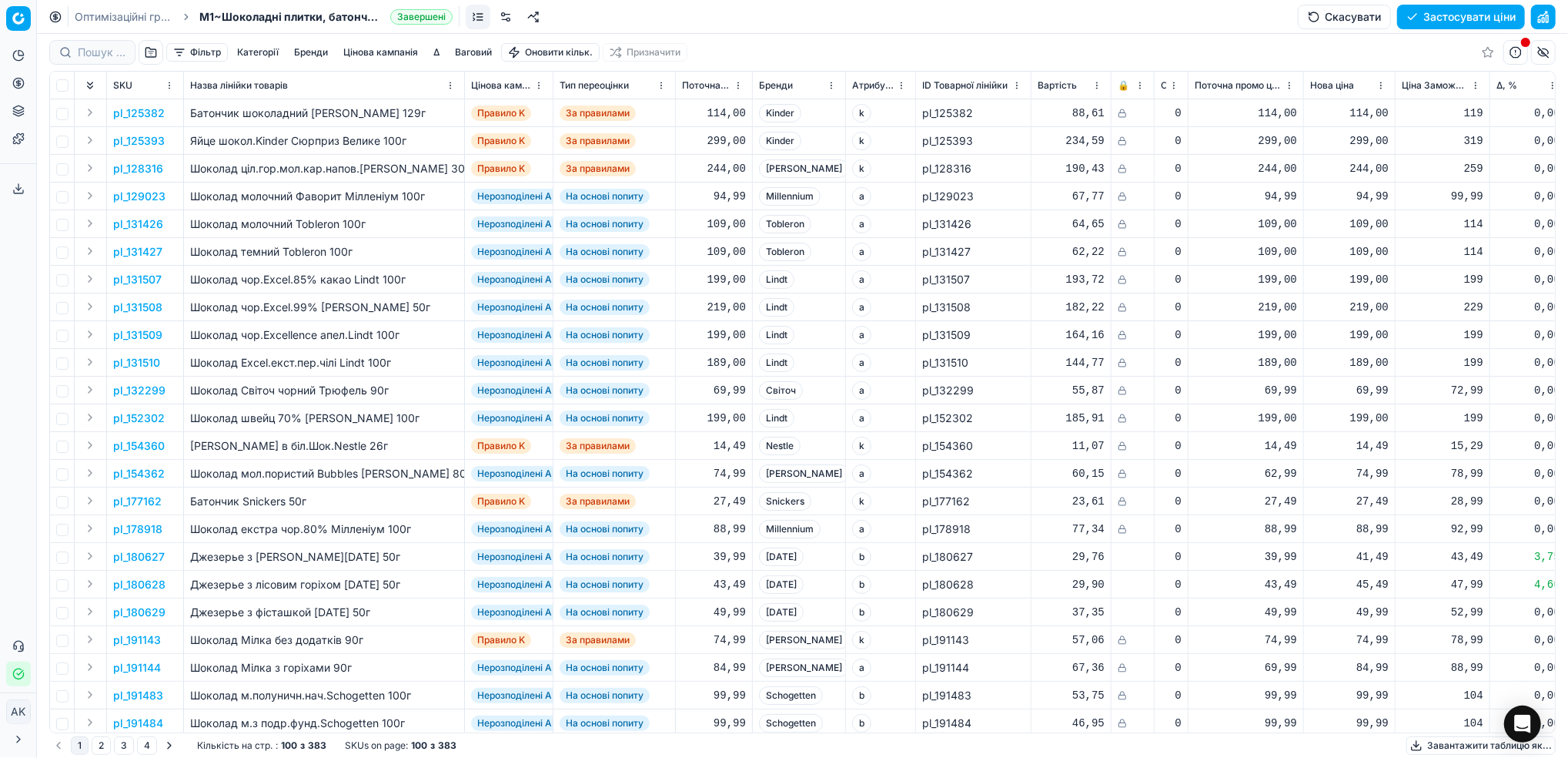
drag, startPoint x: 117, startPoint y: 16, endPoint x: 179, endPoint y: 54, distance: 72.7
click at [117, 16] on link "Оптимізаційні групи" at bounding box center [124, 17] width 99 height 15
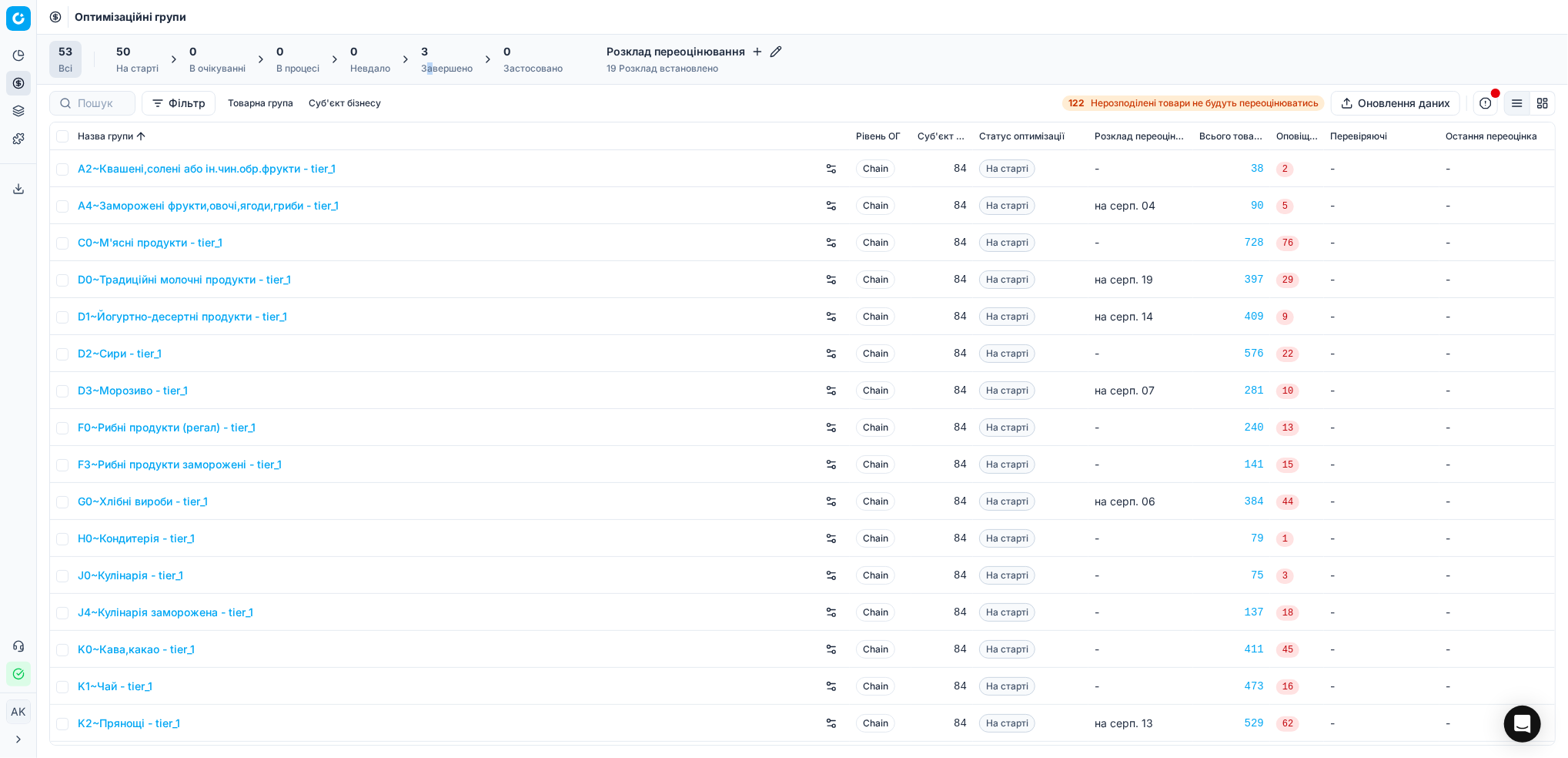
click at [430, 65] on div "Завершено" at bounding box center [447, 68] width 52 height 12
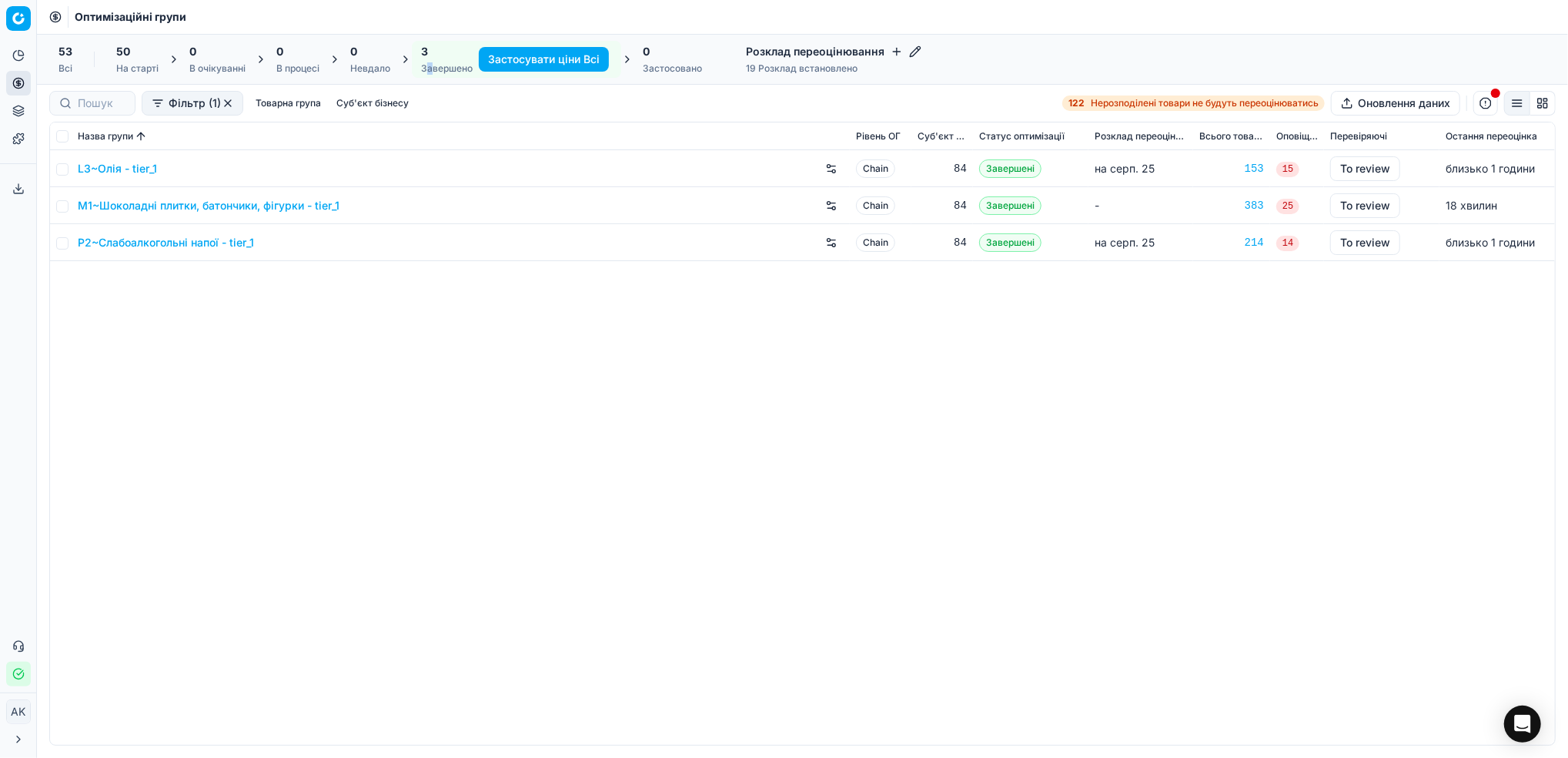
click at [103, 166] on link "L3~Олія - tier_1" at bounding box center [117, 169] width 79 height 15
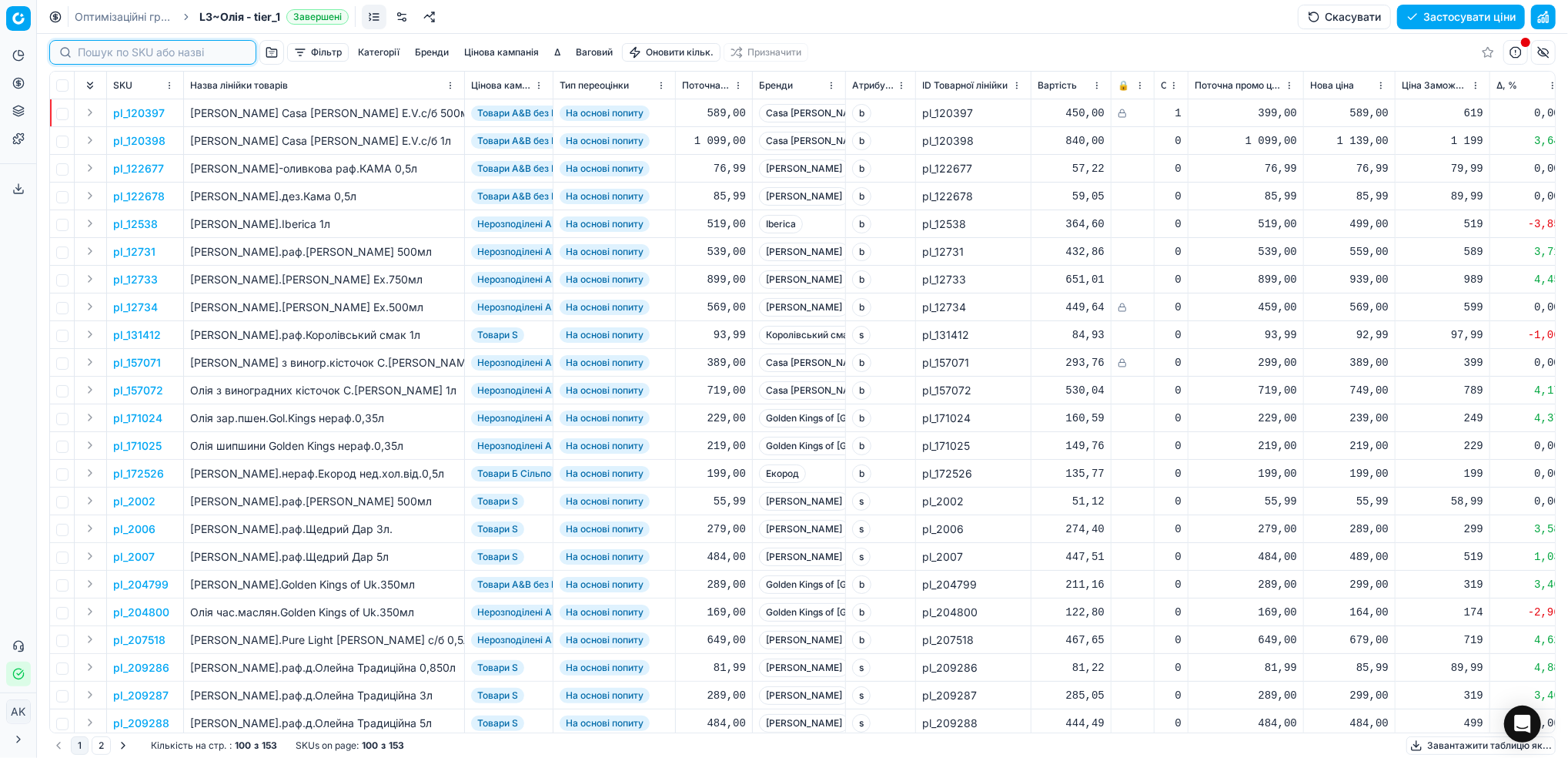
click at [93, 48] on input at bounding box center [162, 52] width 169 height 15
paste input "312660"
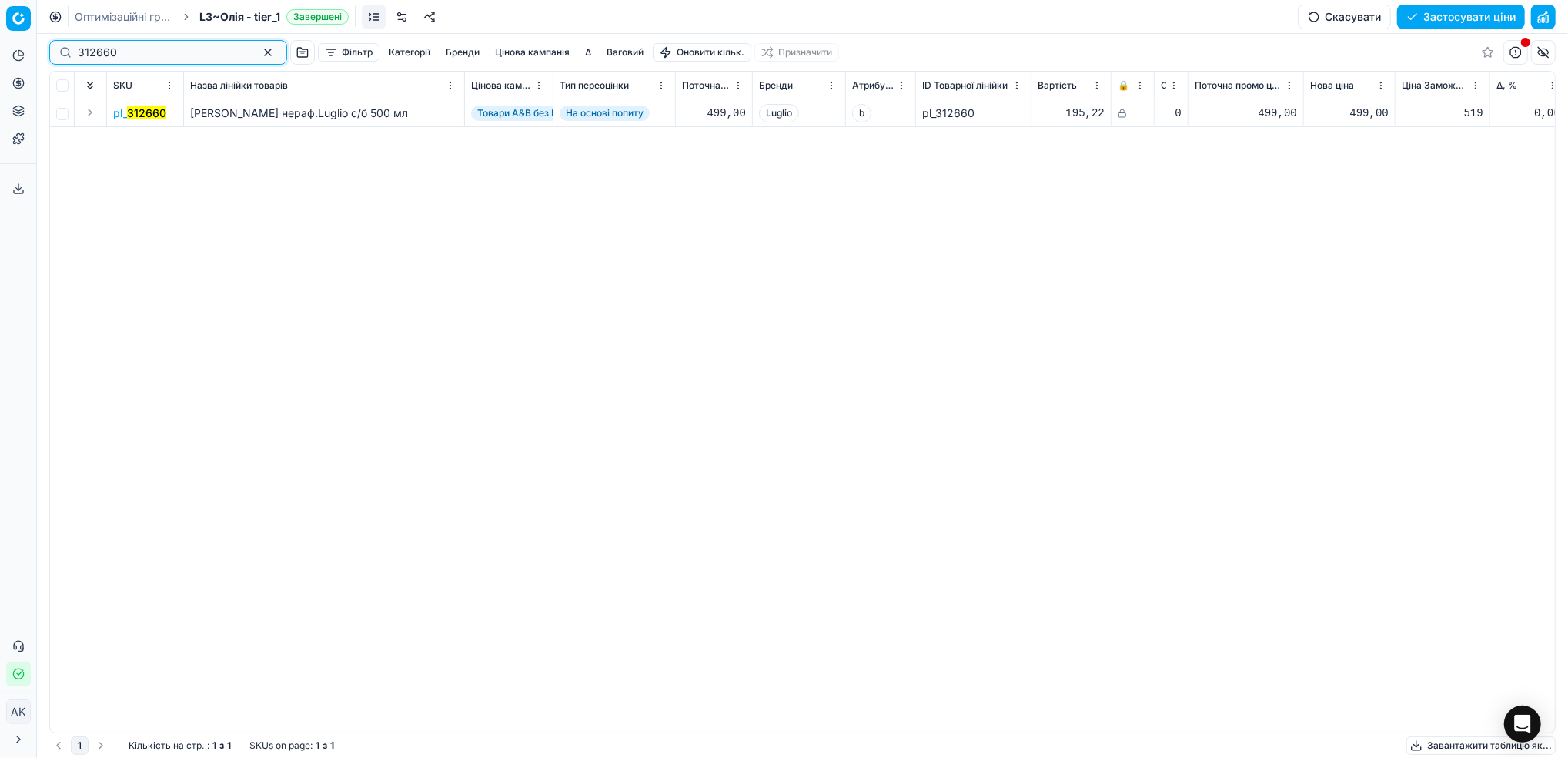
type input "312660"
click at [137, 109] on mark "312660" at bounding box center [147, 113] width 39 height 13
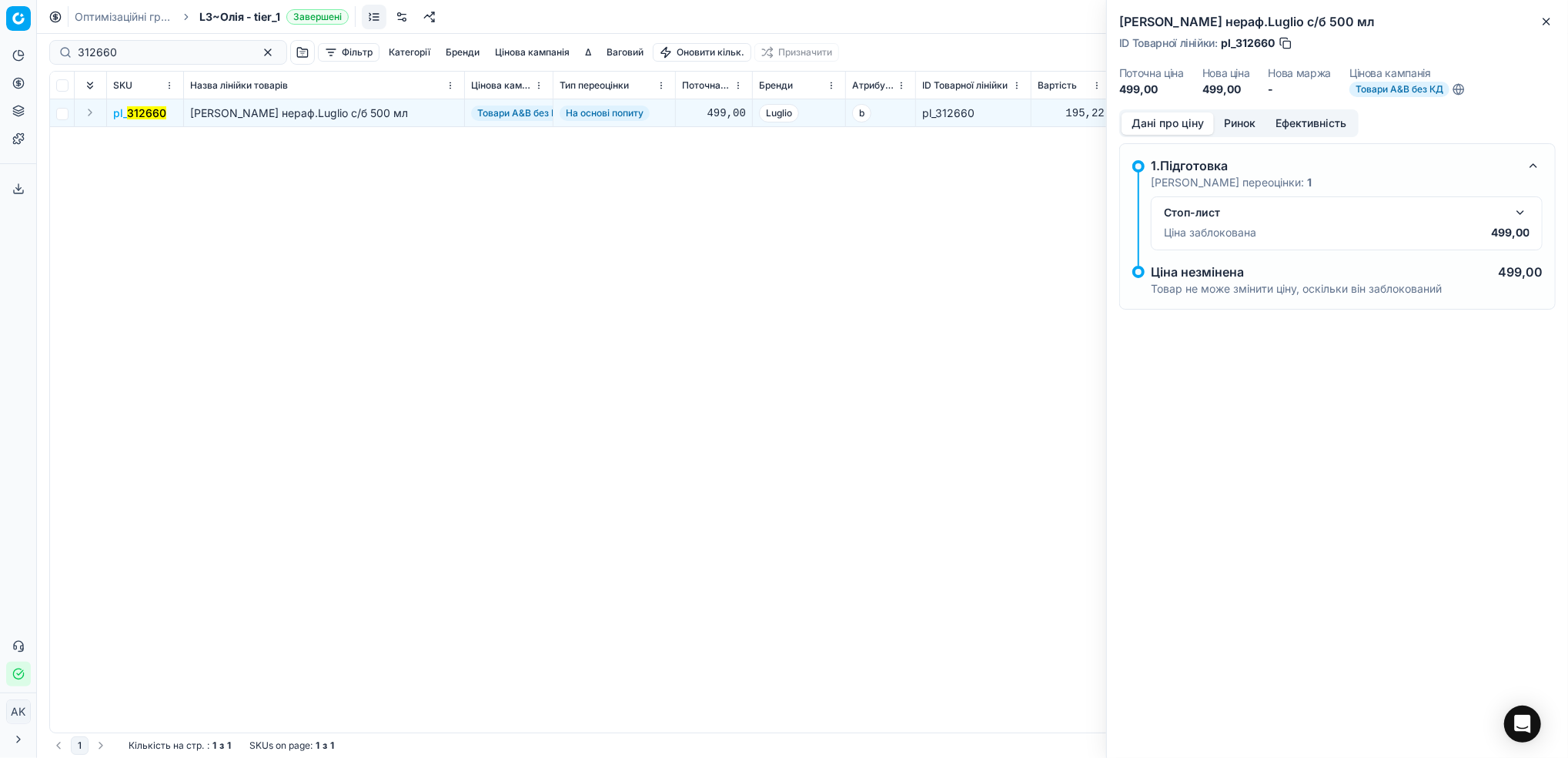
click at [1516, 212] on button "button" at bounding box center [1521, 212] width 19 height 19
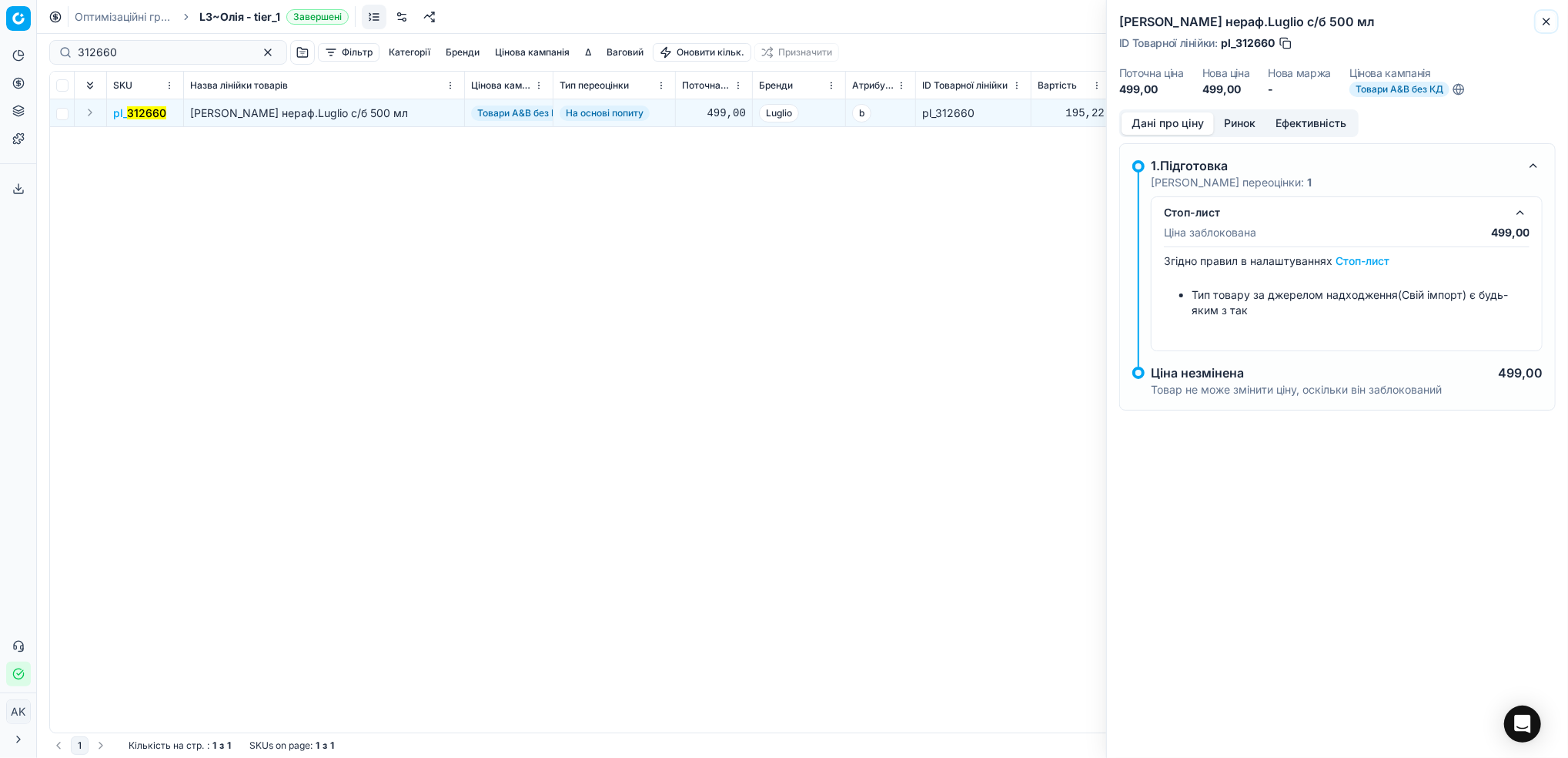
click at [1548, 15] on icon "button" at bounding box center [1547, 21] width 12 height 12
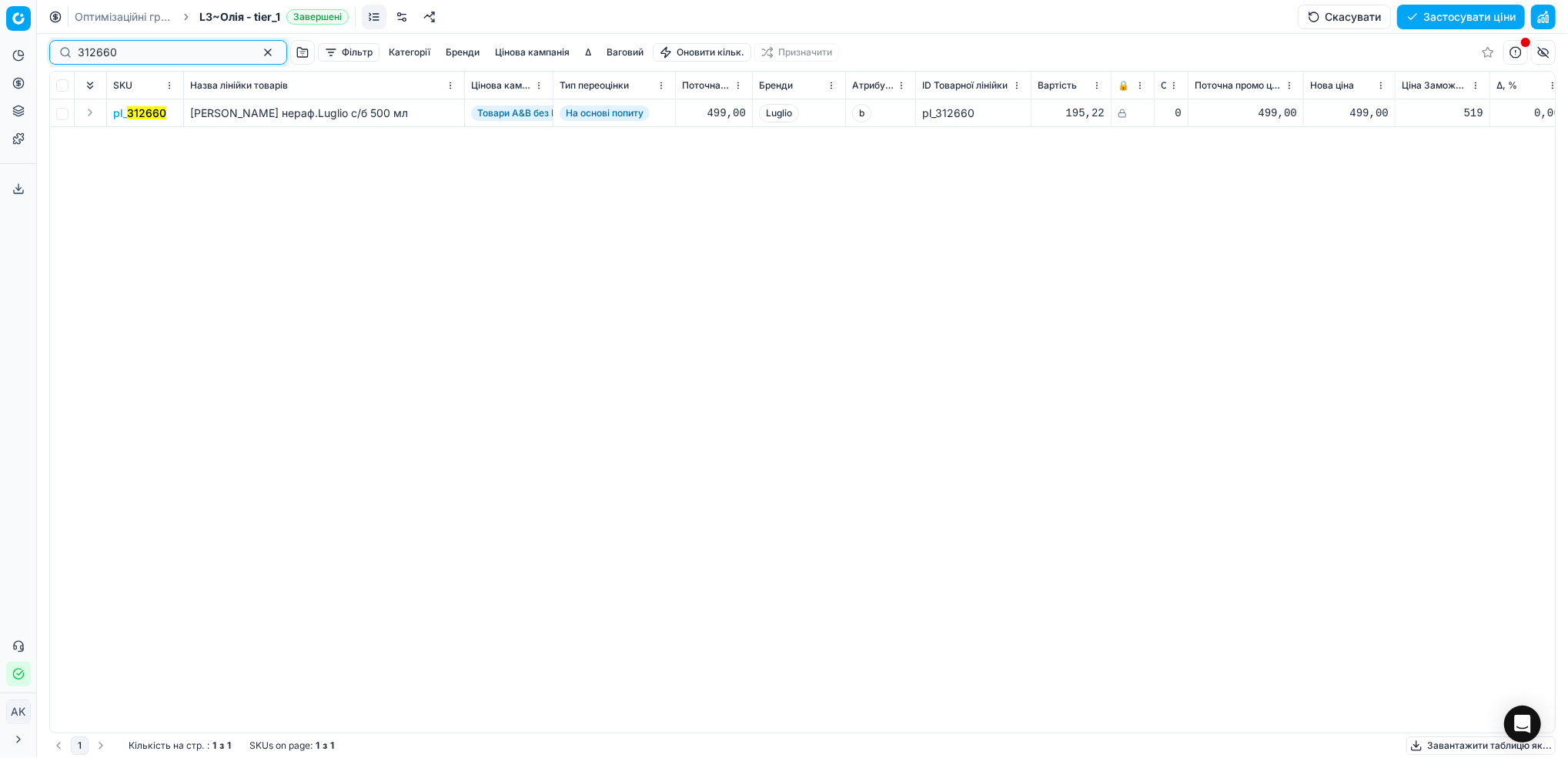
click at [258, 53] on button "button" at bounding box center [268, 53] width 19 height 19
click at [99, 55] on input at bounding box center [162, 52] width 169 height 15
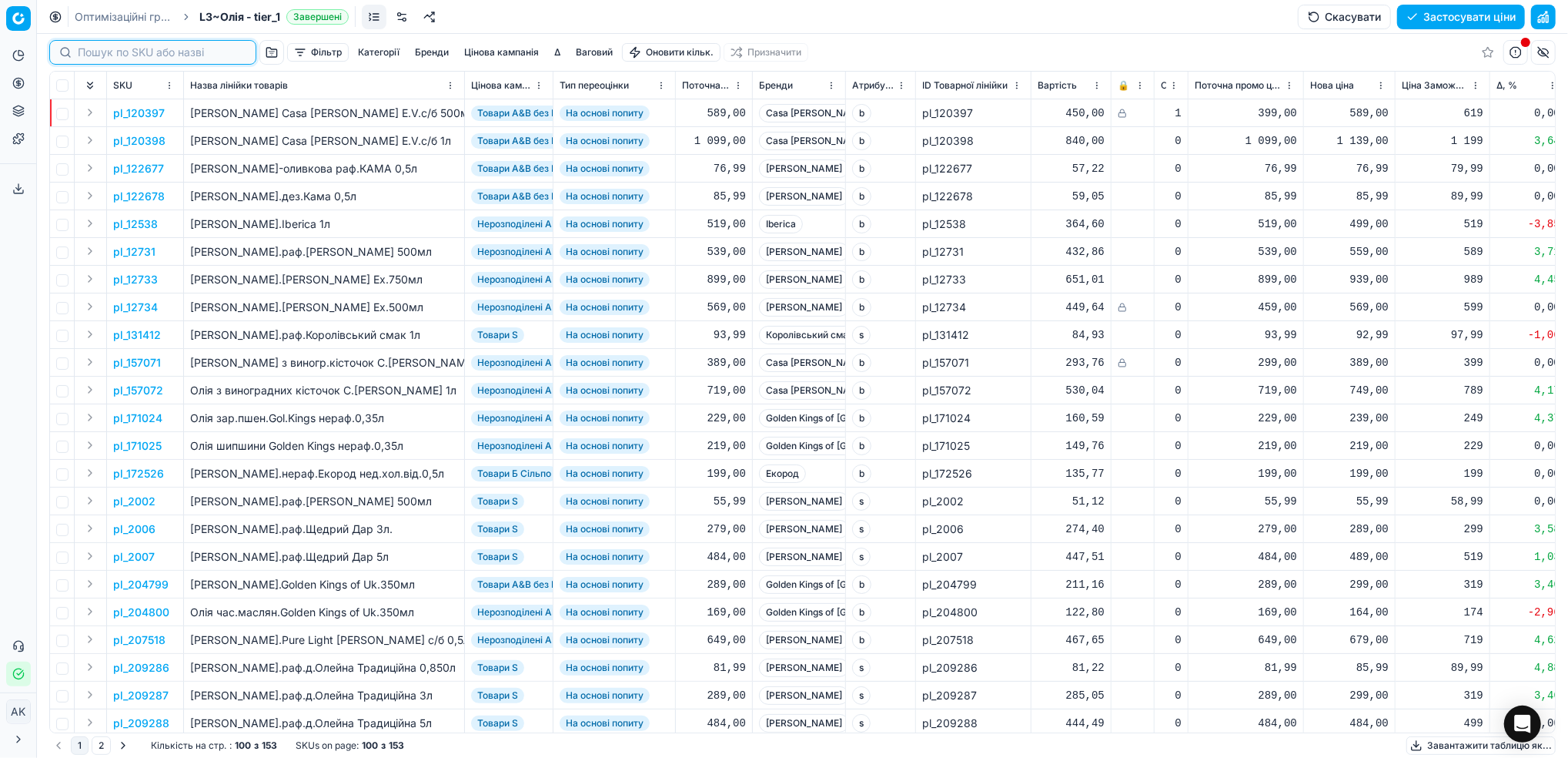
paste input "412366"
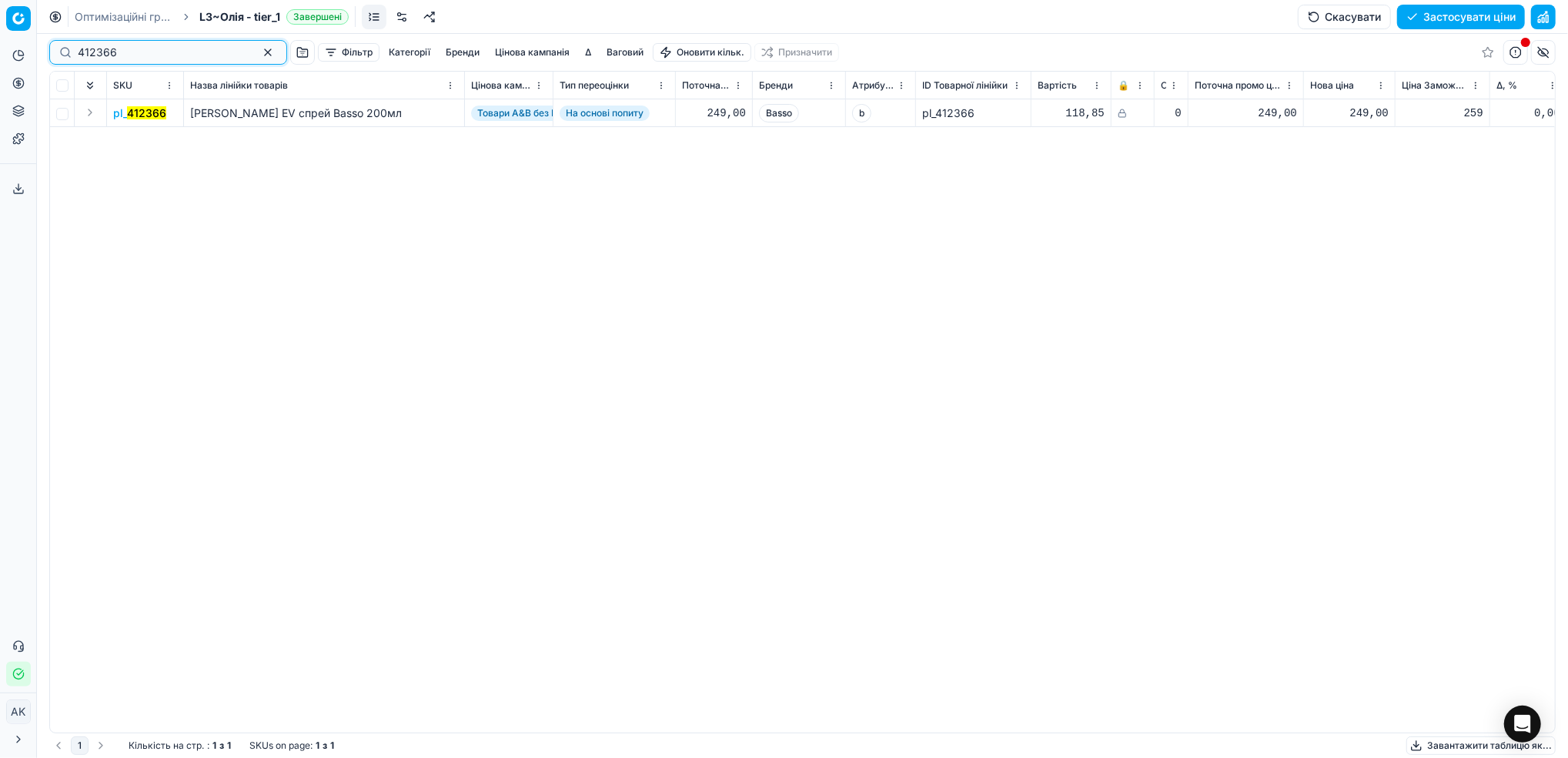
type input "412366"
click at [137, 111] on mark "412366" at bounding box center [147, 113] width 39 height 13
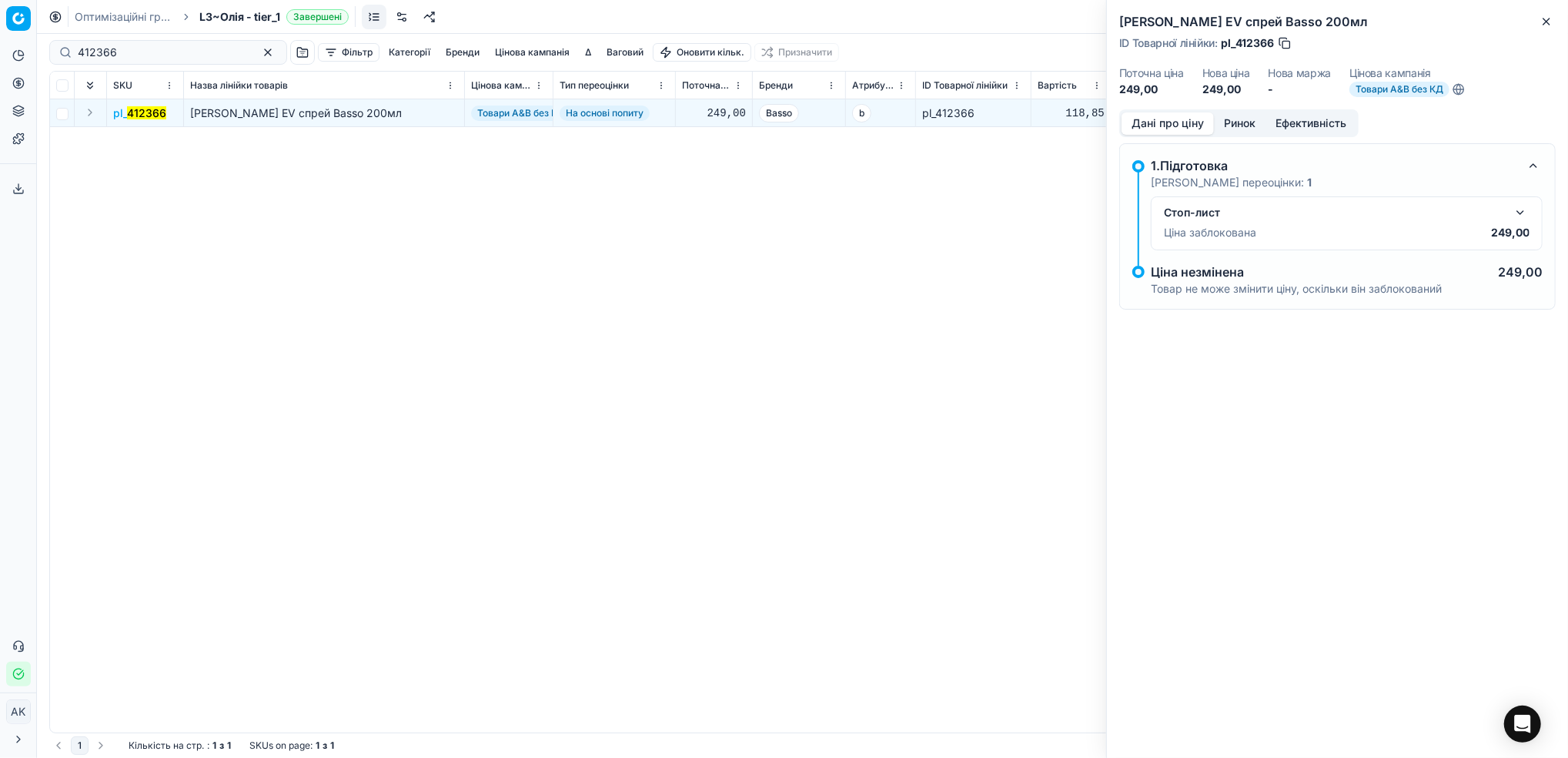
click at [1518, 217] on button "button" at bounding box center [1521, 212] width 19 height 19
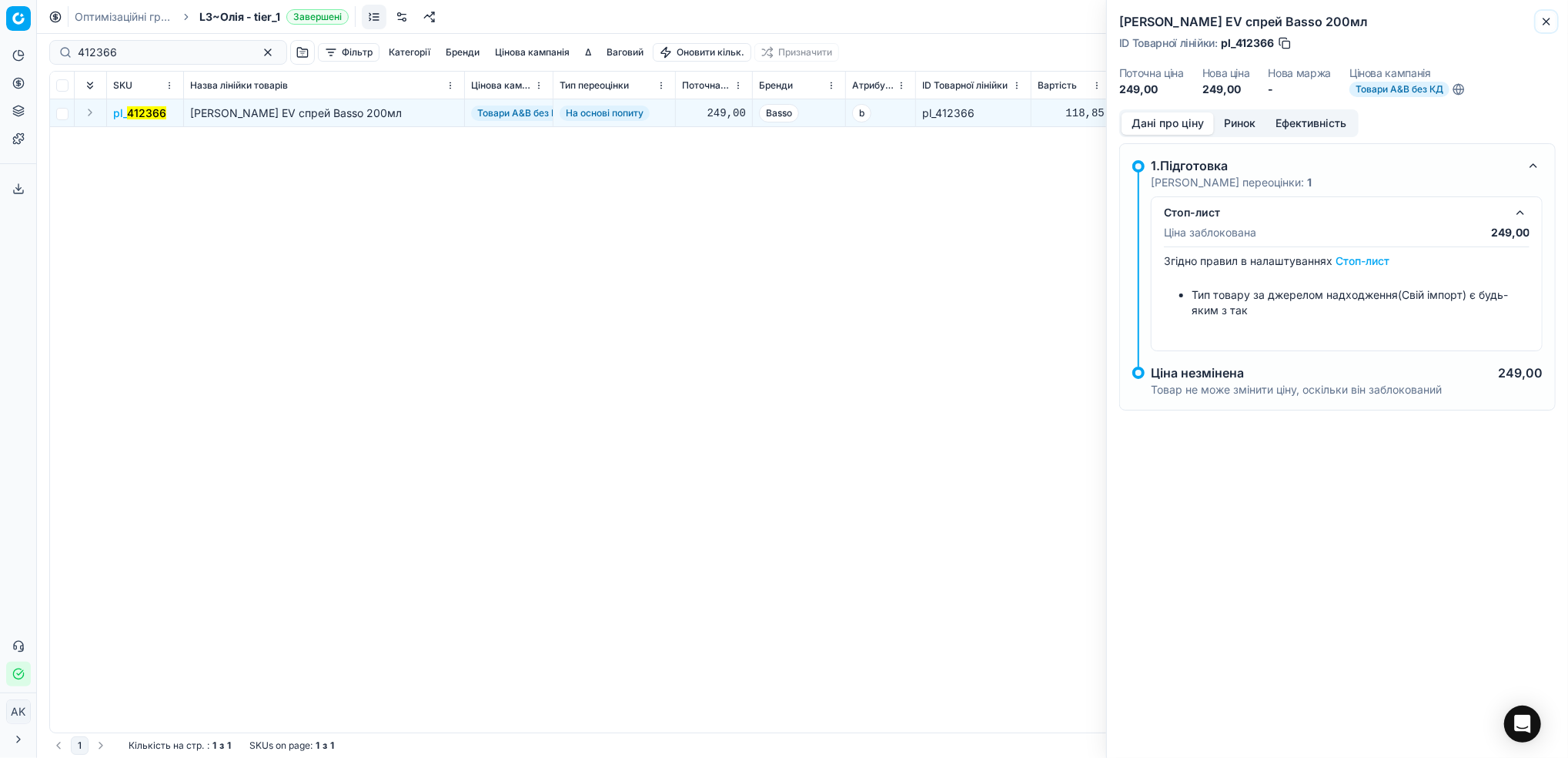
click at [1549, 26] on icon "button" at bounding box center [1547, 21] width 12 height 12
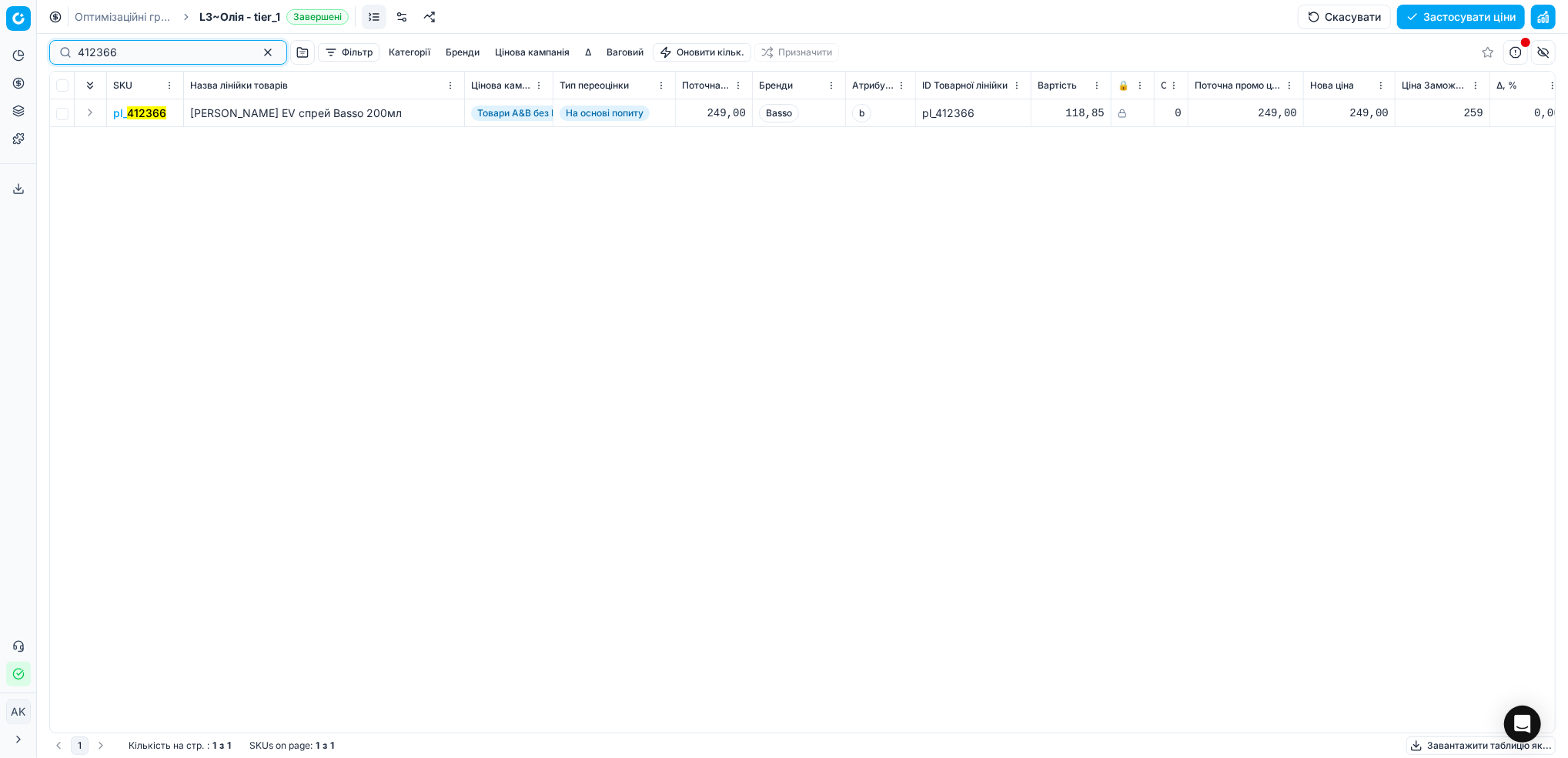
click at [258, 49] on button "button" at bounding box center [268, 53] width 19 height 19
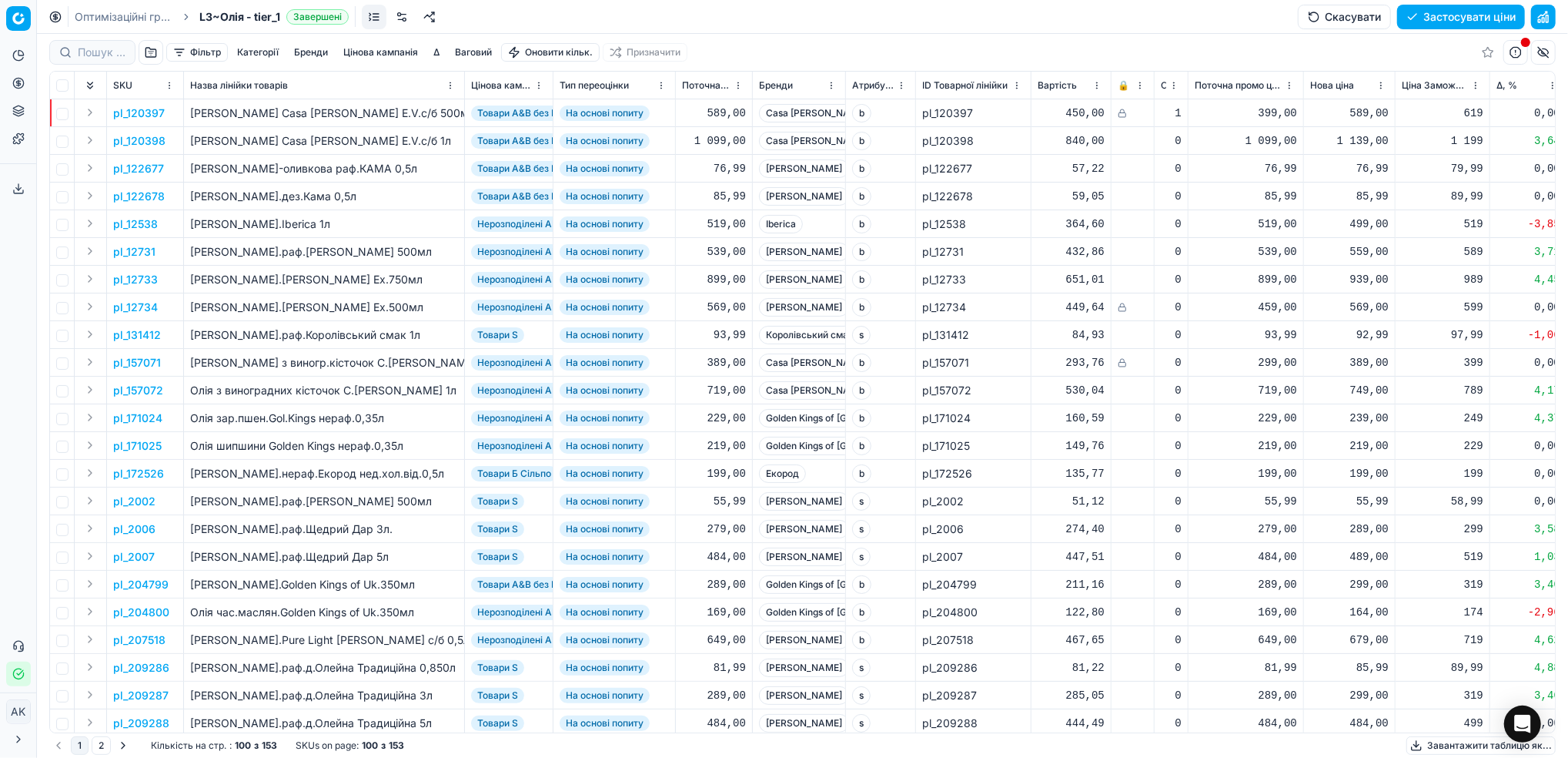
drag, startPoint x: 93, startPoint y: 10, endPoint x: 375, endPoint y: 83, distance: 291.3
click at [93, 10] on link "Оптимізаційні групи" at bounding box center [124, 17] width 99 height 15
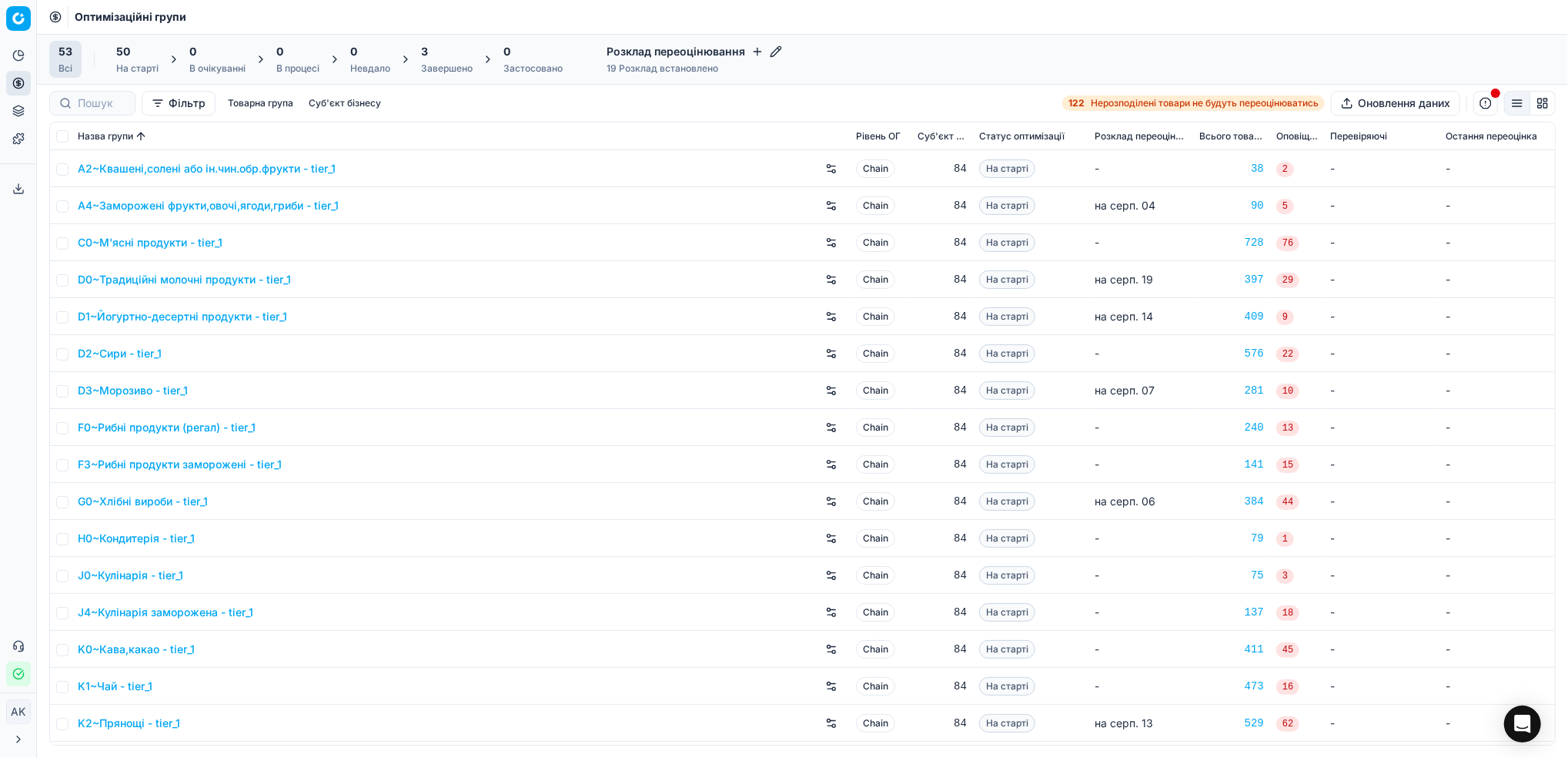
click at [425, 52] on span "3" at bounding box center [425, 51] width 7 height 15
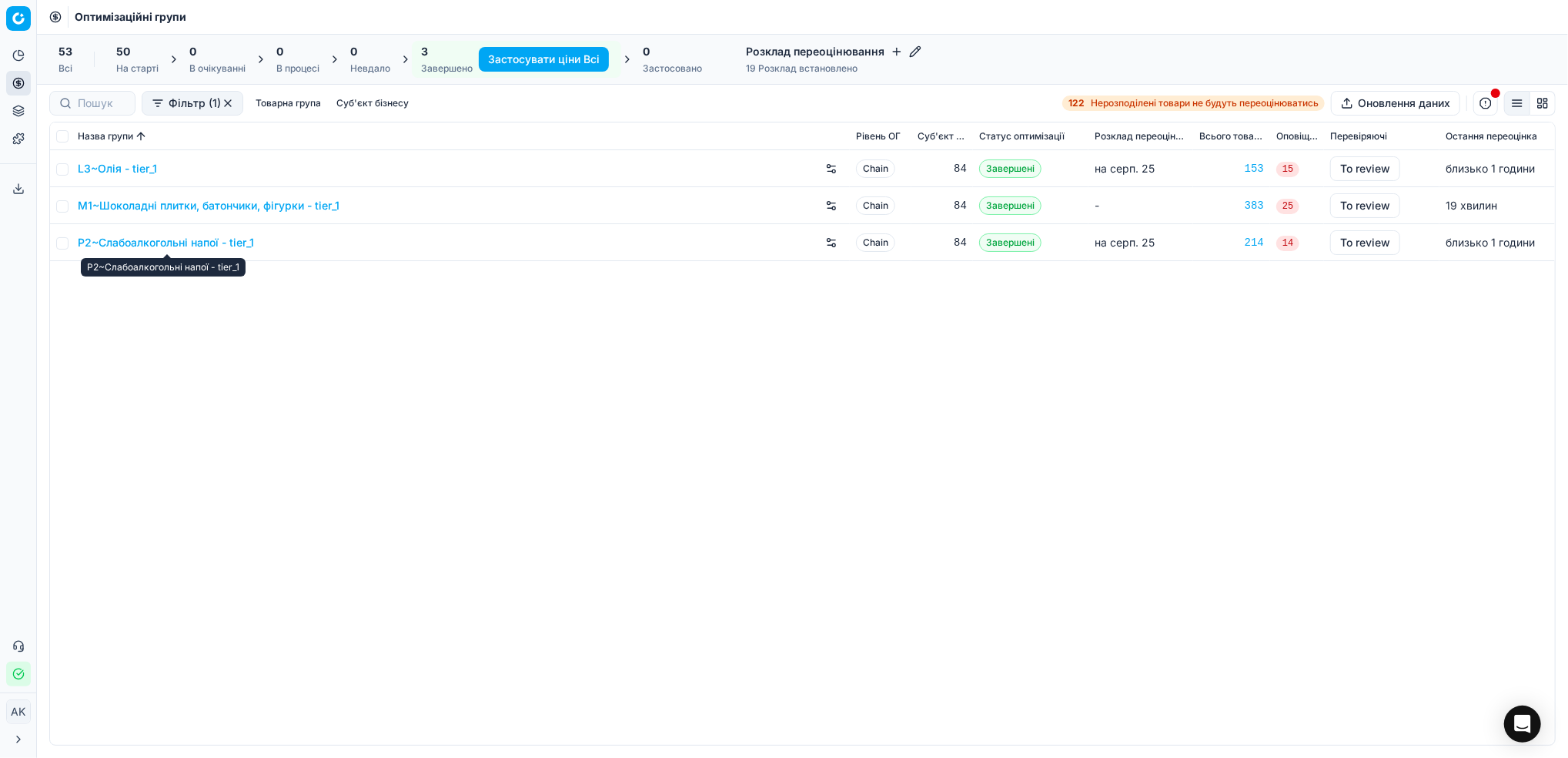
click at [166, 247] on link "P2~Слабоалкогольні напої - tier_1" at bounding box center [165, 242] width 176 height 15
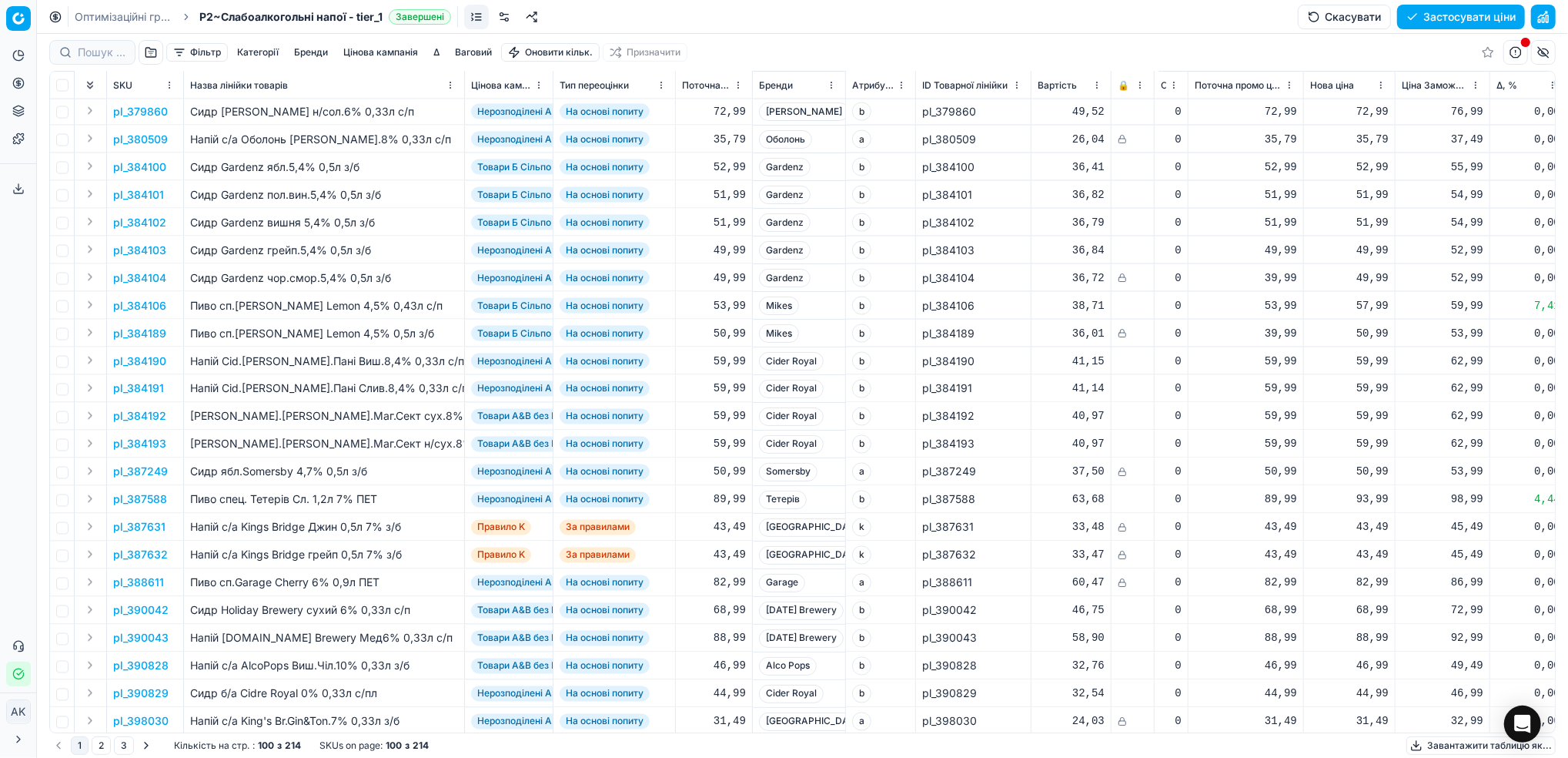
scroll to position [2154, 0]
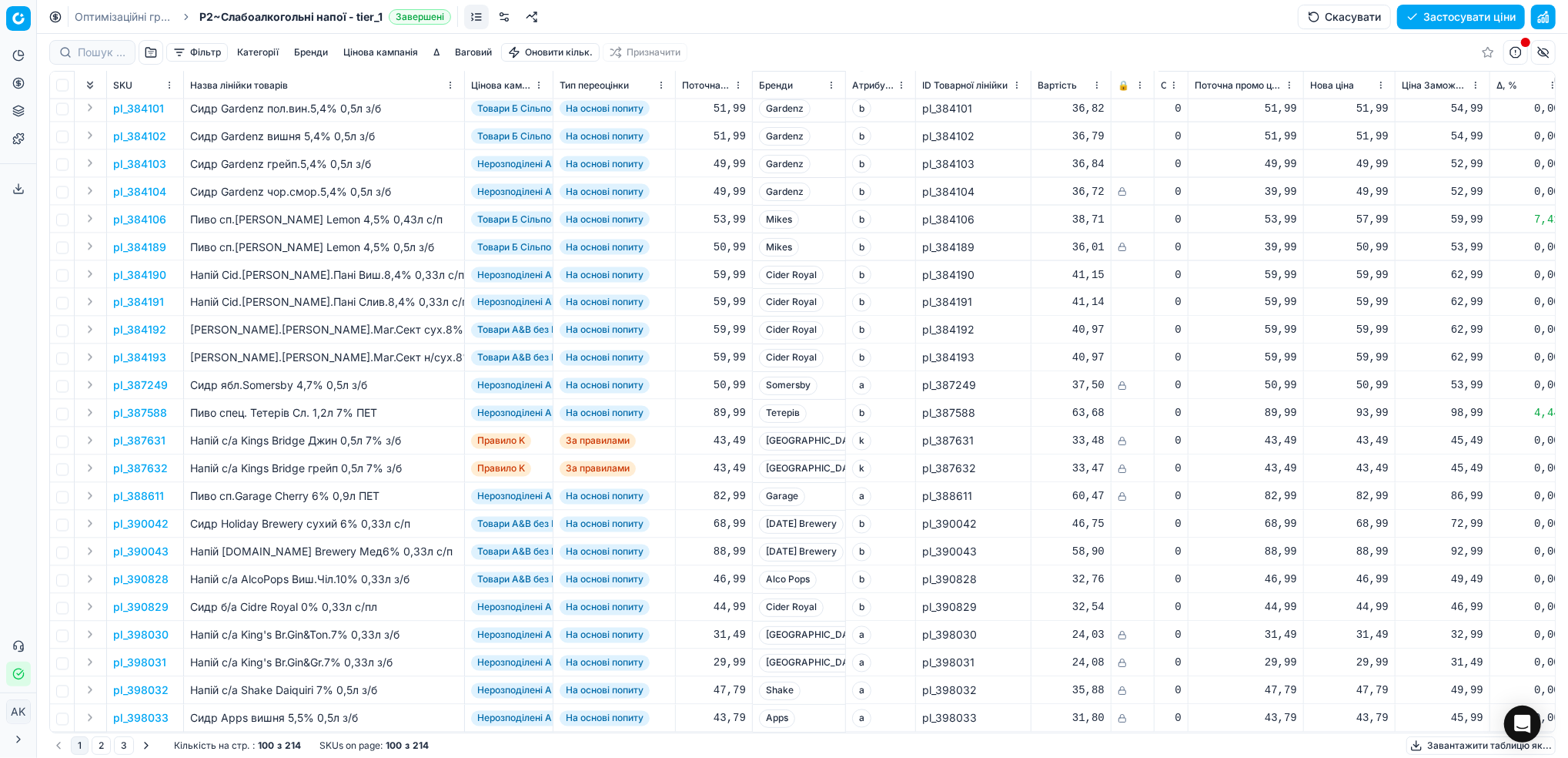
click at [94, 24] on div "Оптимізаційні групи P2~Слабоалкогольні напої - tier_1 Завершені Скасувати Засто…" at bounding box center [802, 17] width 1531 height 34
drag, startPoint x: 107, startPoint y: 16, endPoint x: 168, endPoint y: 44, distance: 67.1
click at [107, 14] on link "Оптимізаційні групи" at bounding box center [124, 17] width 99 height 15
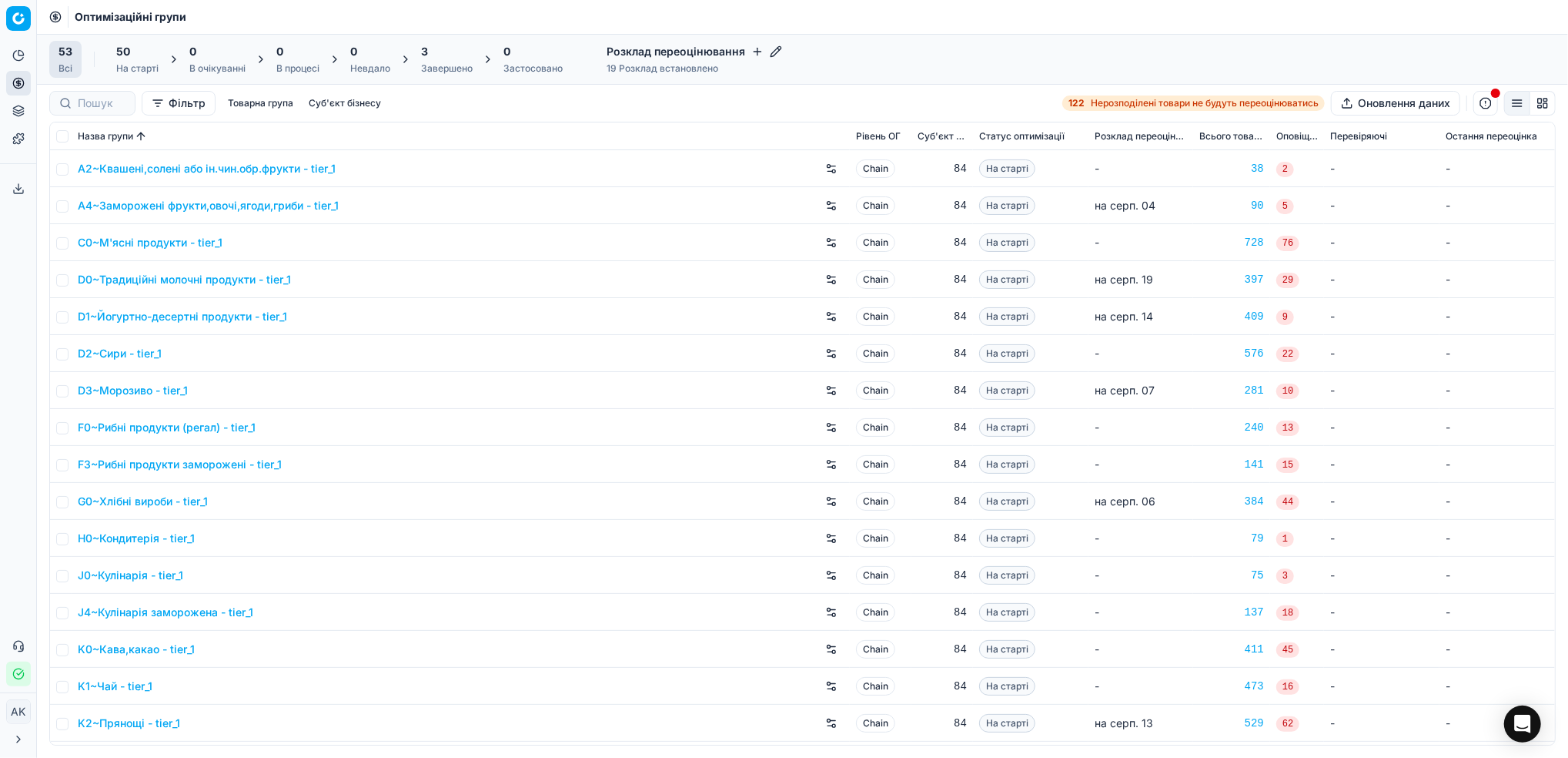
click at [446, 52] on div "3" at bounding box center [447, 51] width 52 height 15
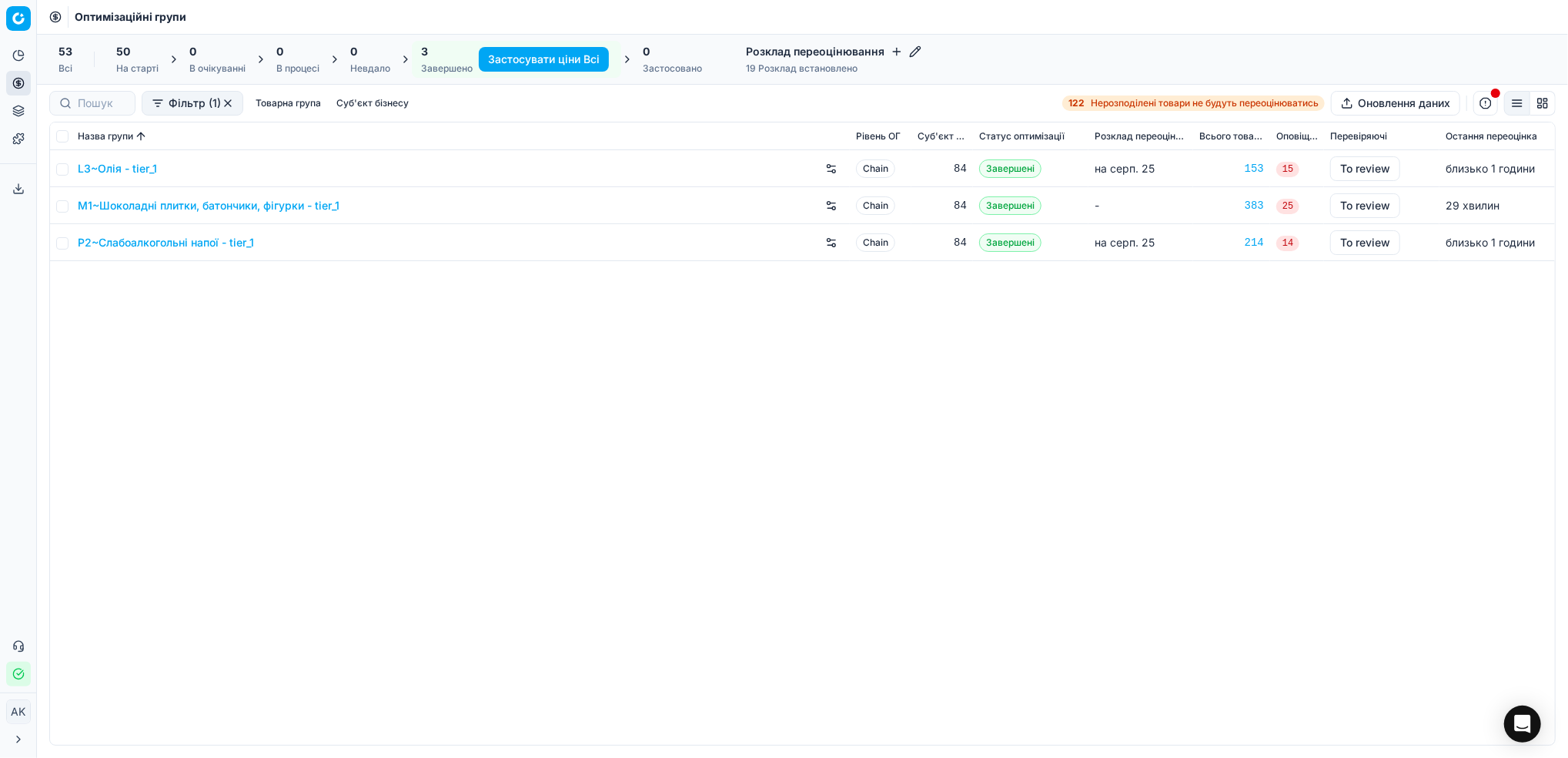
click at [160, 206] on link "M1~Шоколадні плитки, батончики, фігурки - tier_1" at bounding box center [208, 205] width 262 height 15
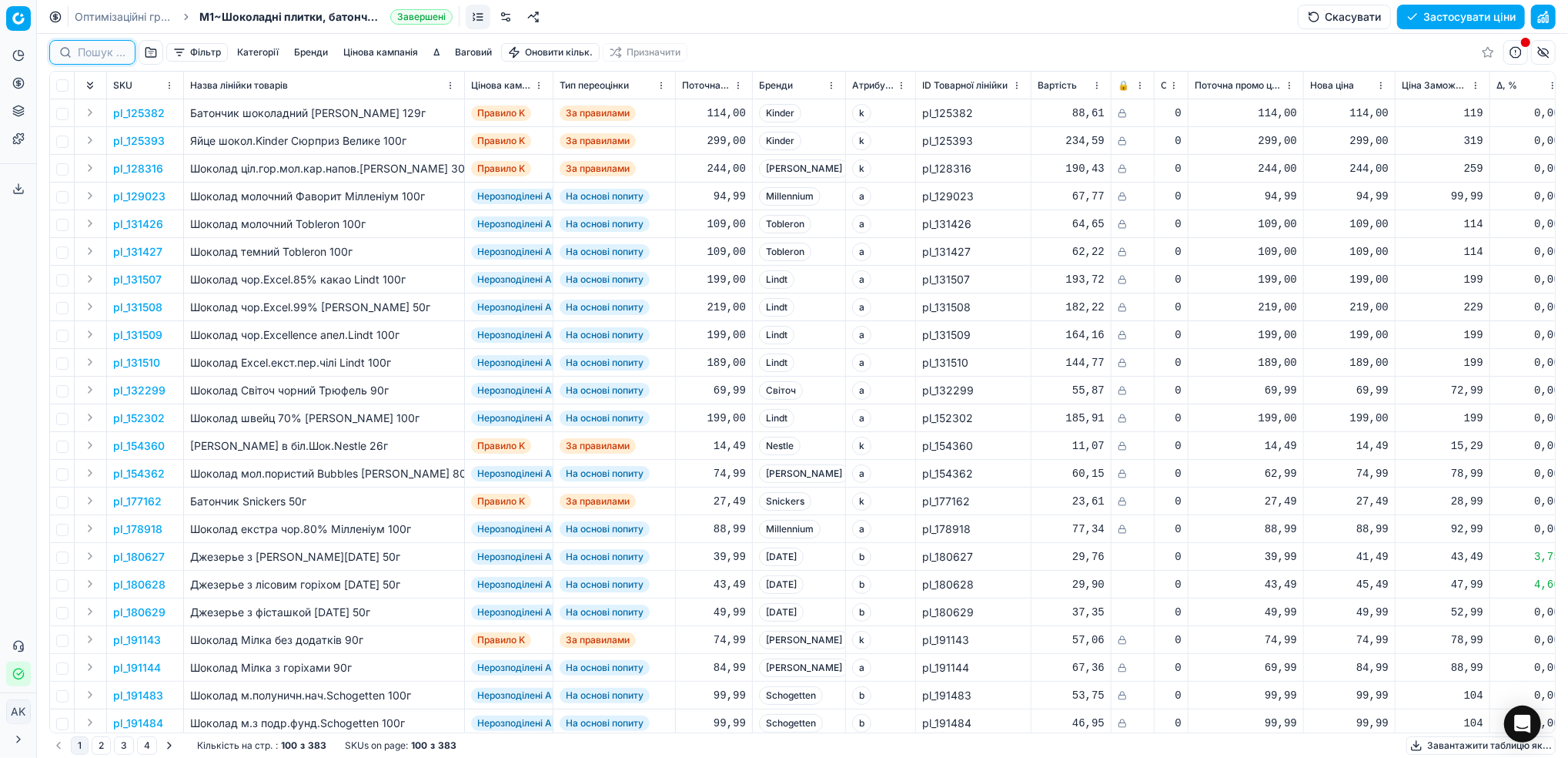
click at [86, 52] on input at bounding box center [101, 52] width 48 height 15
paste input "246230"
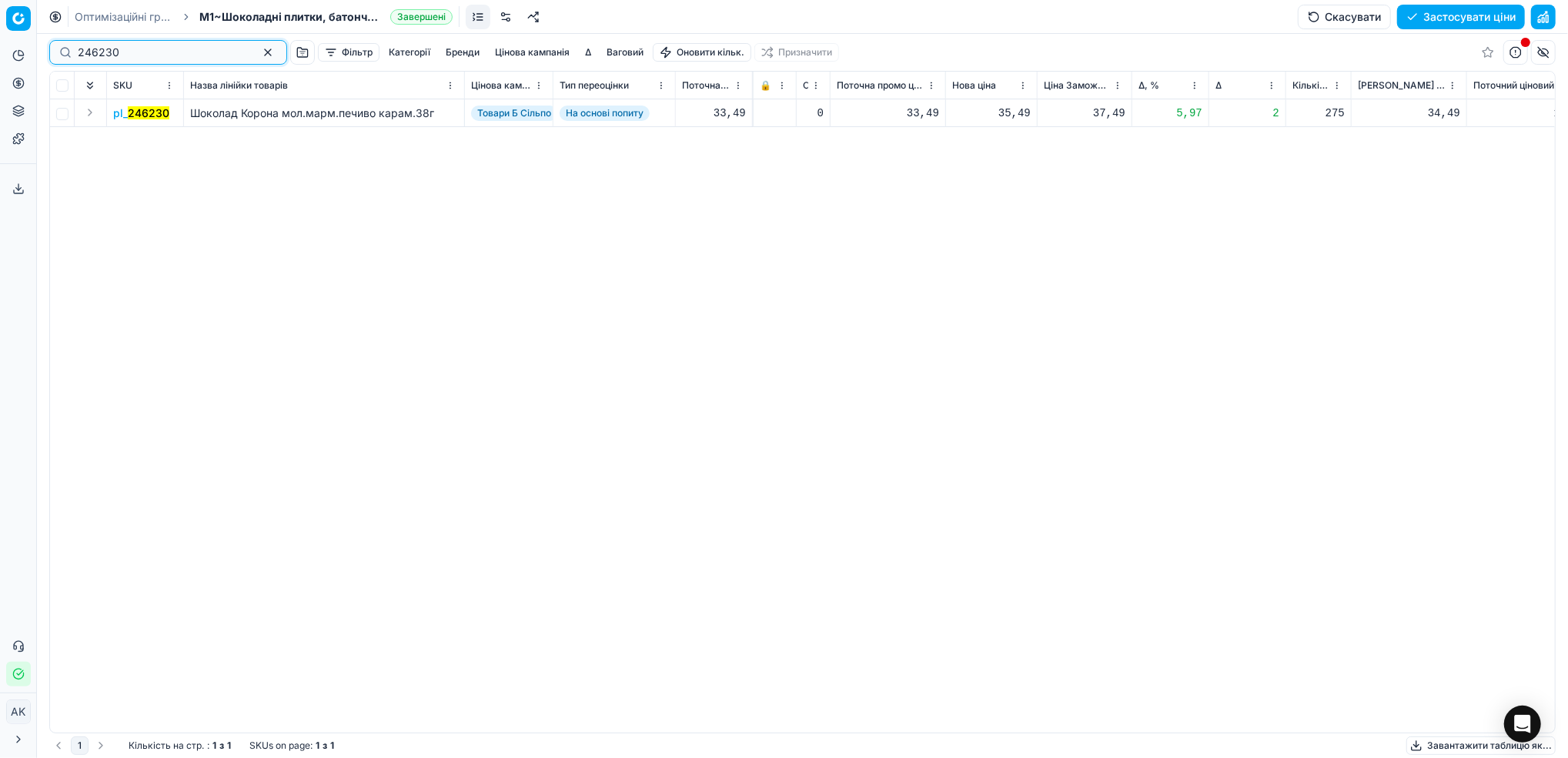
scroll to position [0, 371]
type input "246230"
click at [148, 113] on mark "246230" at bounding box center [148, 113] width 42 height 13
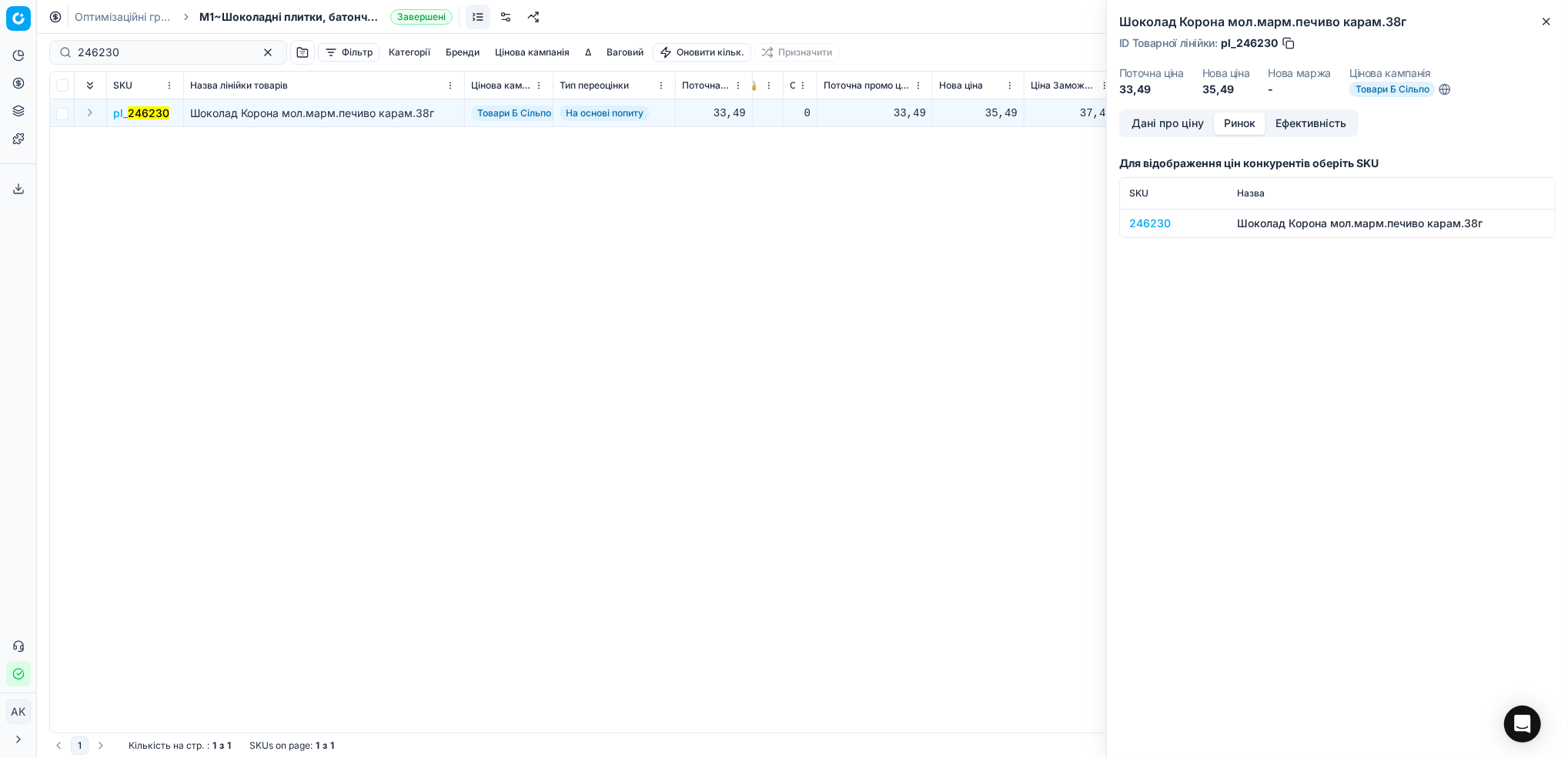
click at [1247, 126] on button "Ринок" at bounding box center [1240, 124] width 52 height 22
click at [1163, 218] on div "246230" at bounding box center [1174, 223] width 90 height 15
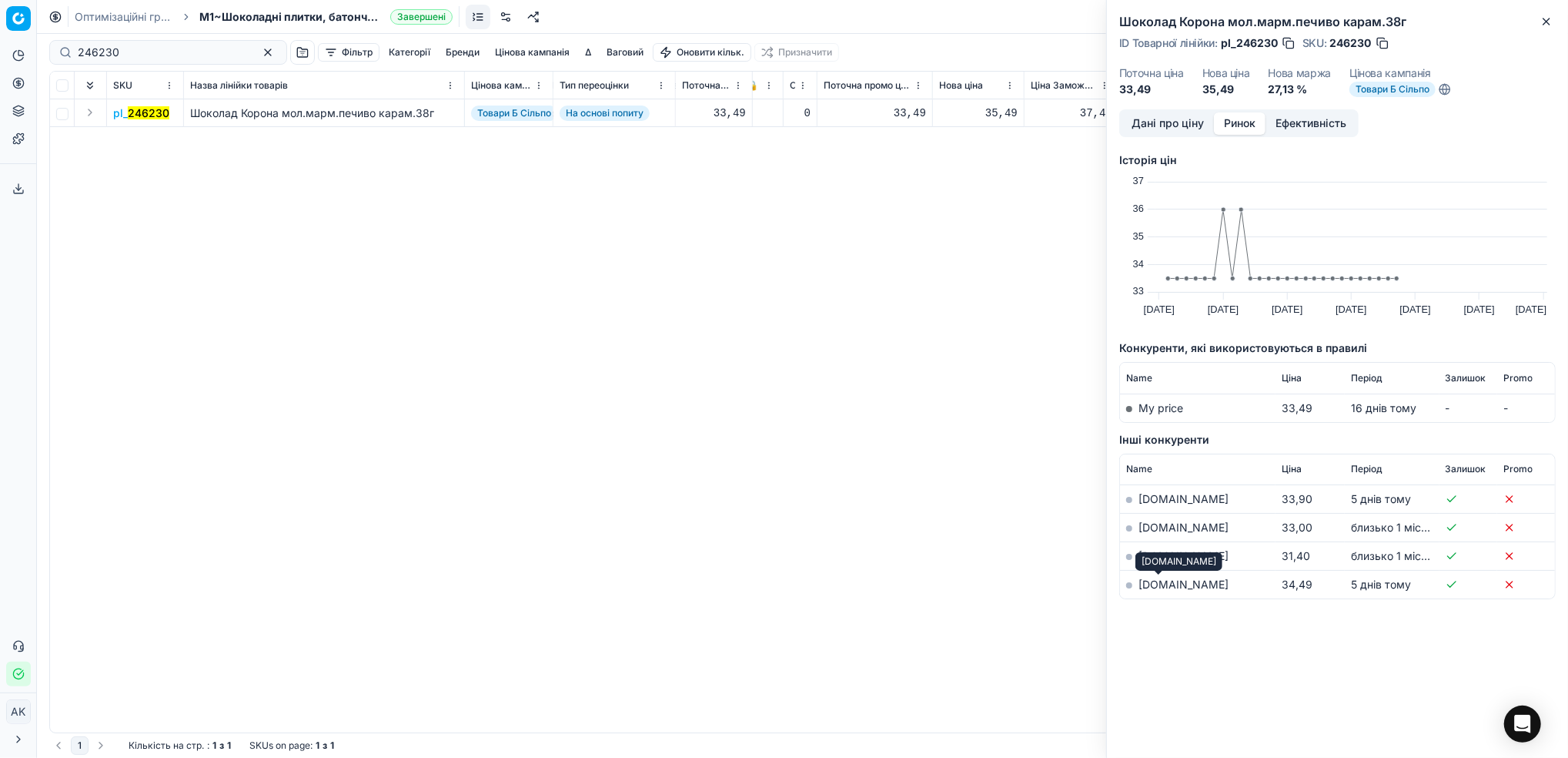
click at [1152, 588] on link "silpo.ua" at bounding box center [1184, 583] width 90 height 13
click at [1164, 125] on button "Дані про ціну" at bounding box center [1168, 124] width 92 height 22
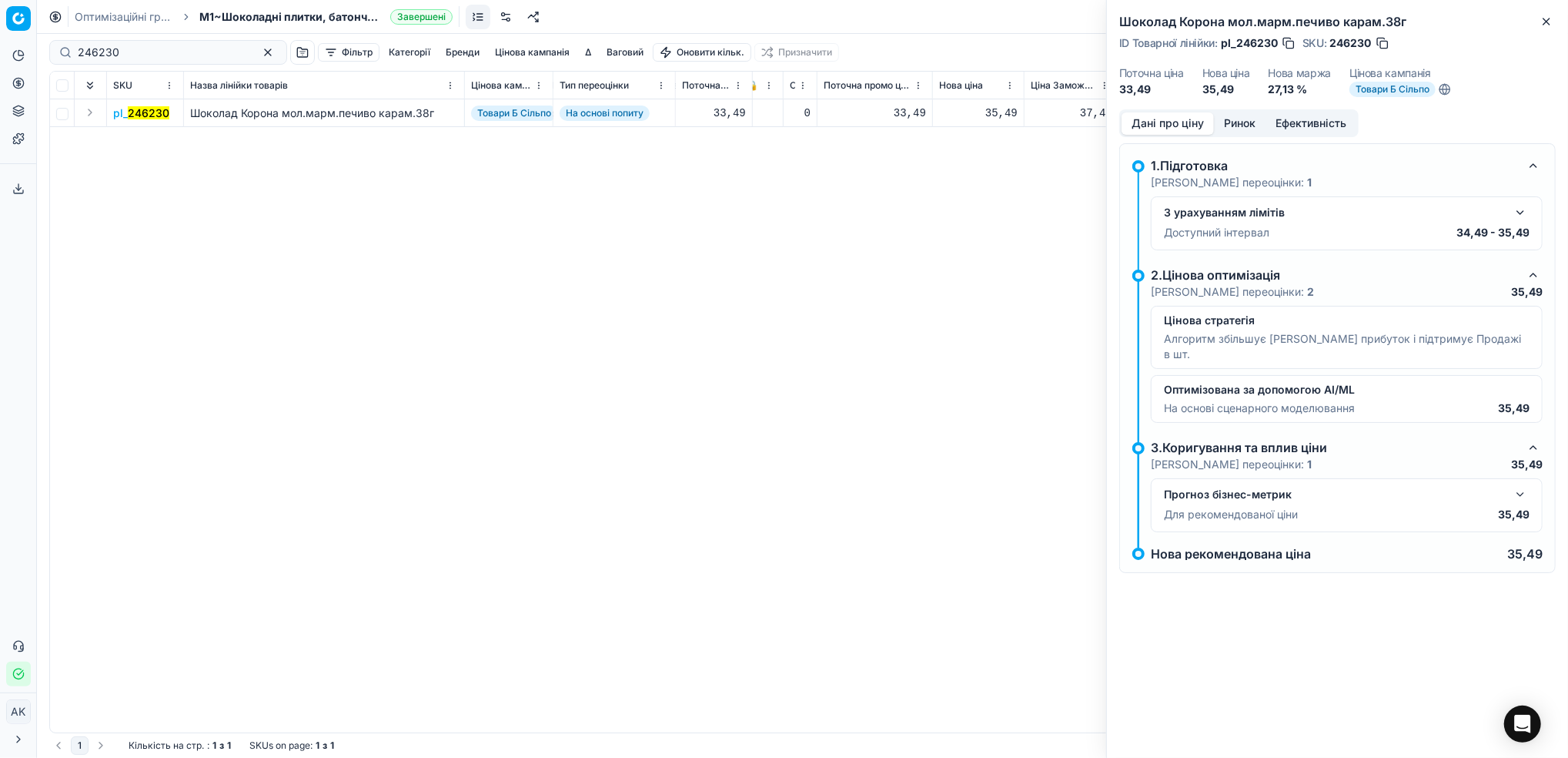
click at [1520, 218] on button "button" at bounding box center [1521, 212] width 19 height 19
